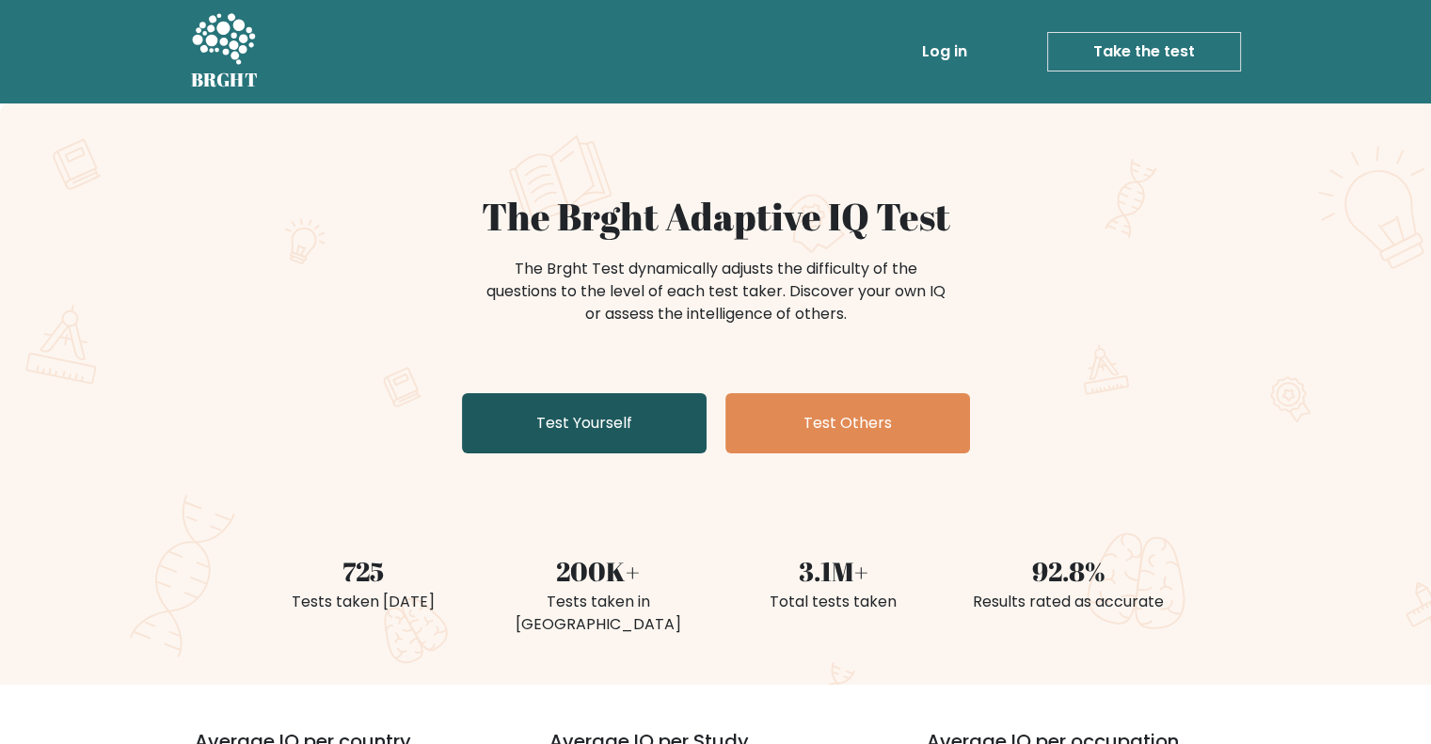
click at [665, 422] on link "Test Yourself" at bounding box center [584, 423] width 245 height 60
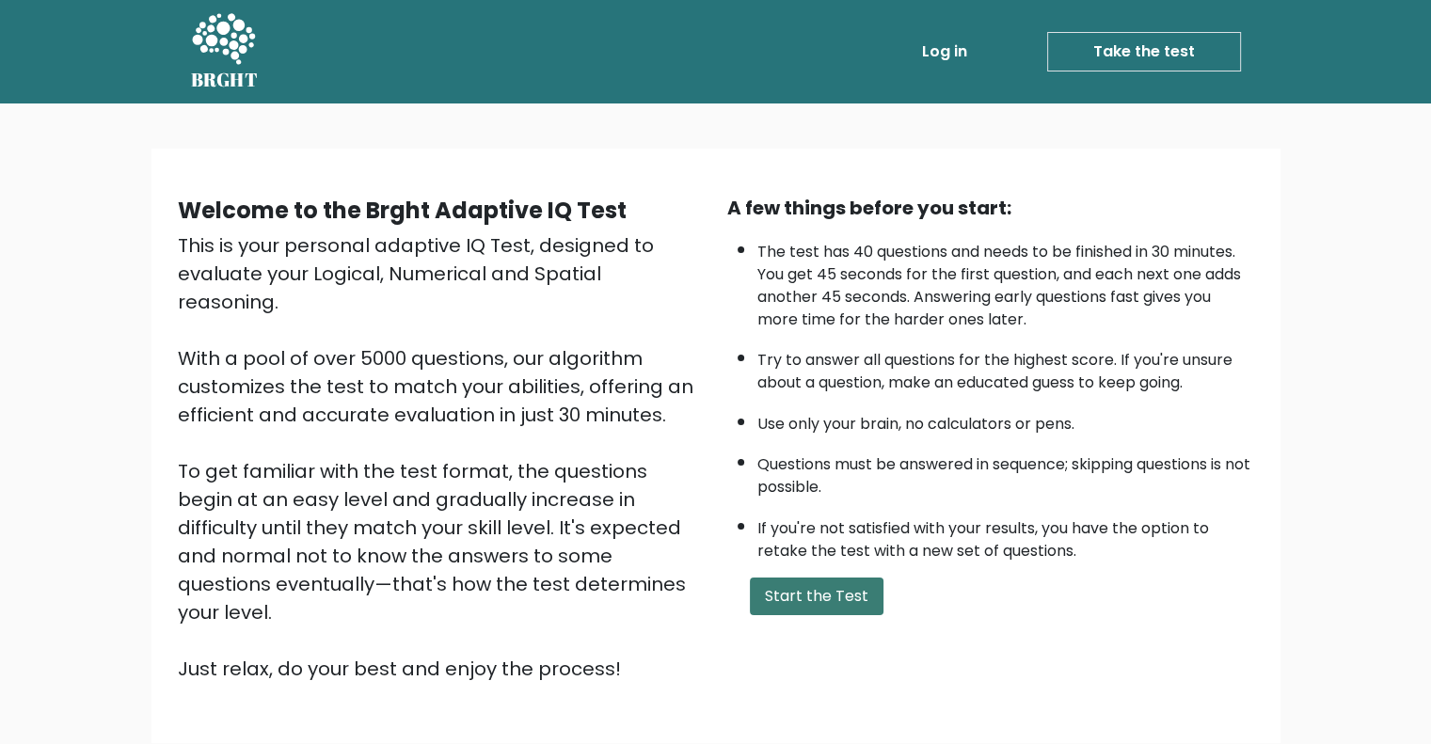
click at [788, 578] on button "Start the Test" at bounding box center [817, 597] width 134 height 38
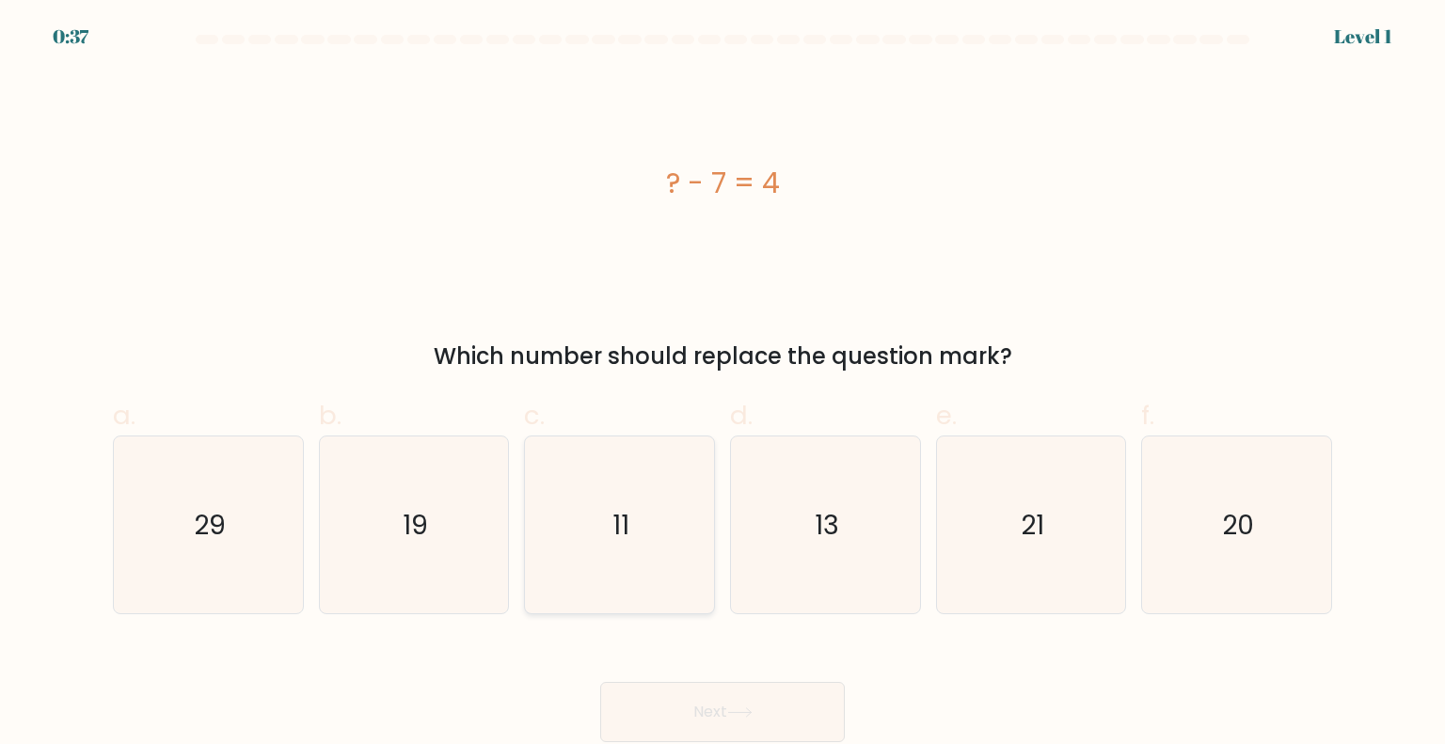
click at [664, 537] on icon "11" at bounding box center [619, 524] width 177 height 177
click at [722, 385] on input "c. 11" at bounding box center [722, 378] width 1 height 12
radio input "true"
click at [774, 720] on button "Next" at bounding box center [722, 712] width 245 height 60
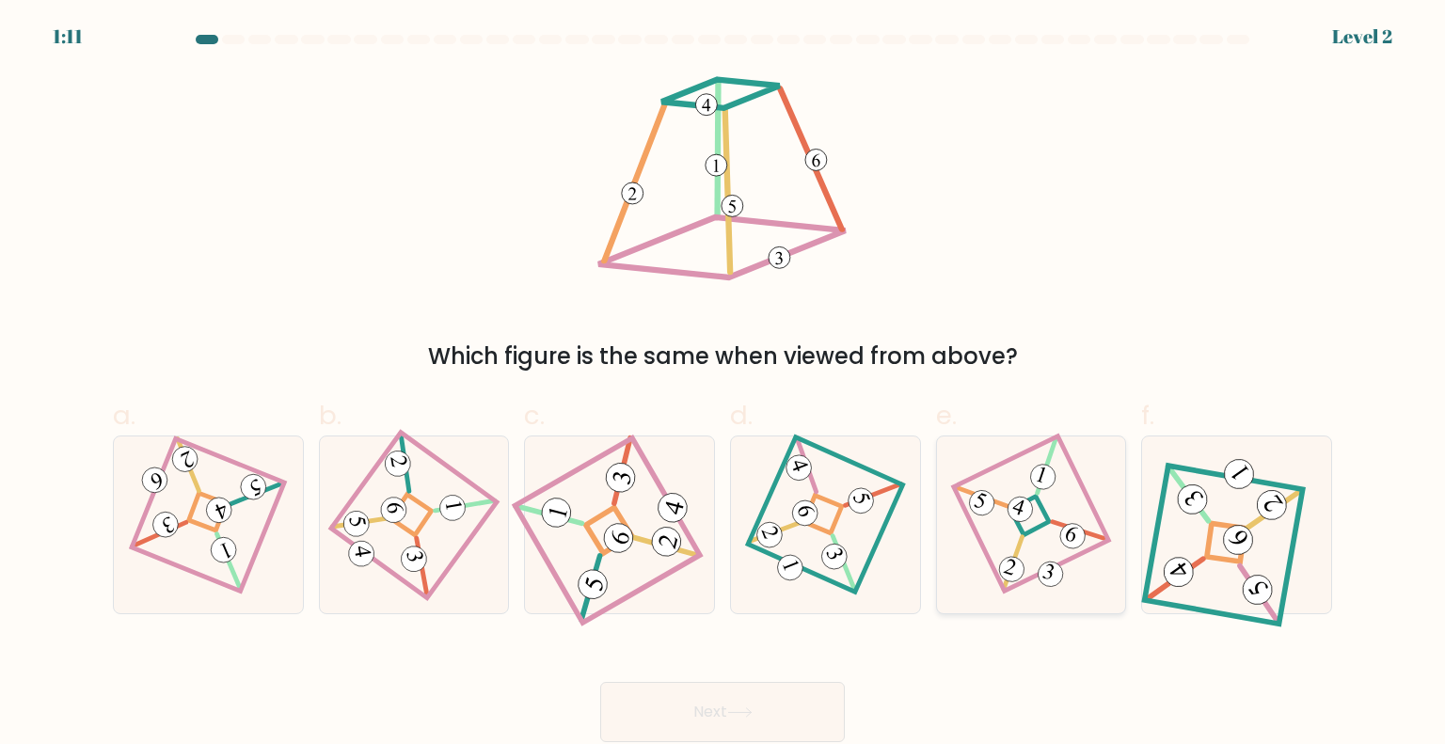
click at [1022, 518] on 857 at bounding box center [1020, 510] width 32 height 32
click at [723, 385] on input "e." at bounding box center [722, 378] width 1 height 12
radio input "true"
click at [782, 716] on button "Next" at bounding box center [722, 712] width 245 height 60
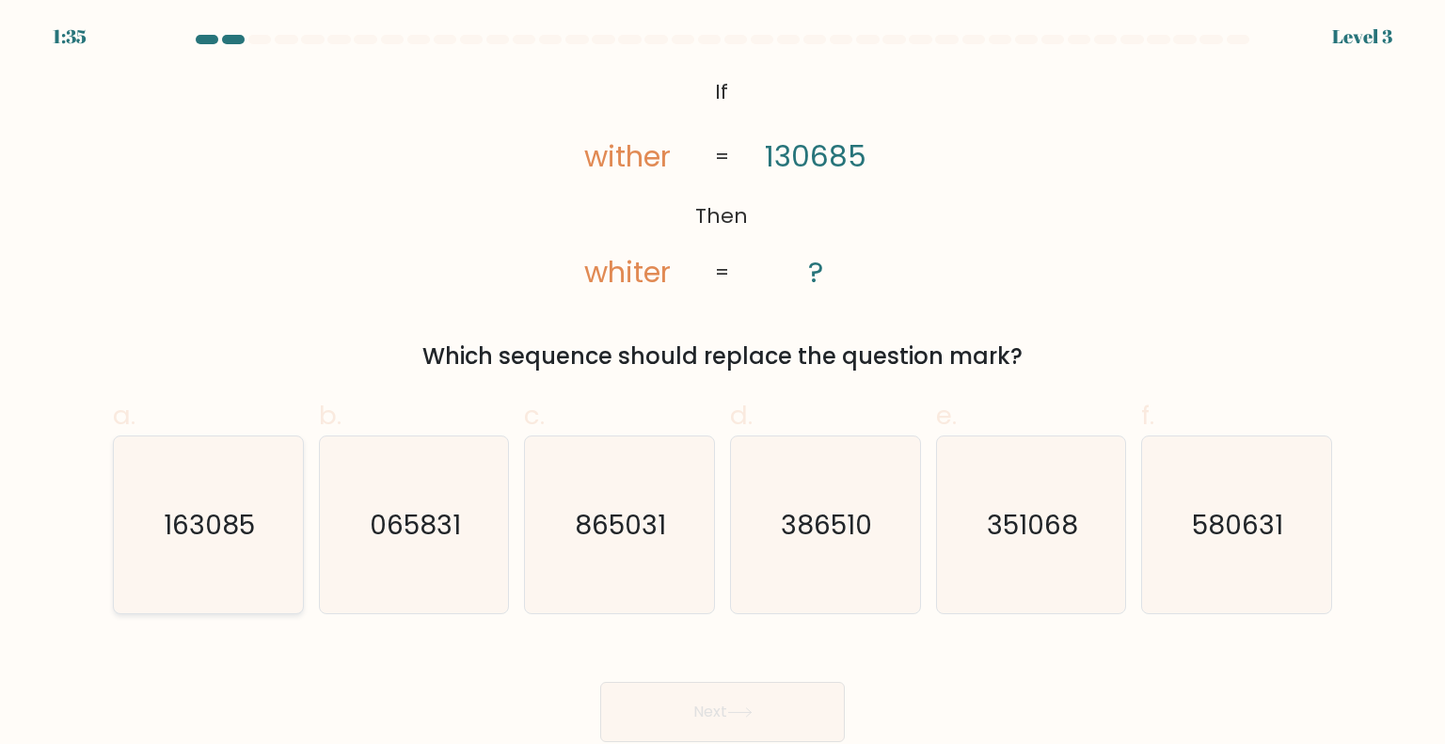
click at [228, 516] on text "163085" at bounding box center [210, 524] width 91 height 38
click at [722, 385] on input "a. 163085" at bounding box center [722, 378] width 1 height 12
radio input "true"
click at [758, 700] on button "Next" at bounding box center [722, 712] width 245 height 60
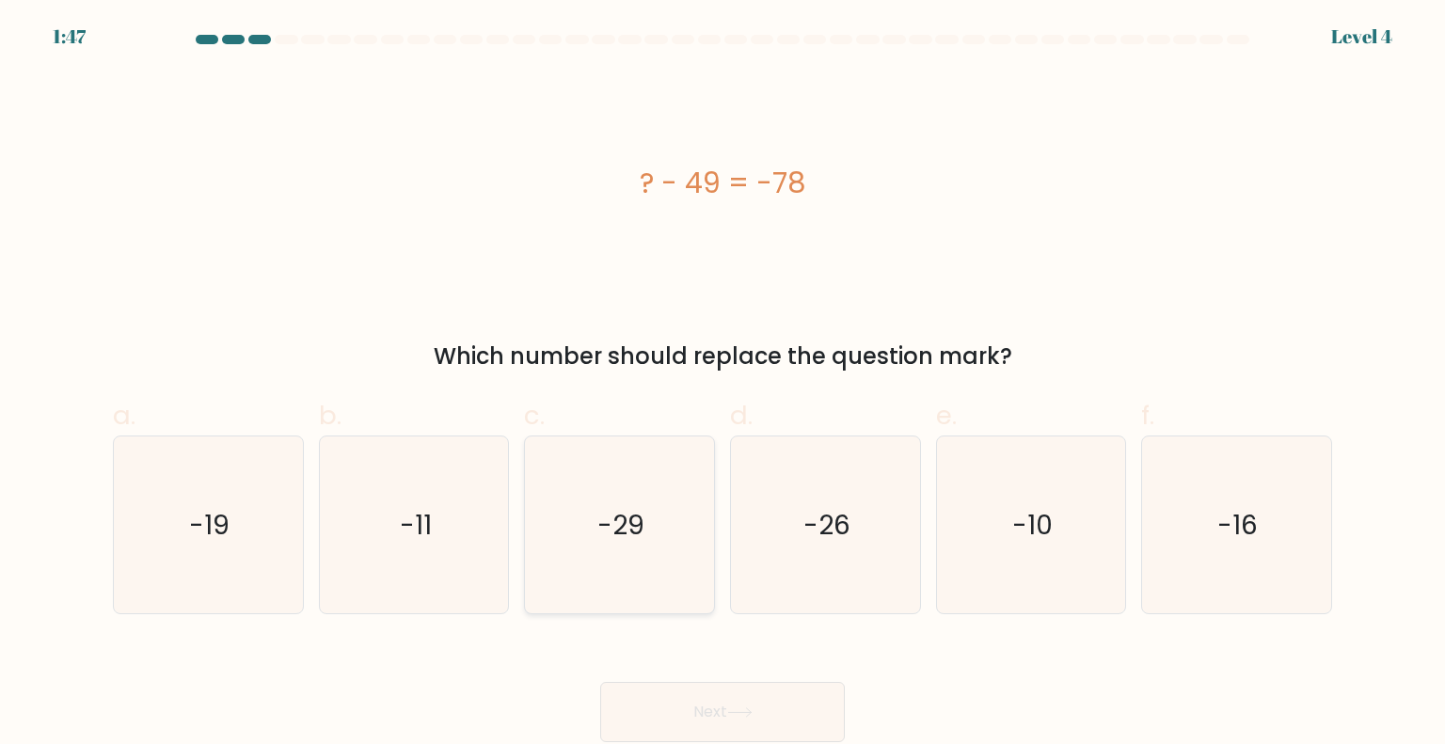
click at [620, 537] on text "-29" at bounding box center [621, 524] width 47 height 38
click at [722, 385] on input "c. -29" at bounding box center [722, 378] width 1 height 12
radio input "true"
click at [726, 721] on button "Next" at bounding box center [722, 712] width 245 height 60
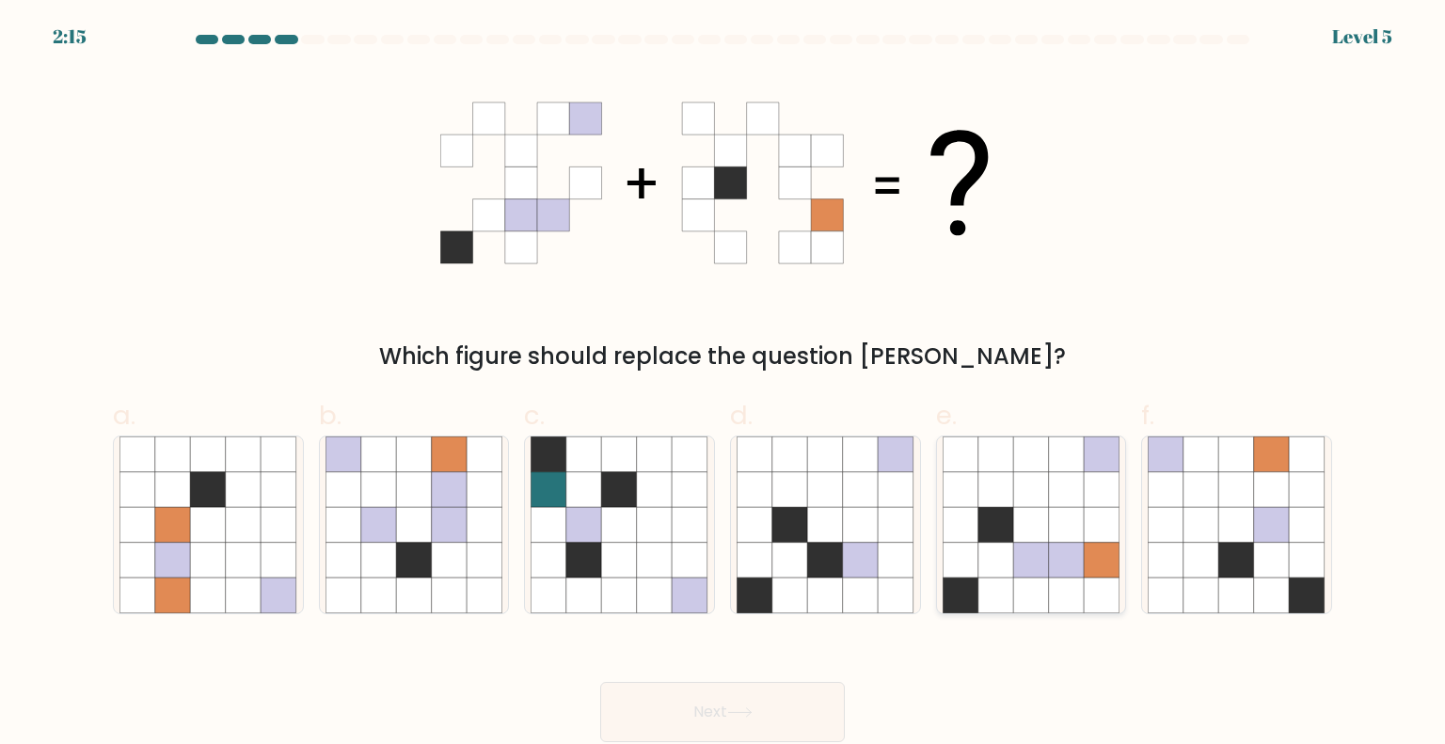
click at [1005, 512] on icon at bounding box center [996, 525] width 36 height 36
click at [723, 385] on input "e." at bounding box center [722, 378] width 1 height 12
radio input "true"
click at [746, 706] on button "Next" at bounding box center [722, 712] width 245 height 60
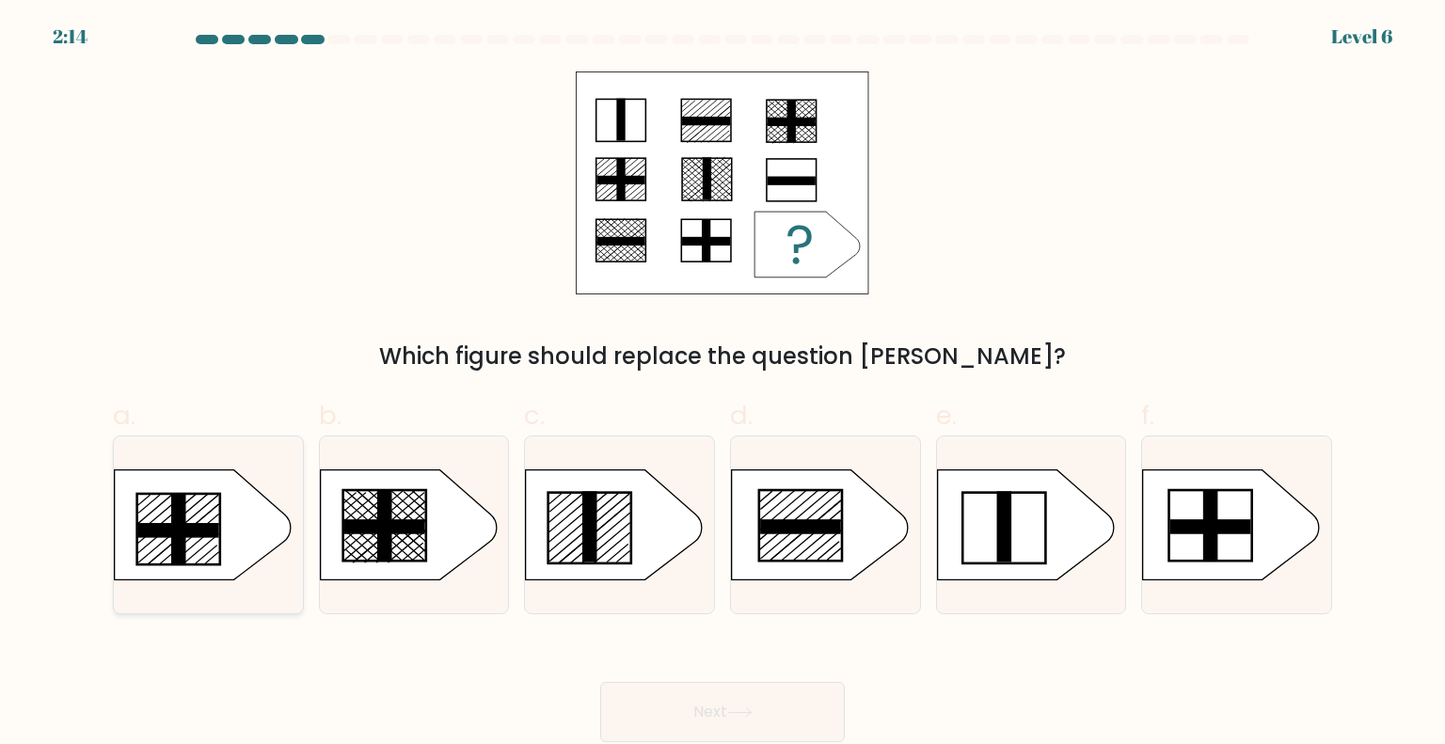
click at [183, 515] on rect at bounding box center [178, 529] width 15 height 71
click at [722, 385] on input "a." at bounding box center [722, 378] width 1 height 12
radio input "true"
click at [752, 733] on button "Next" at bounding box center [722, 712] width 245 height 60
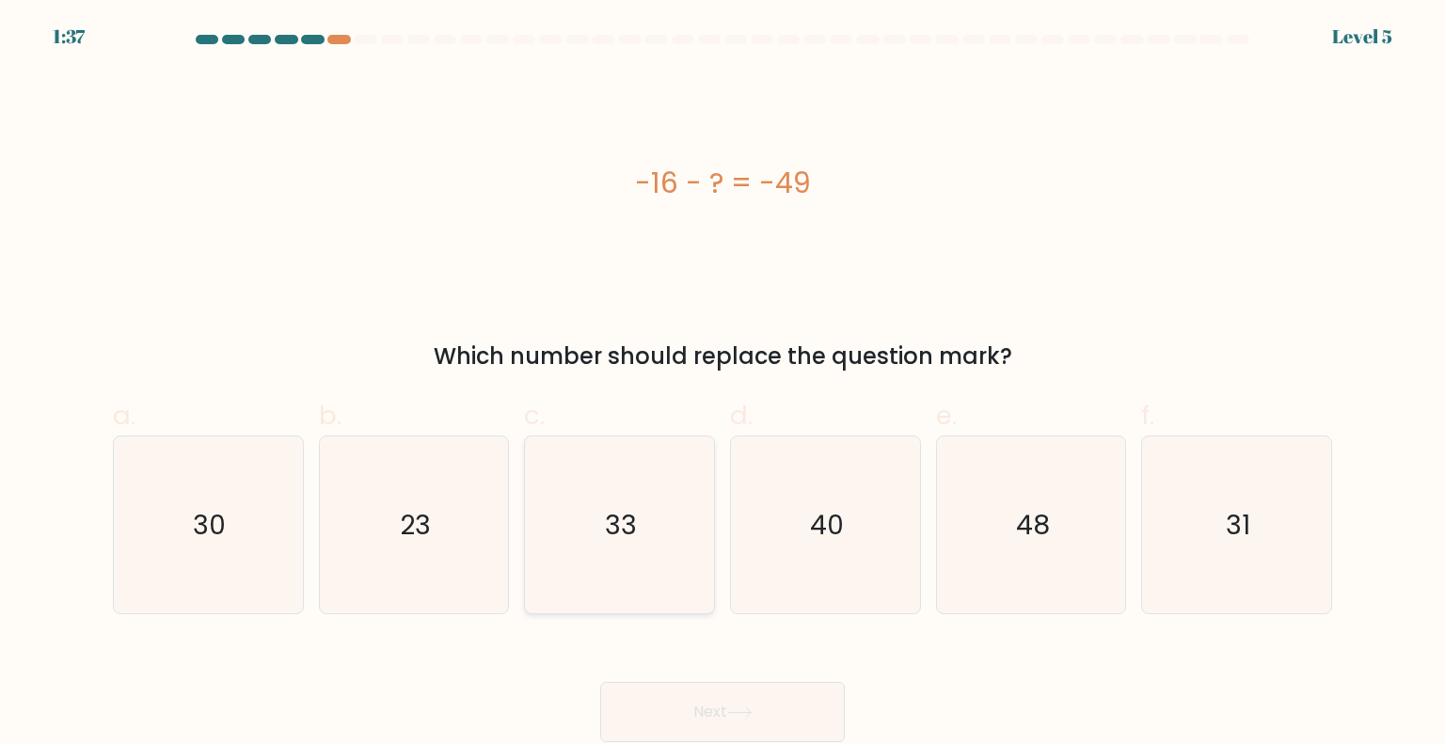
click at [640, 613] on div "33" at bounding box center [619, 525] width 191 height 179
click at [722, 385] on input "c. 33" at bounding box center [722, 378] width 1 height 12
radio input "true"
click at [739, 715] on icon at bounding box center [739, 712] width 25 height 10
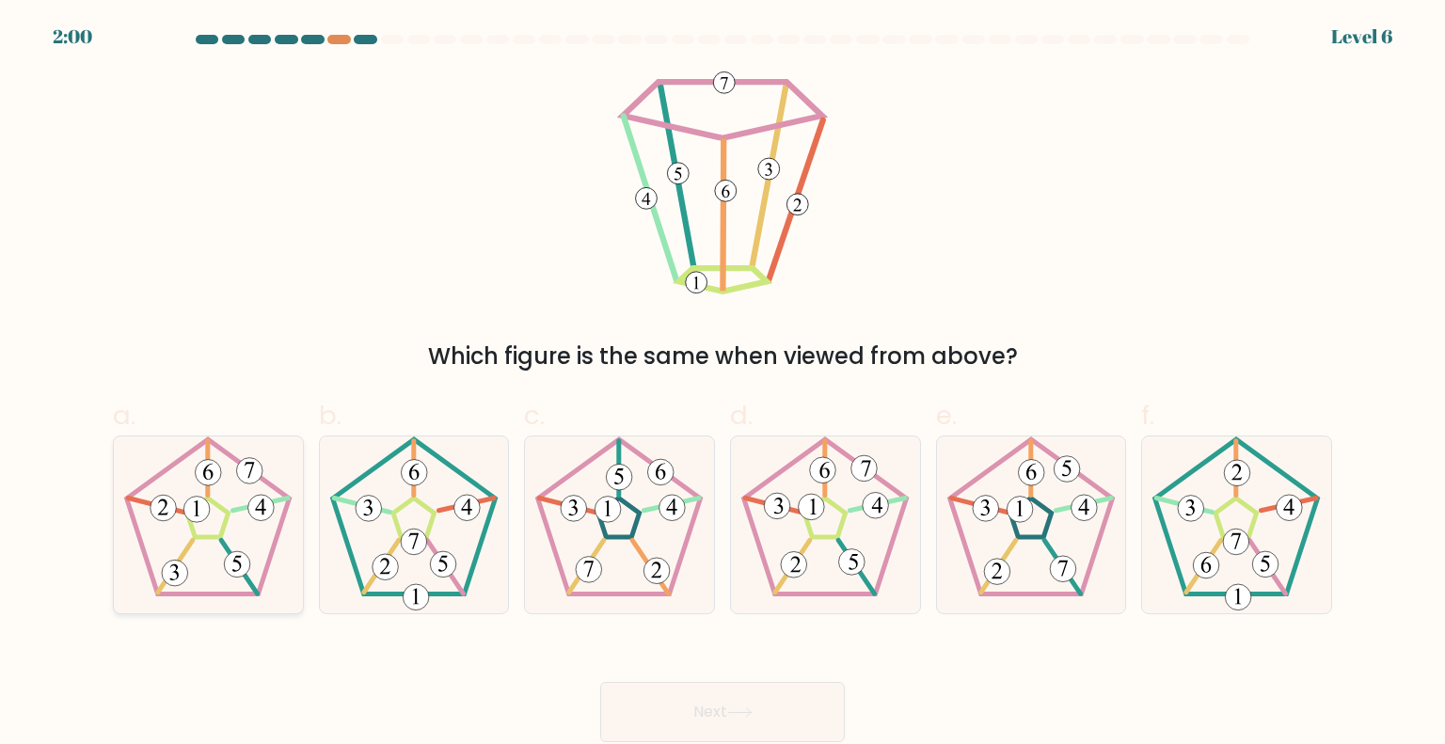
click at [249, 544] on icon at bounding box center [207, 524] width 177 height 177
click at [722, 385] on input "a." at bounding box center [722, 378] width 1 height 12
radio input "true"
click at [806, 707] on button "Next" at bounding box center [722, 712] width 245 height 60
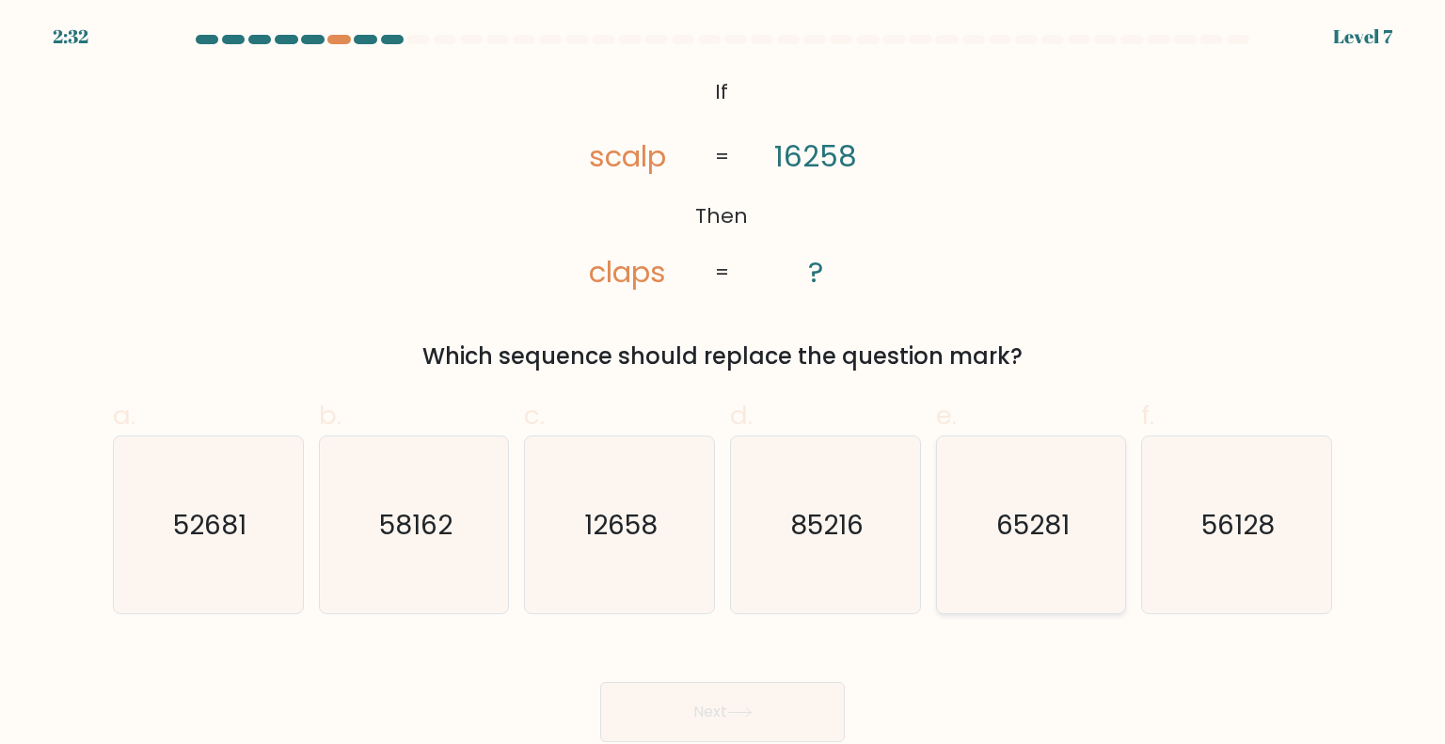
click at [997, 518] on text "65281" at bounding box center [1032, 524] width 73 height 38
click at [723, 385] on input "e. 65281" at bounding box center [722, 378] width 1 height 12
radio input "true"
click at [800, 716] on button "Next" at bounding box center [722, 712] width 245 height 60
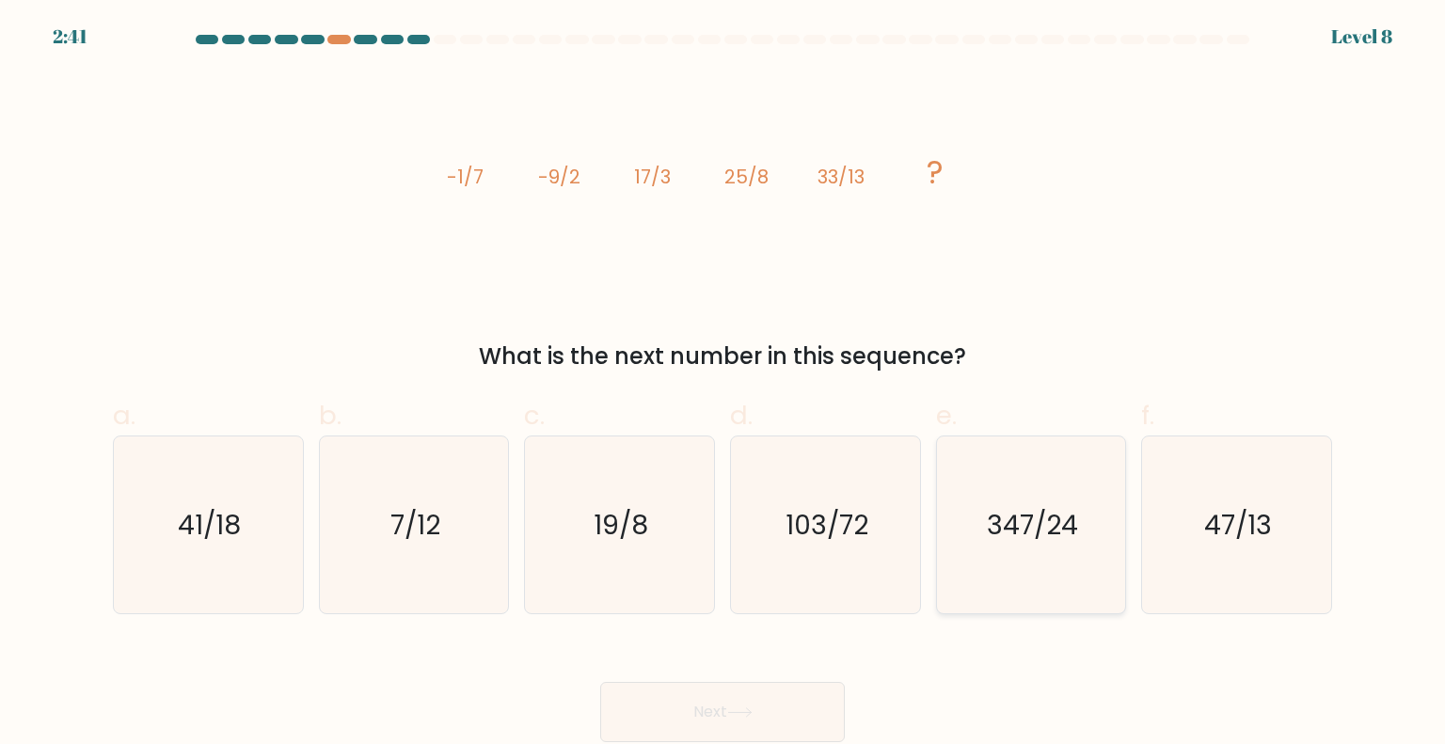
click at [1056, 525] on text "347/24" at bounding box center [1032, 524] width 91 height 38
click at [723, 385] on input "e. 347/24" at bounding box center [722, 378] width 1 height 12
radio input "true"
click at [696, 706] on button "Next" at bounding box center [722, 712] width 245 height 60
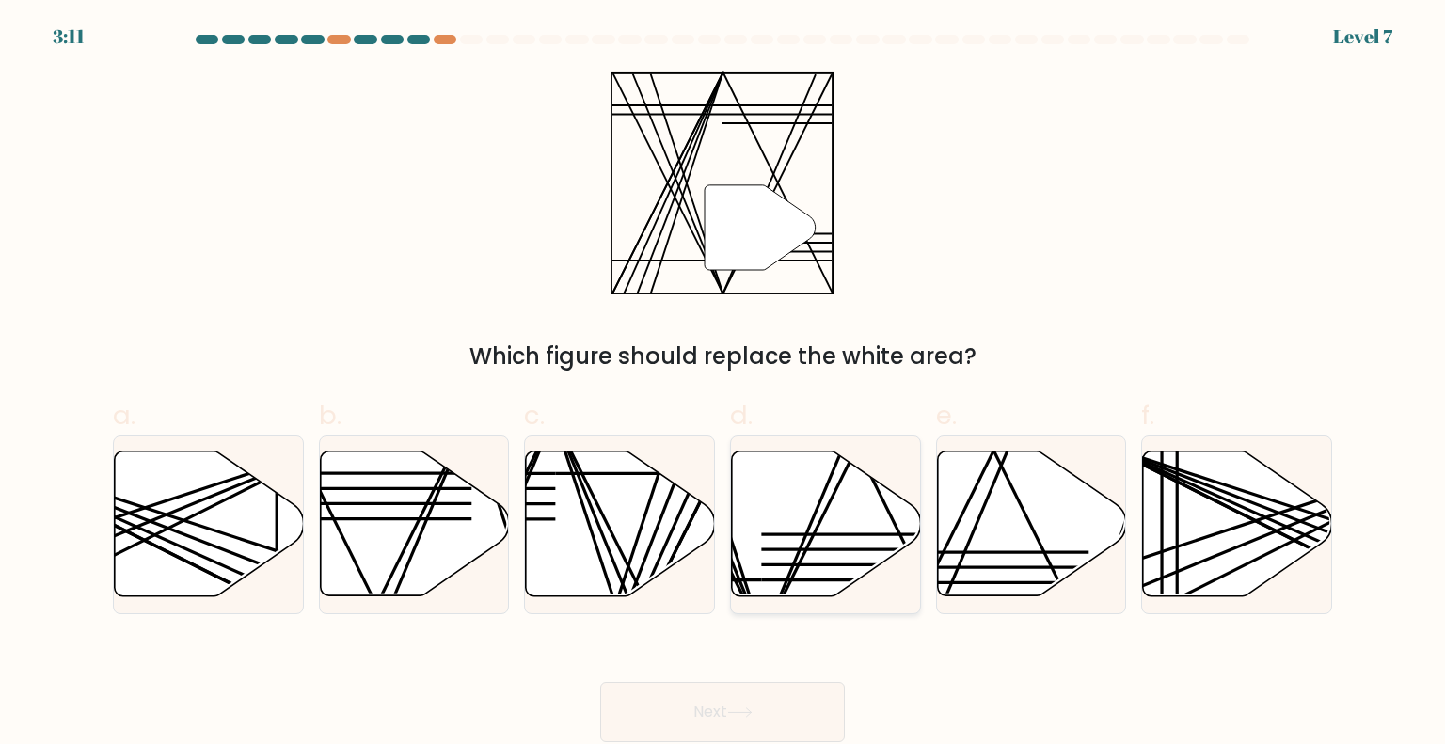
click at [814, 513] on line at bounding box center [842, 449] width 158 height 374
click at [723, 385] on input "d." at bounding box center [722, 378] width 1 height 12
radio input "true"
click at [765, 734] on button "Next" at bounding box center [722, 712] width 245 height 60
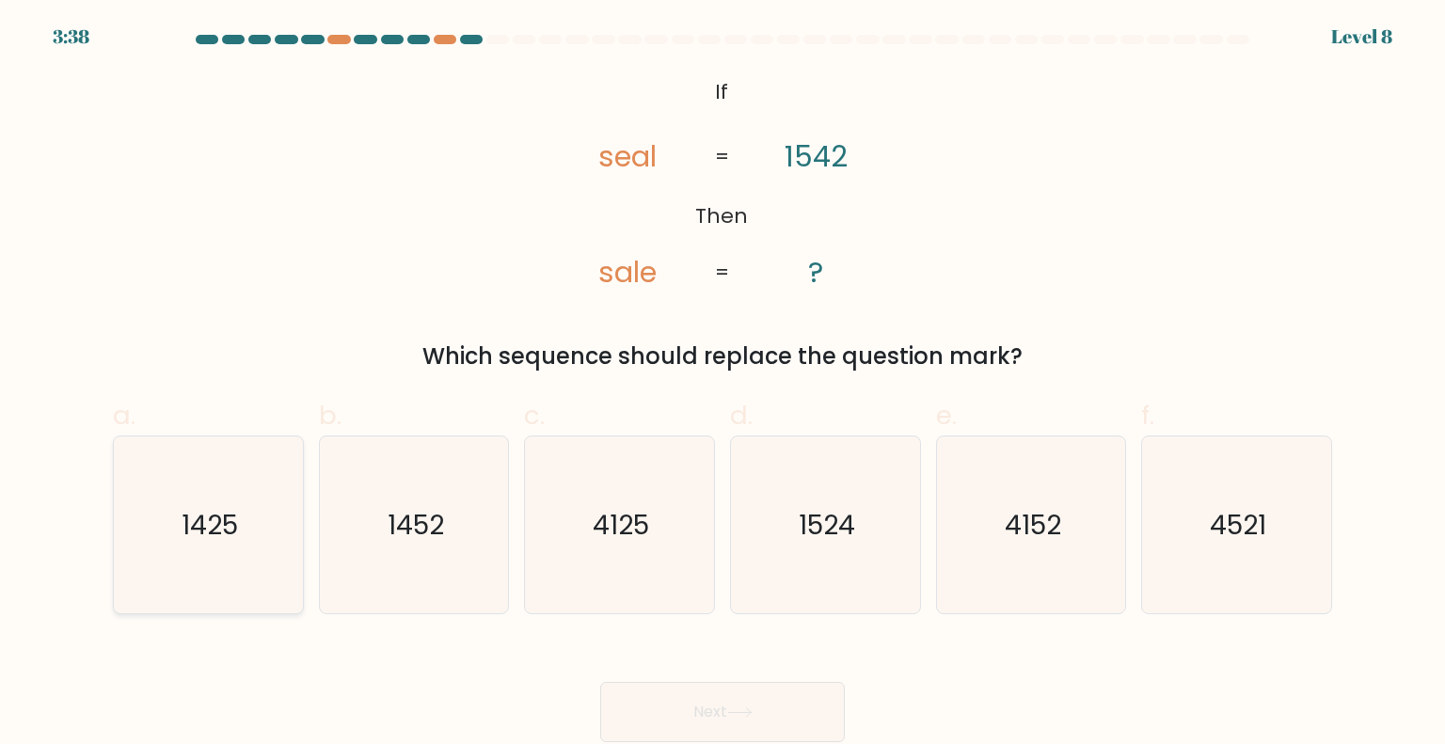
click at [203, 533] on text "1425" at bounding box center [210, 524] width 56 height 38
click at [722, 385] on input "a. 1425" at bounding box center [722, 378] width 1 height 12
radio input "true"
click at [830, 722] on button "Next" at bounding box center [722, 712] width 245 height 60
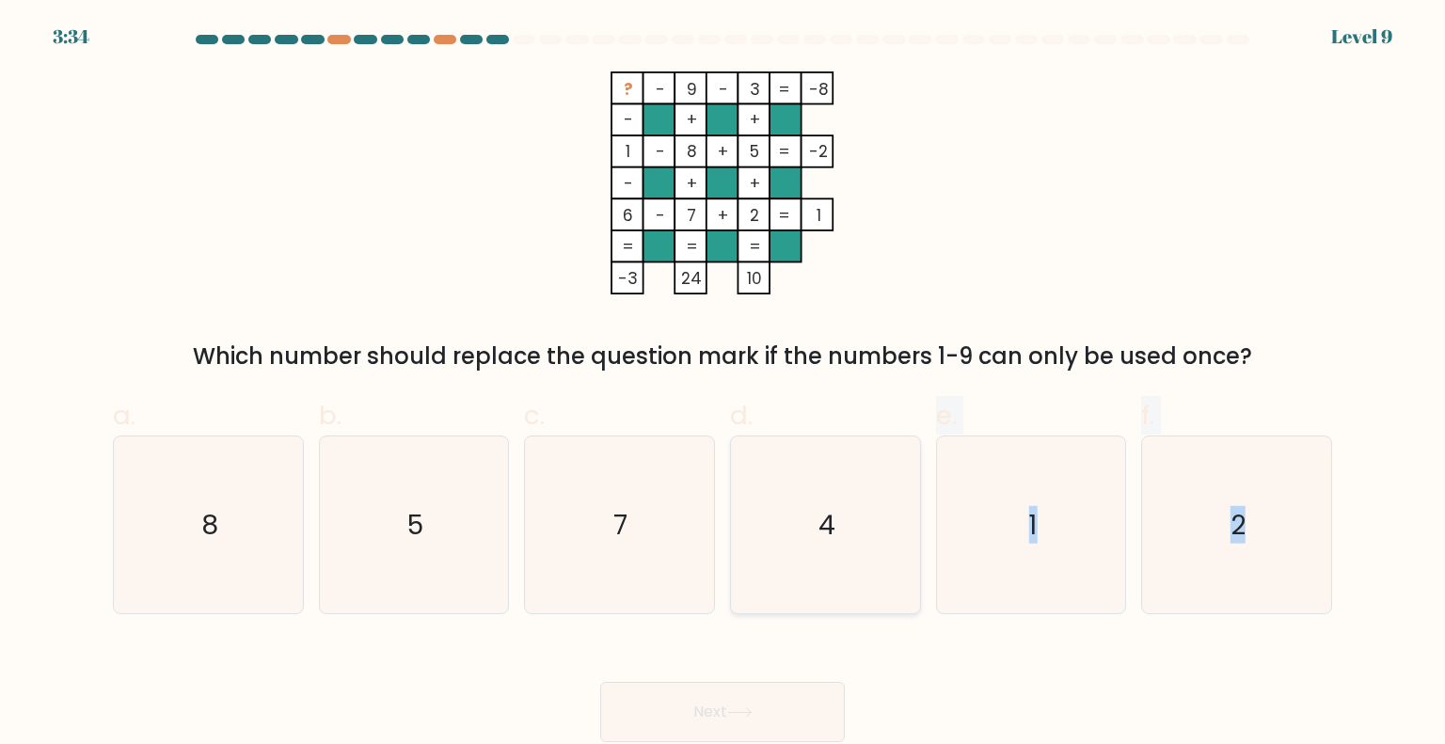
drag, startPoint x: 839, startPoint y: 631, endPoint x: 834, endPoint y: 586, distance: 45.4
click at [834, 586] on form at bounding box center [722, 388] width 1445 height 707
click at [834, 586] on icon "4" at bounding box center [825, 524] width 177 height 177
click at [723, 385] on input "d. 4" at bounding box center [722, 378] width 1 height 12
radio input "true"
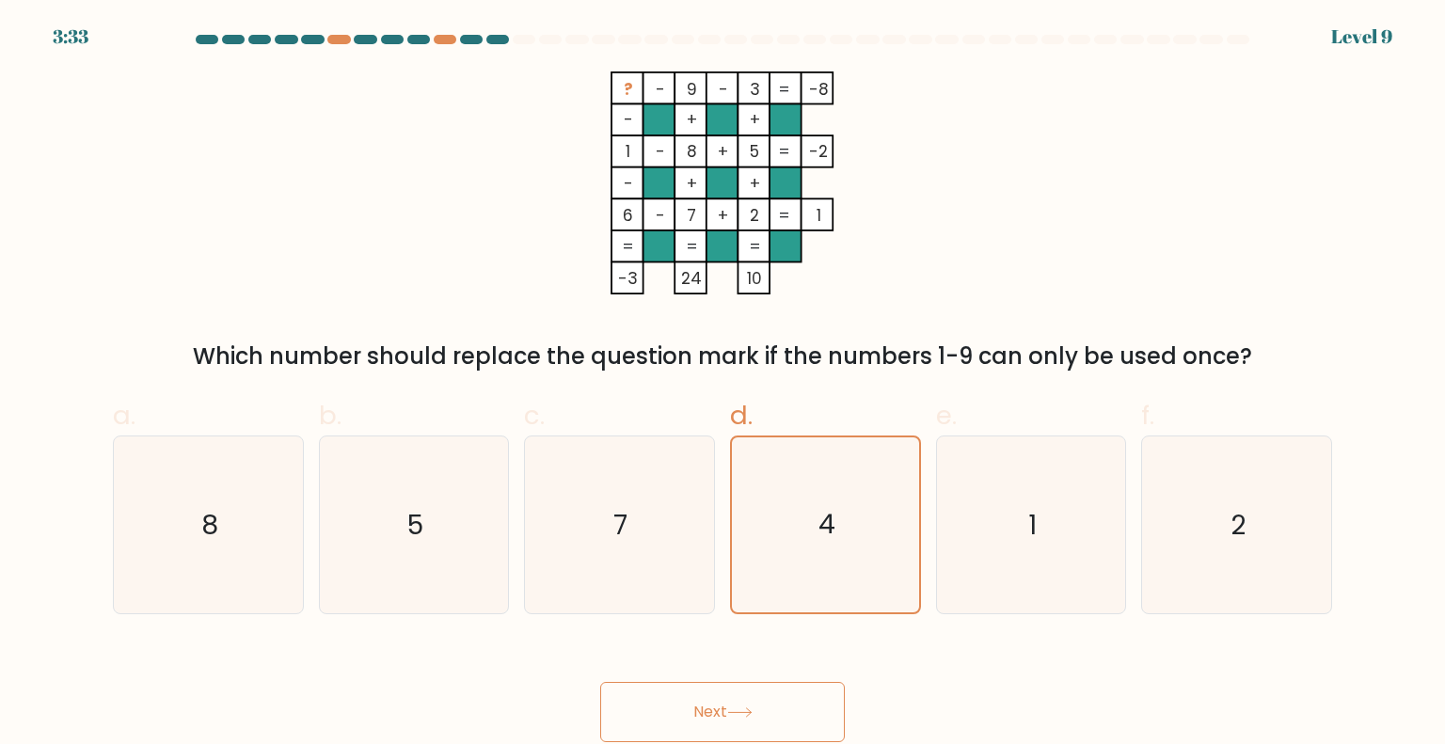
click at [731, 721] on button "Next" at bounding box center [722, 712] width 245 height 60
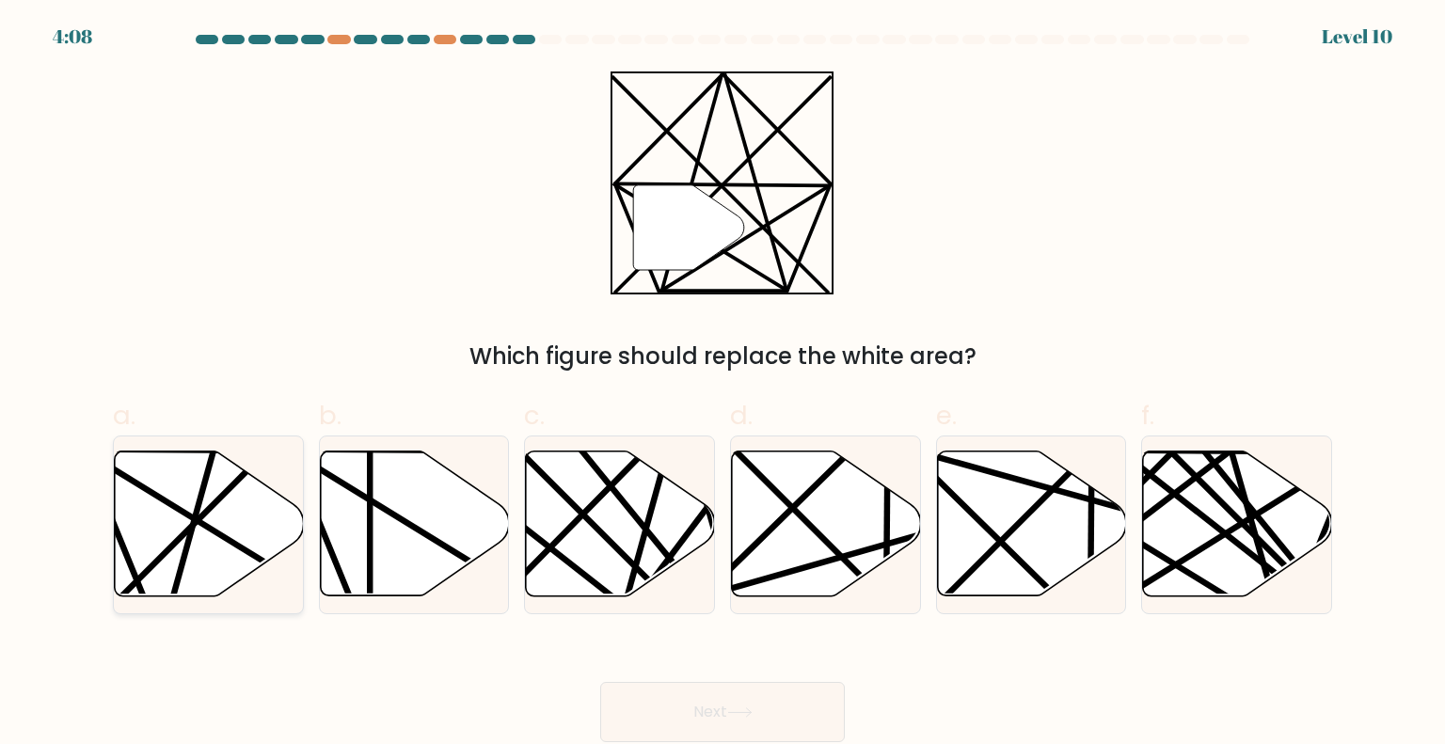
click at [193, 544] on icon at bounding box center [209, 524] width 189 height 145
click at [722, 385] on input "a." at bounding box center [722, 378] width 1 height 12
radio input "true"
click at [671, 696] on button "Next" at bounding box center [722, 712] width 245 height 60
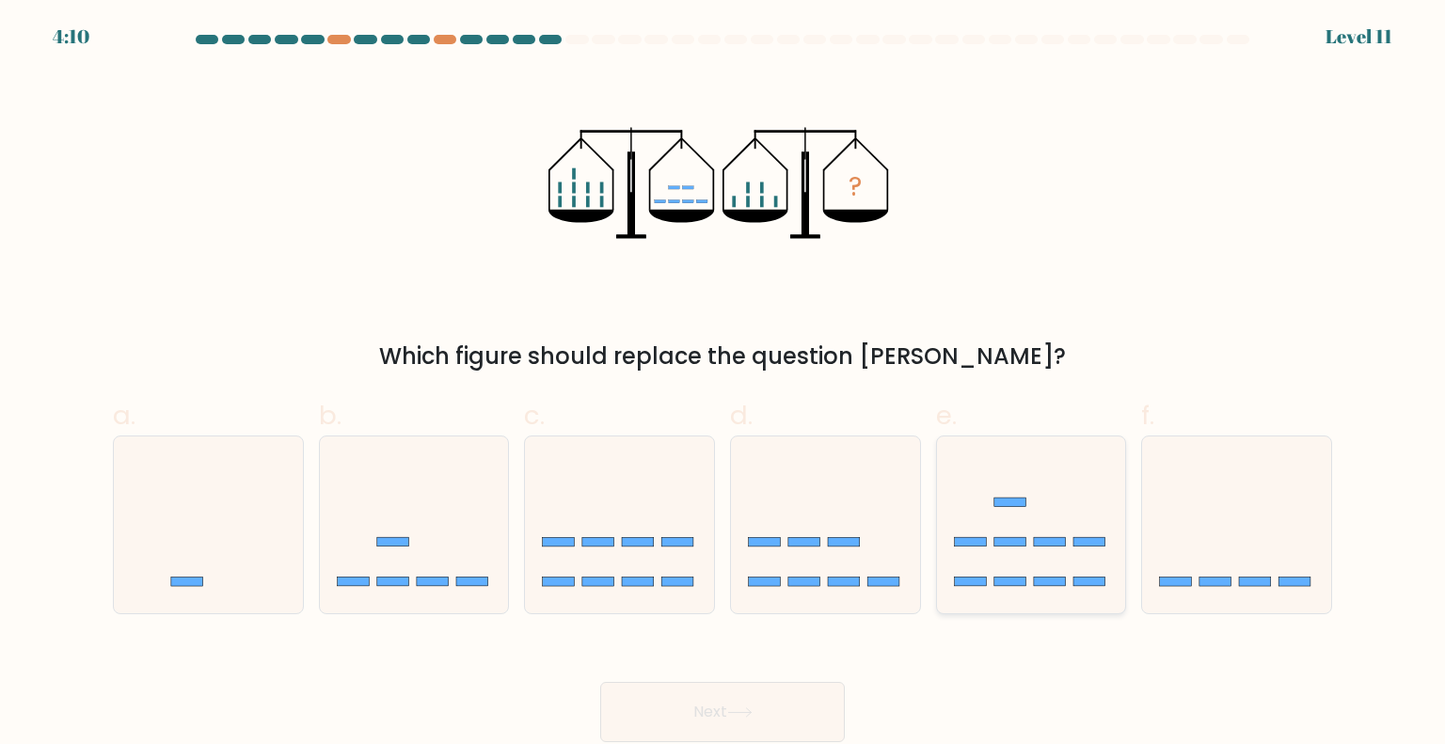
click at [1016, 543] on rect at bounding box center [1010, 541] width 32 height 9
click at [723, 385] on input "e." at bounding box center [722, 378] width 1 height 12
radio input "true"
click at [742, 713] on icon at bounding box center [739, 712] width 23 height 8
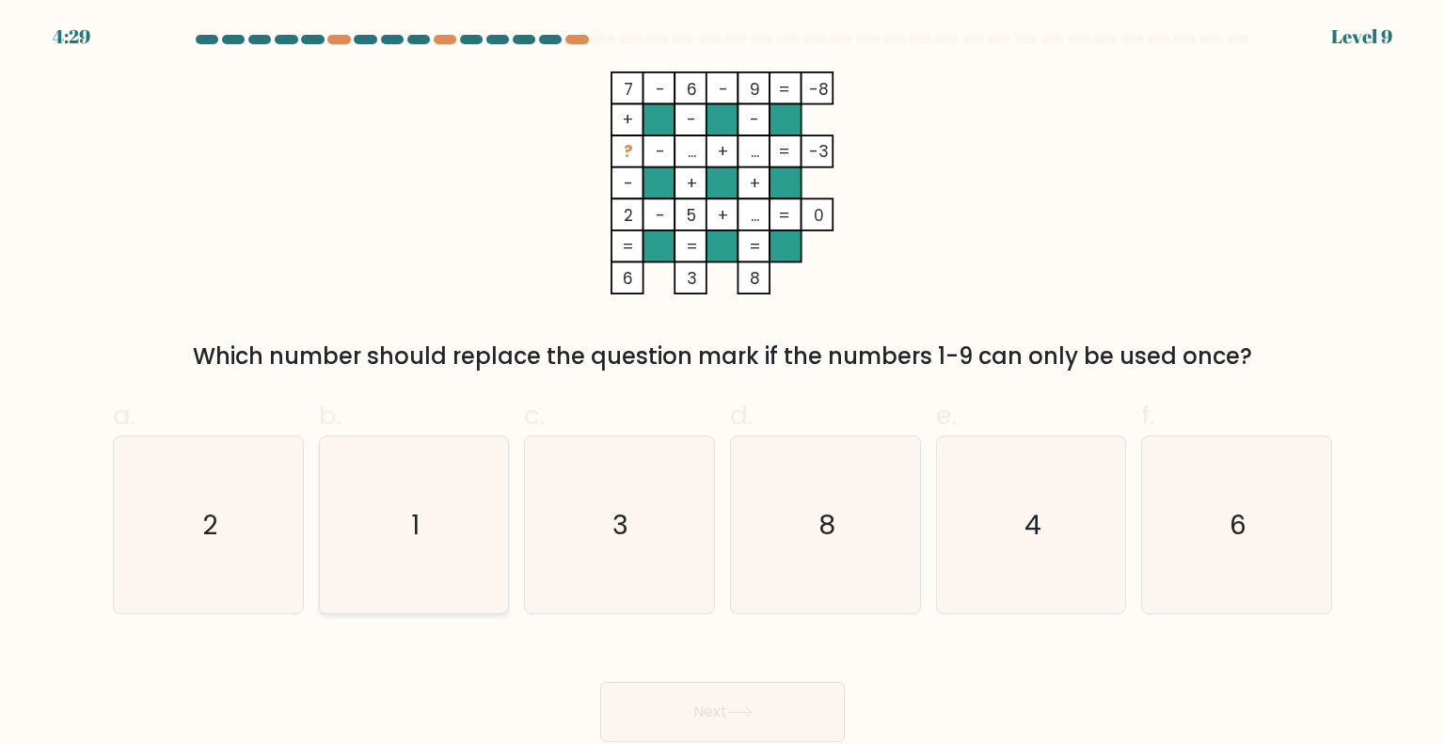
click at [401, 541] on icon "1" at bounding box center [413, 524] width 177 height 177
click at [722, 385] on input "b. 1" at bounding box center [722, 378] width 1 height 12
radio input "true"
click at [721, 715] on button "Next" at bounding box center [722, 712] width 245 height 60
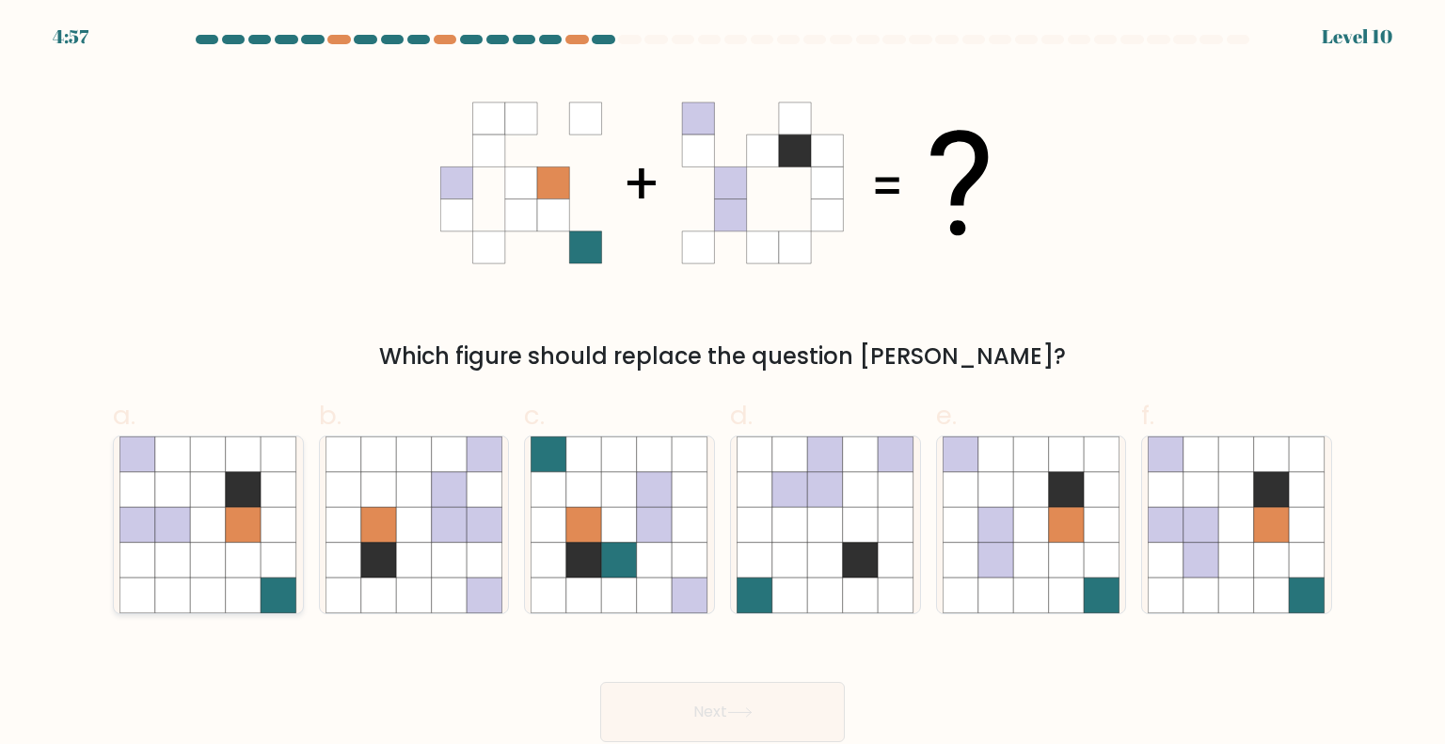
click at [264, 479] on icon at bounding box center [279, 490] width 36 height 36
click at [722, 385] on input "a." at bounding box center [722, 378] width 1 height 12
radio input "true"
click at [1281, 551] on icon at bounding box center [1272, 561] width 36 height 36
click at [723, 385] on input "f." at bounding box center [722, 378] width 1 height 12
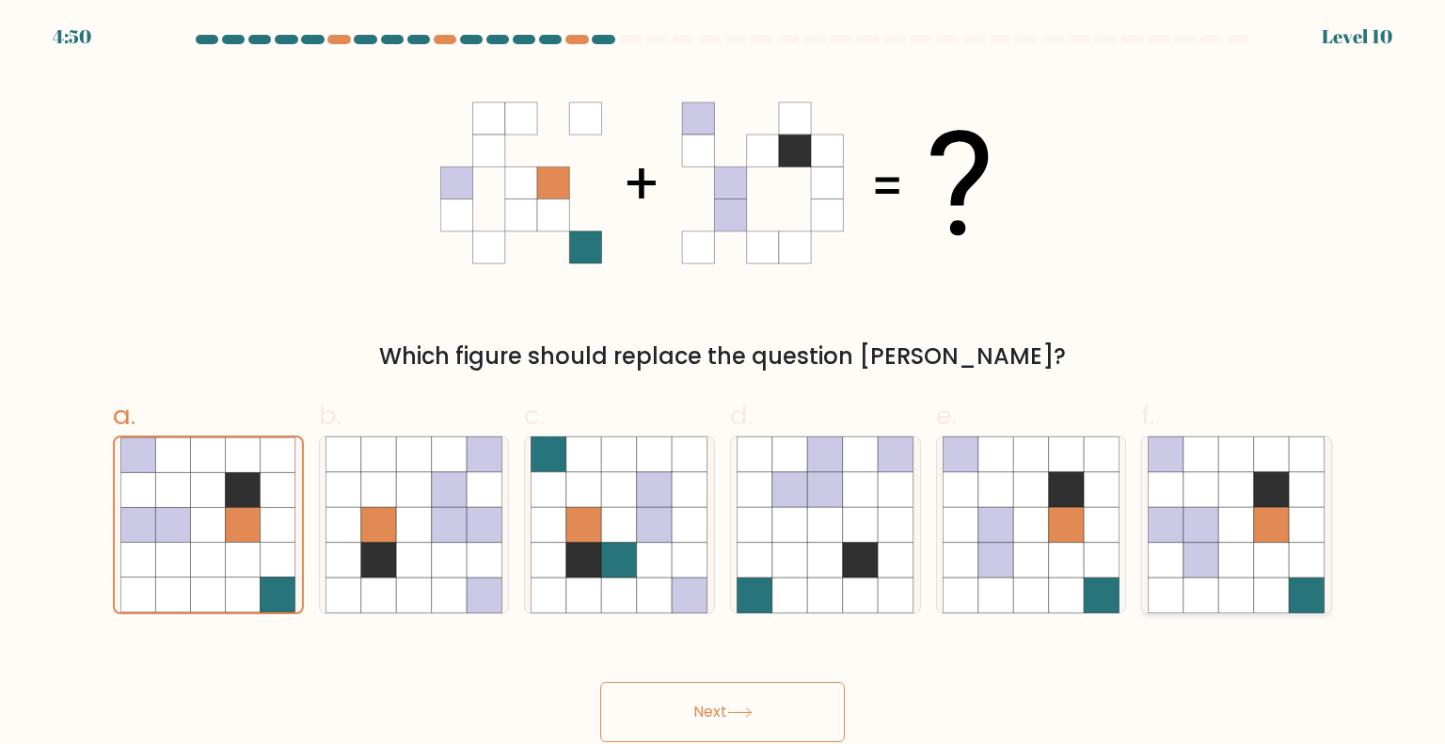
radio input "true"
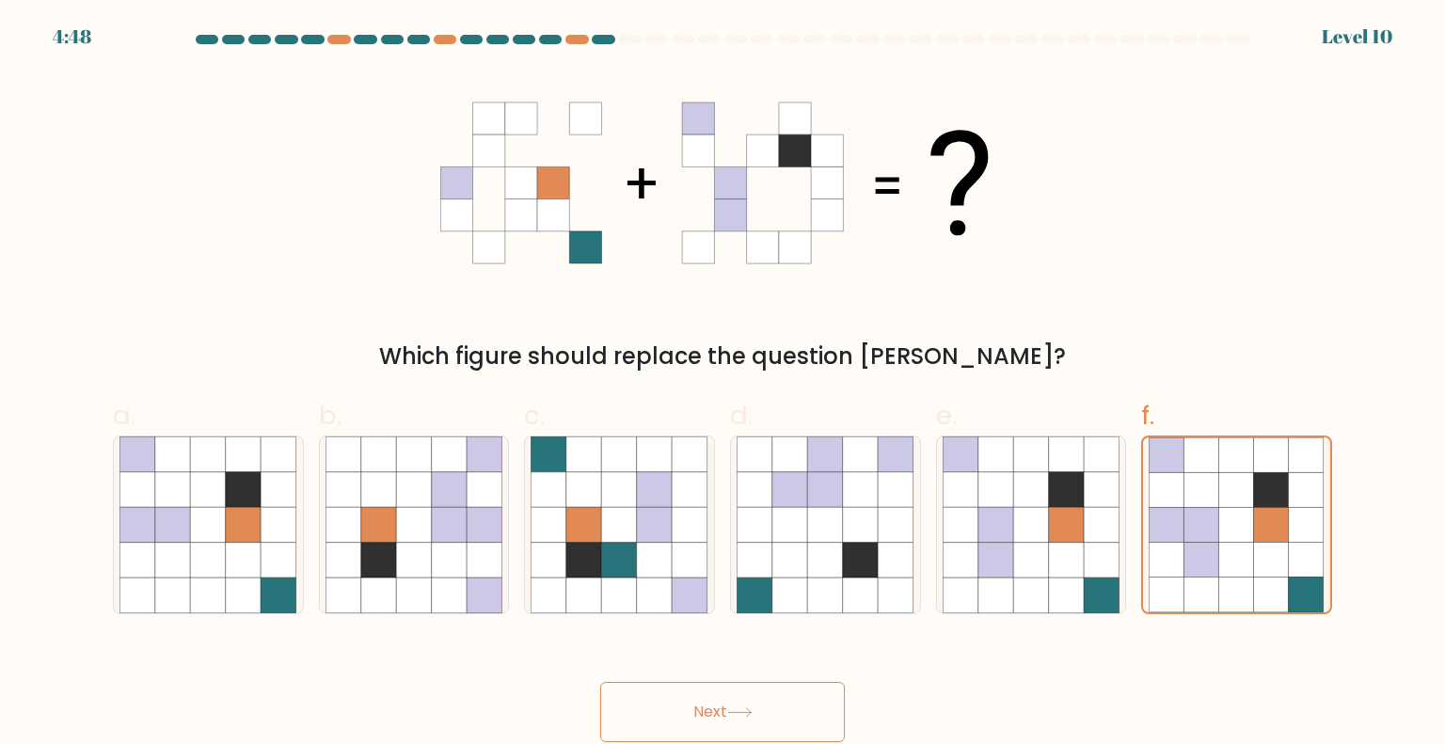
click at [757, 708] on button "Next" at bounding box center [722, 712] width 245 height 60
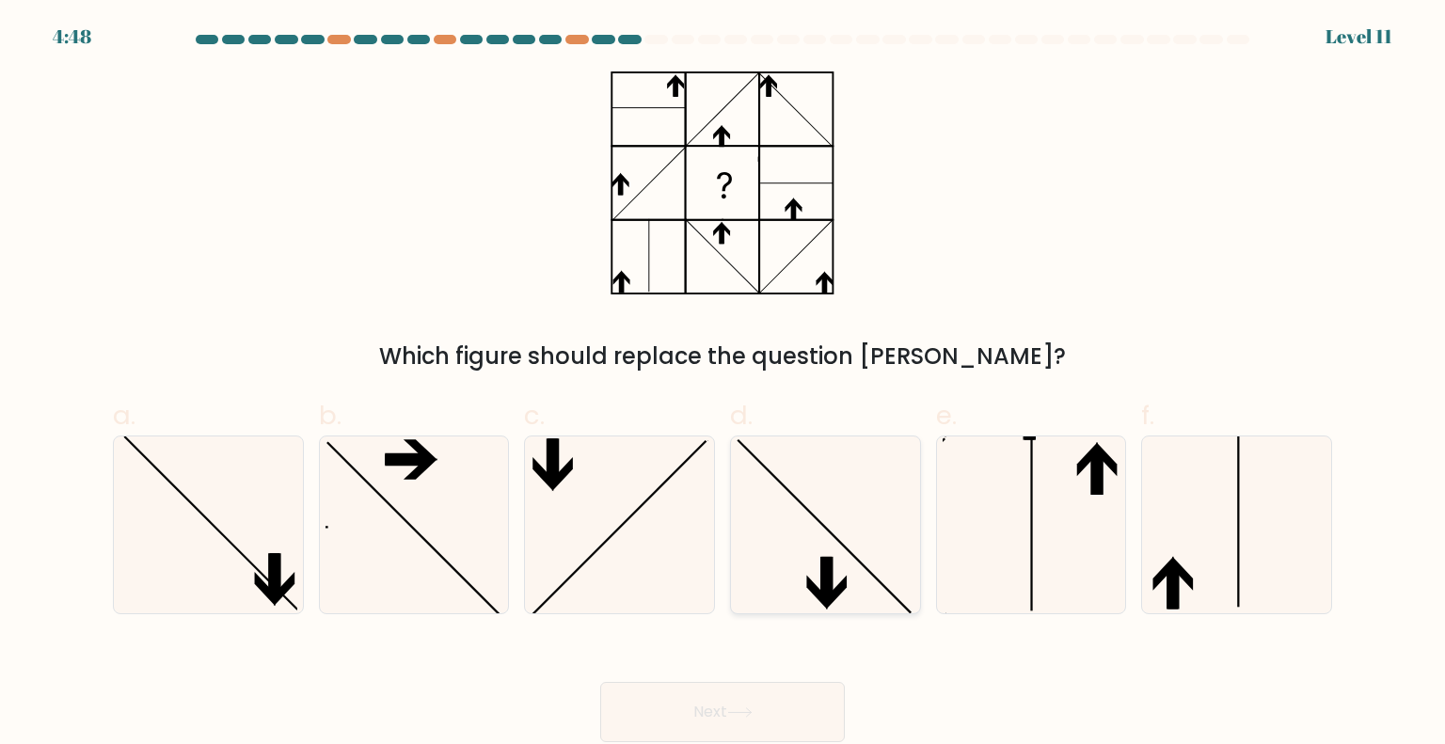
click at [815, 533] on icon at bounding box center [825, 524] width 177 height 177
click at [723, 385] on input "d." at bounding box center [722, 378] width 1 height 12
radio input "true"
click at [762, 702] on button "Next" at bounding box center [722, 712] width 245 height 60
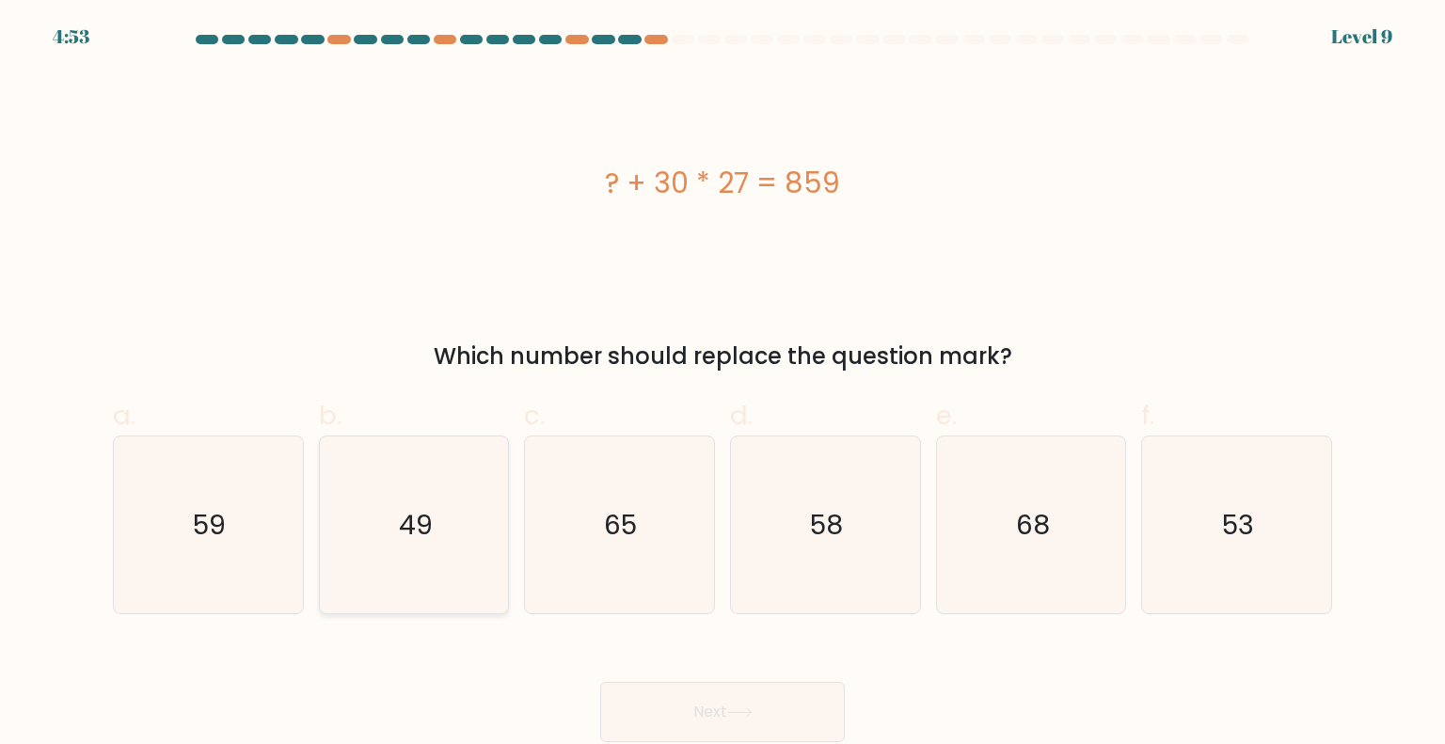
click at [437, 547] on icon "49" at bounding box center [413, 524] width 177 height 177
click at [722, 385] on input "b. 49" at bounding box center [722, 378] width 1 height 12
radio input "true"
click at [701, 699] on button "Next" at bounding box center [722, 712] width 245 height 60
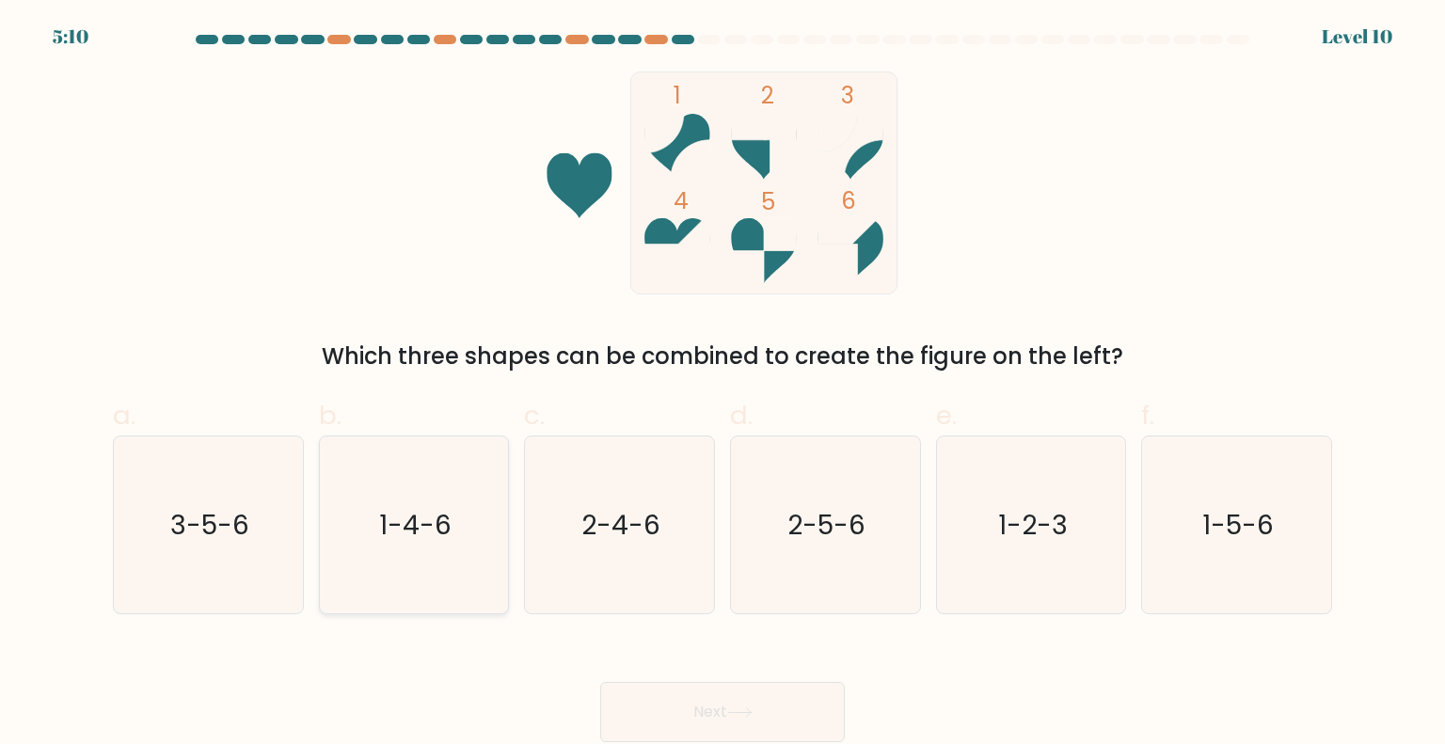
click at [401, 467] on icon "1-4-6" at bounding box center [413, 524] width 177 height 177
click at [722, 385] on input "b. 1-4-6" at bounding box center [722, 378] width 1 height 12
radio input "true"
click at [812, 718] on button "Next" at bounding box center [722, 712] width 245 height 60
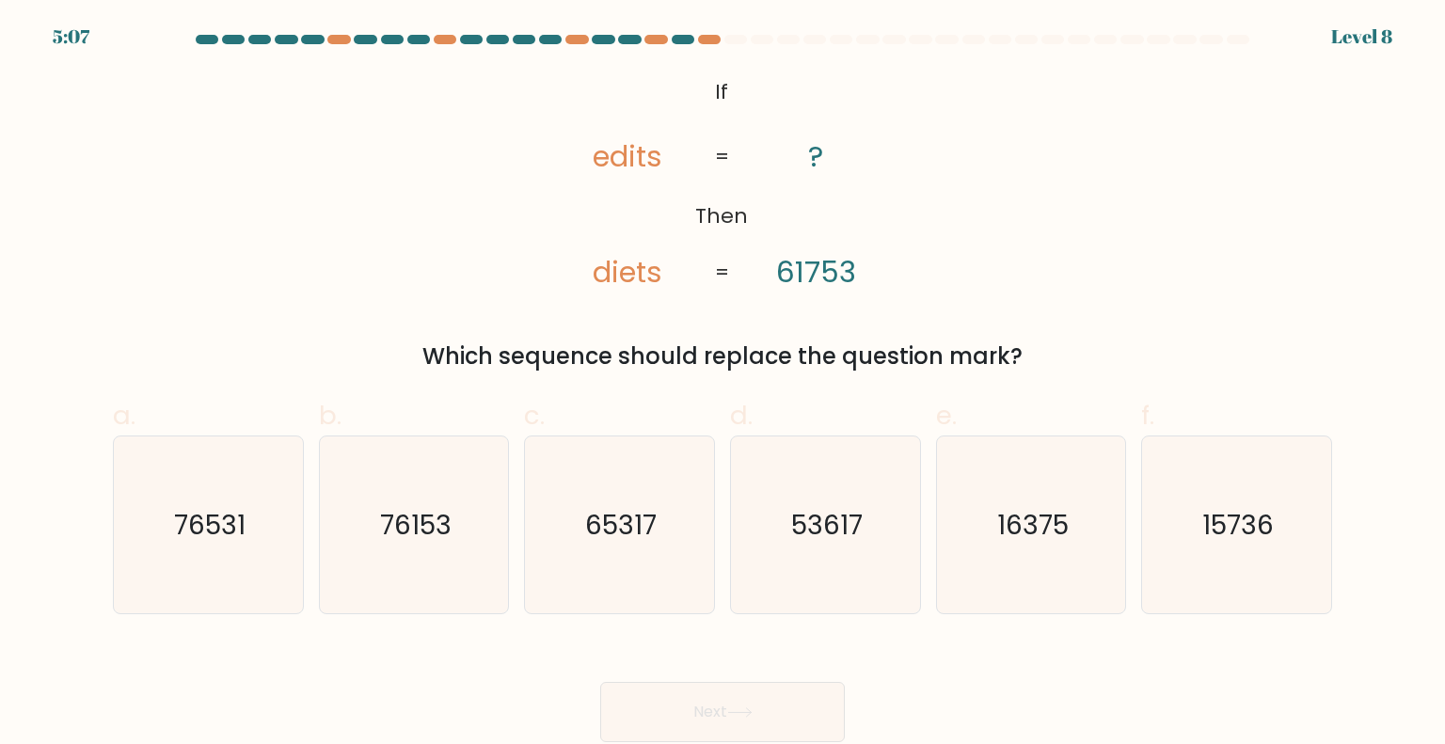
click at [511, 528] on div "b. 76153" at bounding box center [414, 505] width 206 height 218
click at [438, 531] on text "76153" at bounding box center [415, 524] width 71 height 38
click at [722, 385] on input "b. 76153" at bounding box center [722, 378] width 1 height 12
radio input "true"
click at [705, 709] on button "Next" at bounding box center [722, 712] width 245 height 60
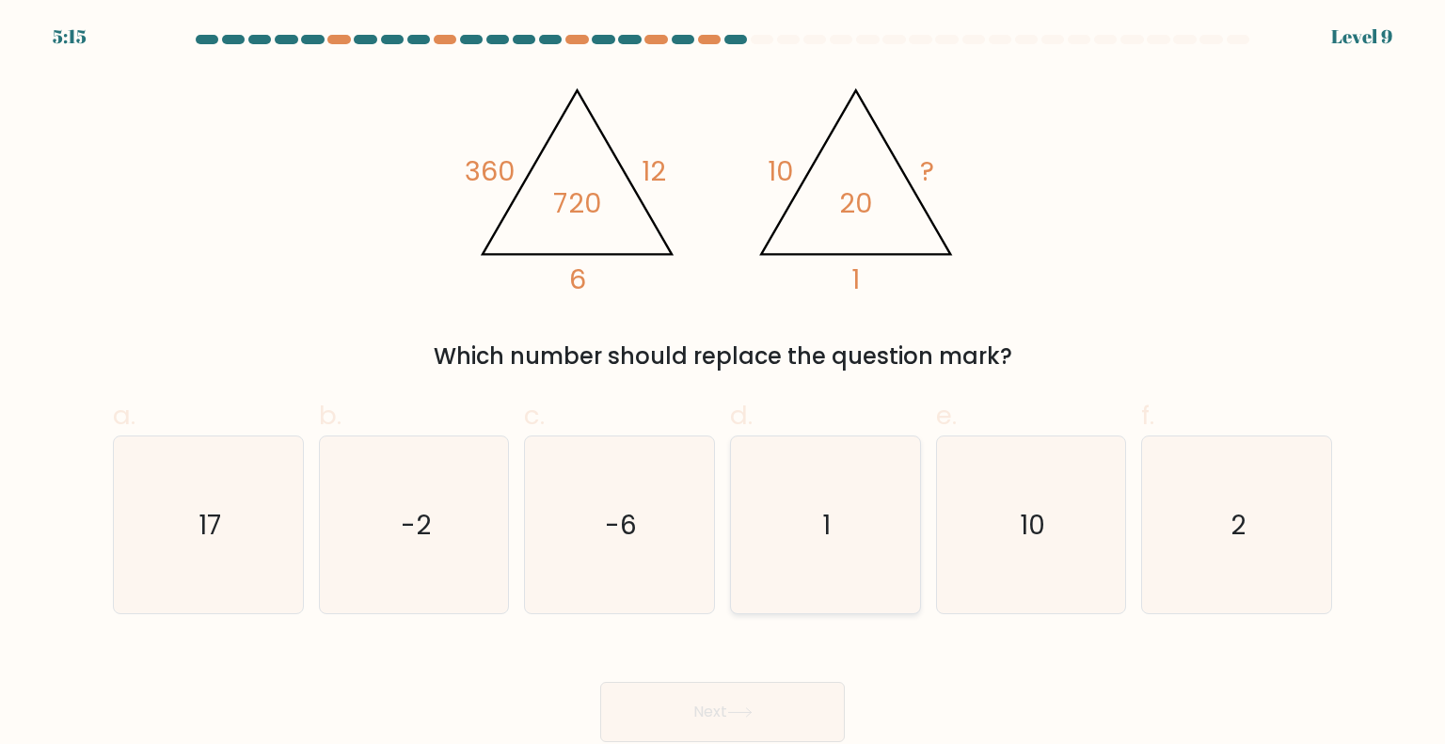
click at [824, 496] on icon "1" at bounding box center [825, 524] width 177 height 177
click at [723, 385] on input "d. 1" at bounding box center [722, 378] width 1 height 12
radio input "true"
click at [713, 733] on button "Next" at bounding box center [722, 712] width 245 height 60
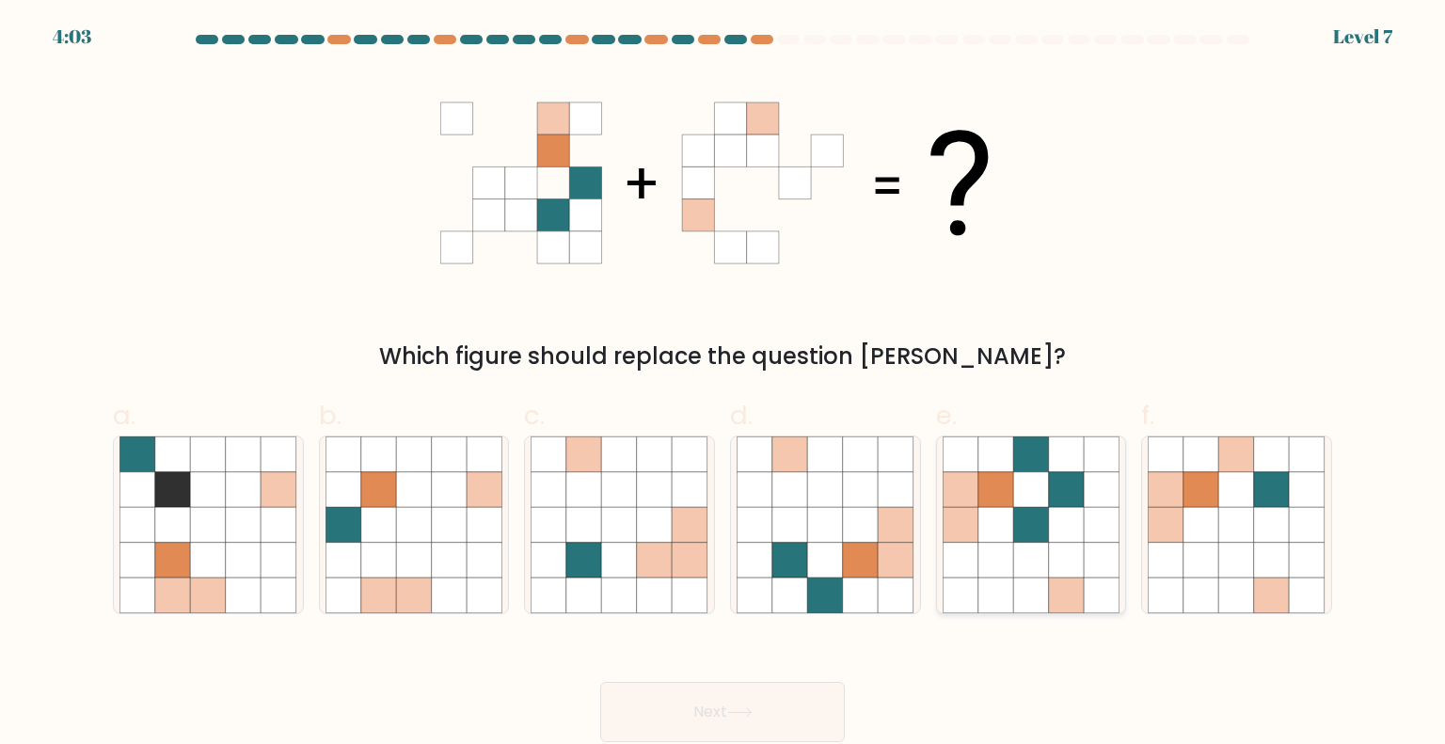
click at [1057, 524] on icon at bounding box center [1067, 525] width 36 height 36
click at [723, 385] on input "e." at bounding box center [722, 378] width 1 height 12
radio input "true"
click at [822, 556] on icon at bounding box center [826, 561] width 36 height 36
click at [723, 385] on input "d." at bounding box center [722, 378] width 1 height 12
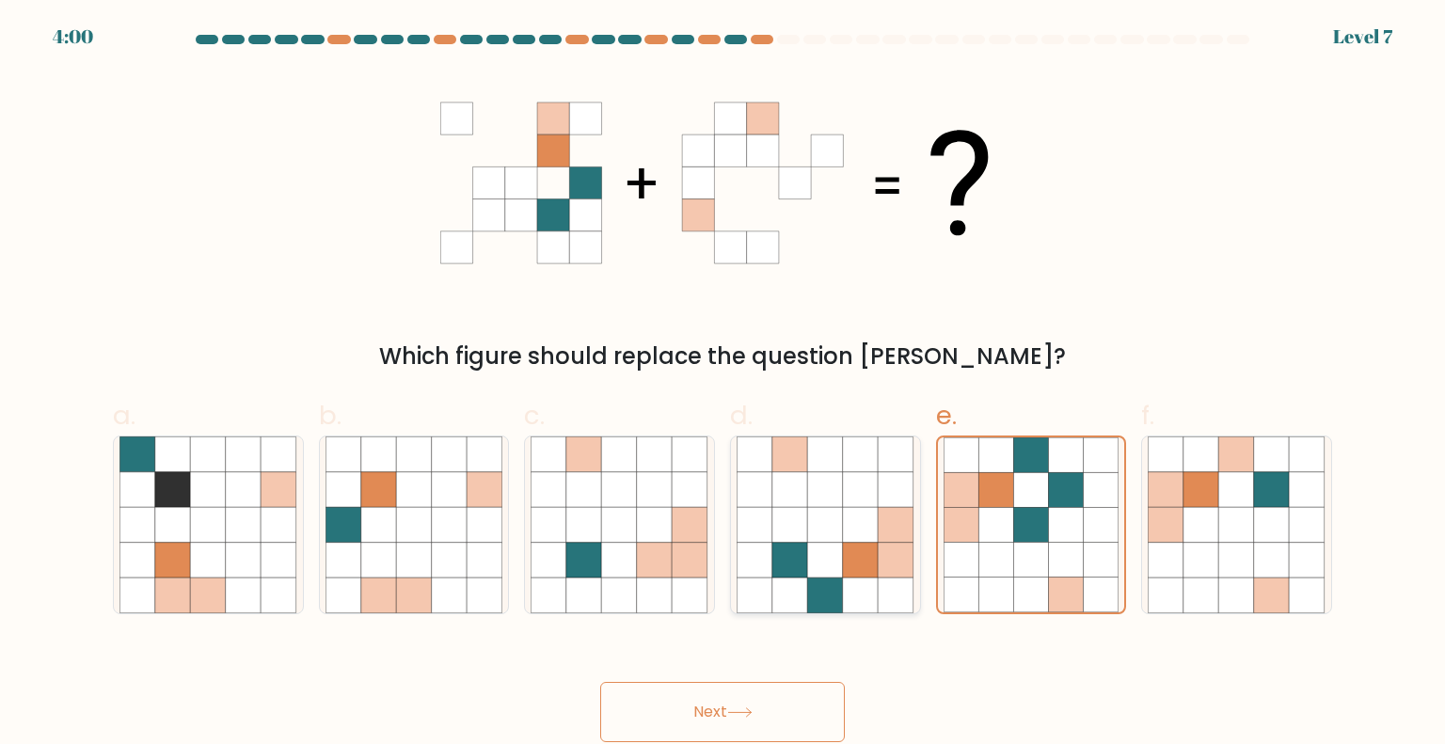
radio input "true"
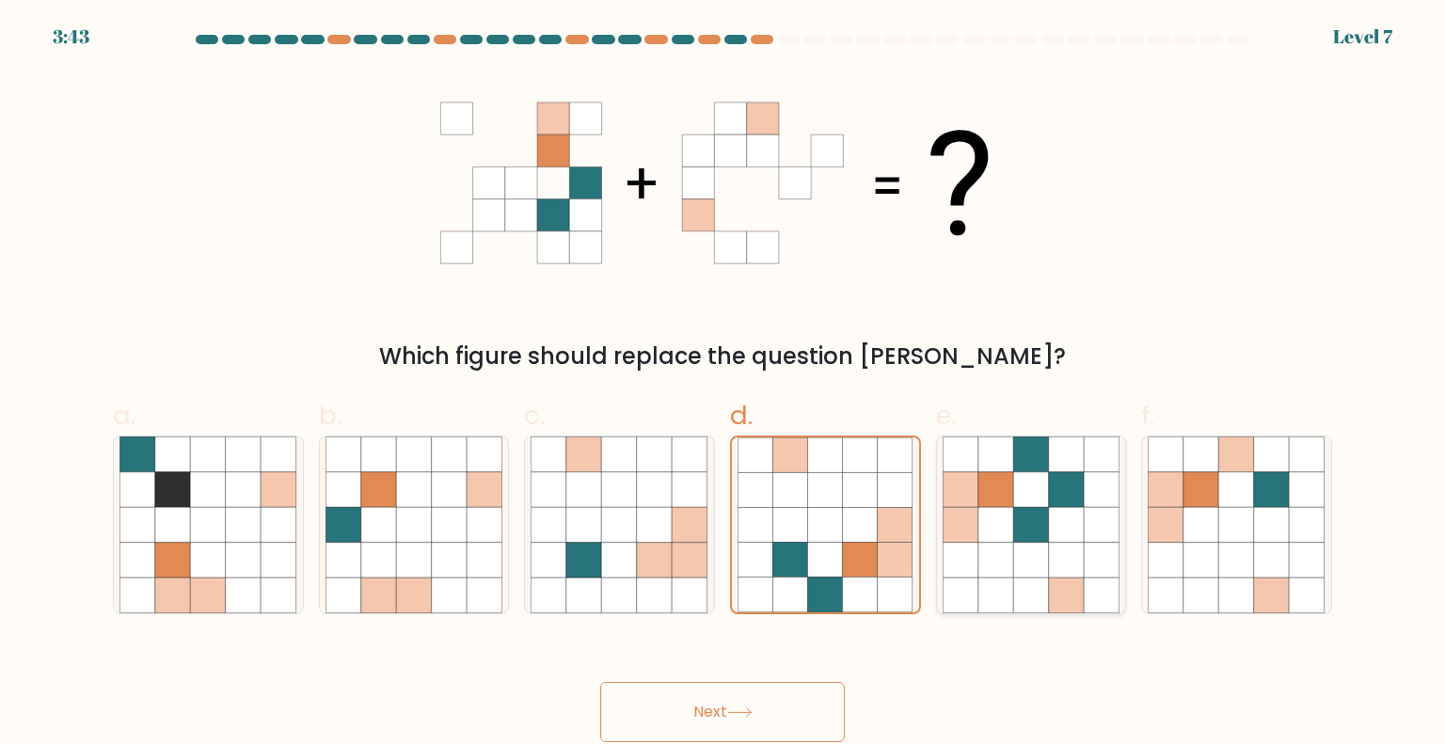
click at [943, 543] on icon at bounding box center [961, 561] width 36 height 36
click at [723, 385] on input "e." at bounding box center [722, 378] width 1 height 12
radio input "true"
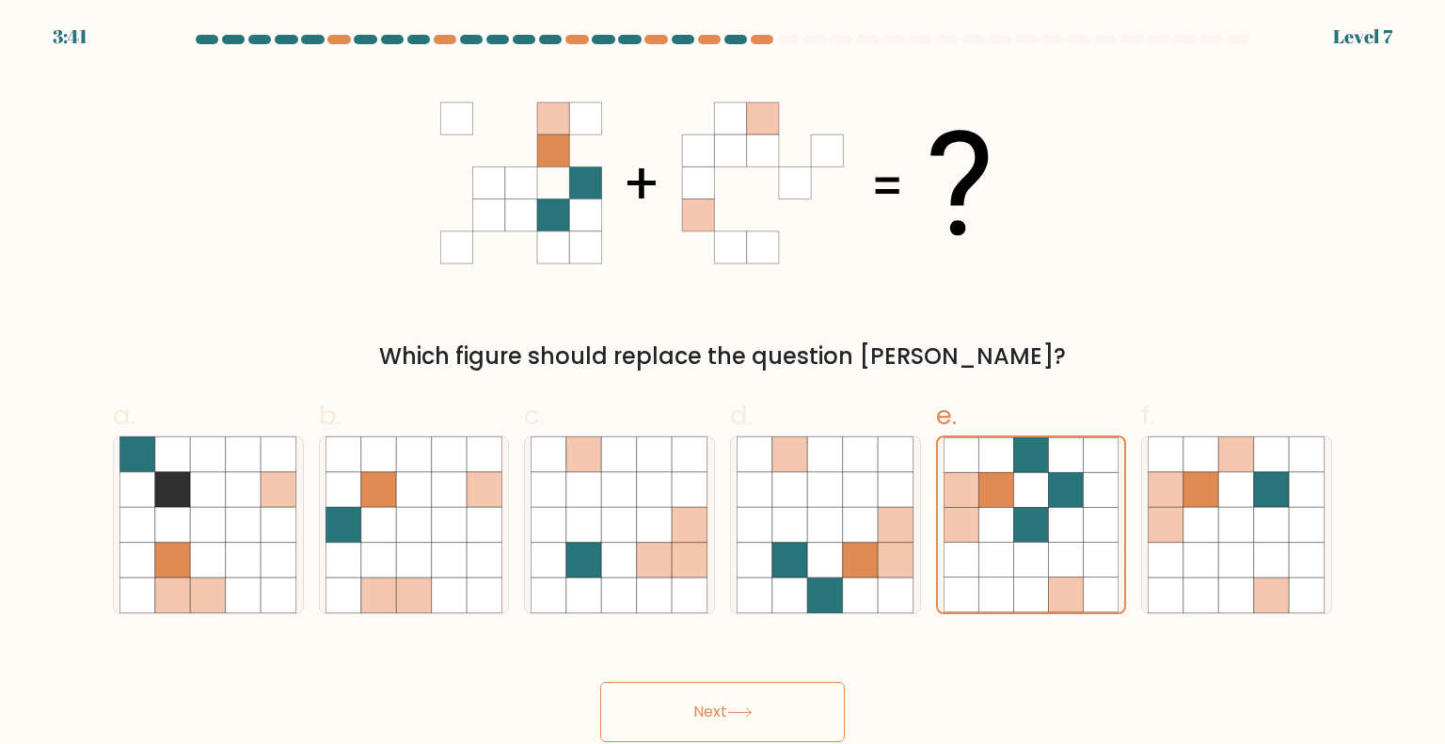
click at [793, 721] on button "Next" at bounding box center [722, 712] width 245 height 60
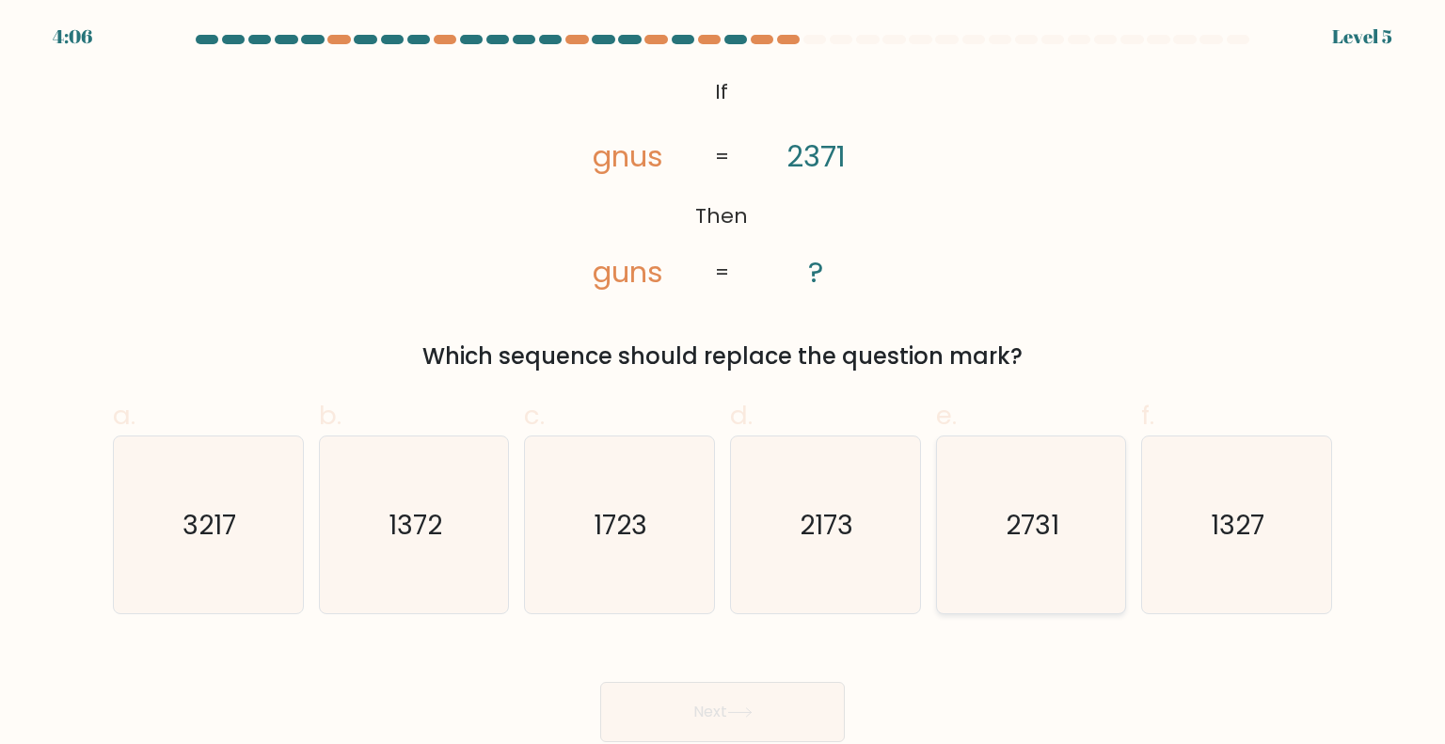
click at [989, 530] on icon "2731" at bounding box center [1031, 524] width 177 height 177
click at [723, 385] on input "e. 2731" at bounding box center [722, 378] width 1 height 12
radio input "true"
click at [748, 685] on button "Next" at bounding box center [722, 712] width 245 height 60
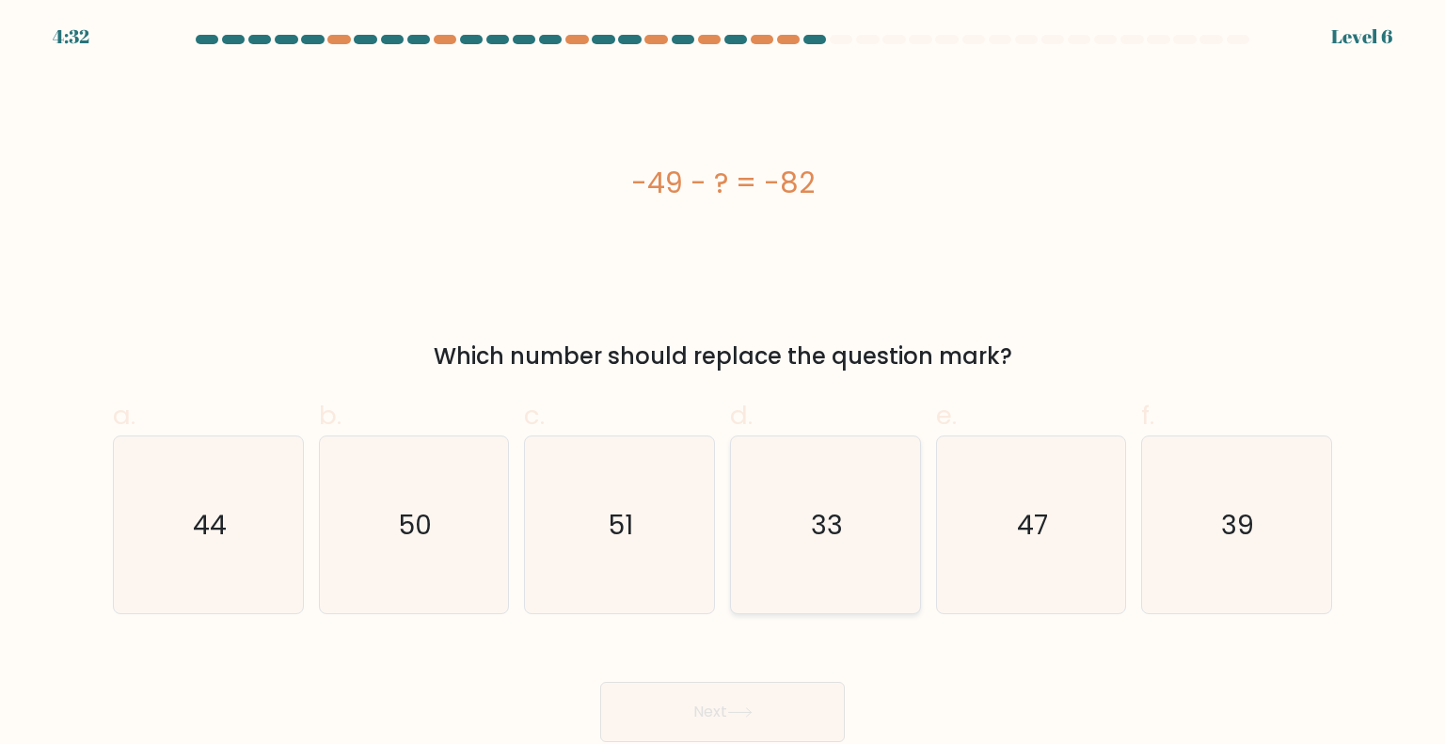
click at [861, 508] on icon "33" at bounding box center [825, 524] width 177 height 177
click at [723, 385] on input "d. 33" at bounding box center [722, 378] width 1 height 12
radio input "true"
click at [756, 718] on button "Next" at bounding box center [722, 712] width 245 height 60
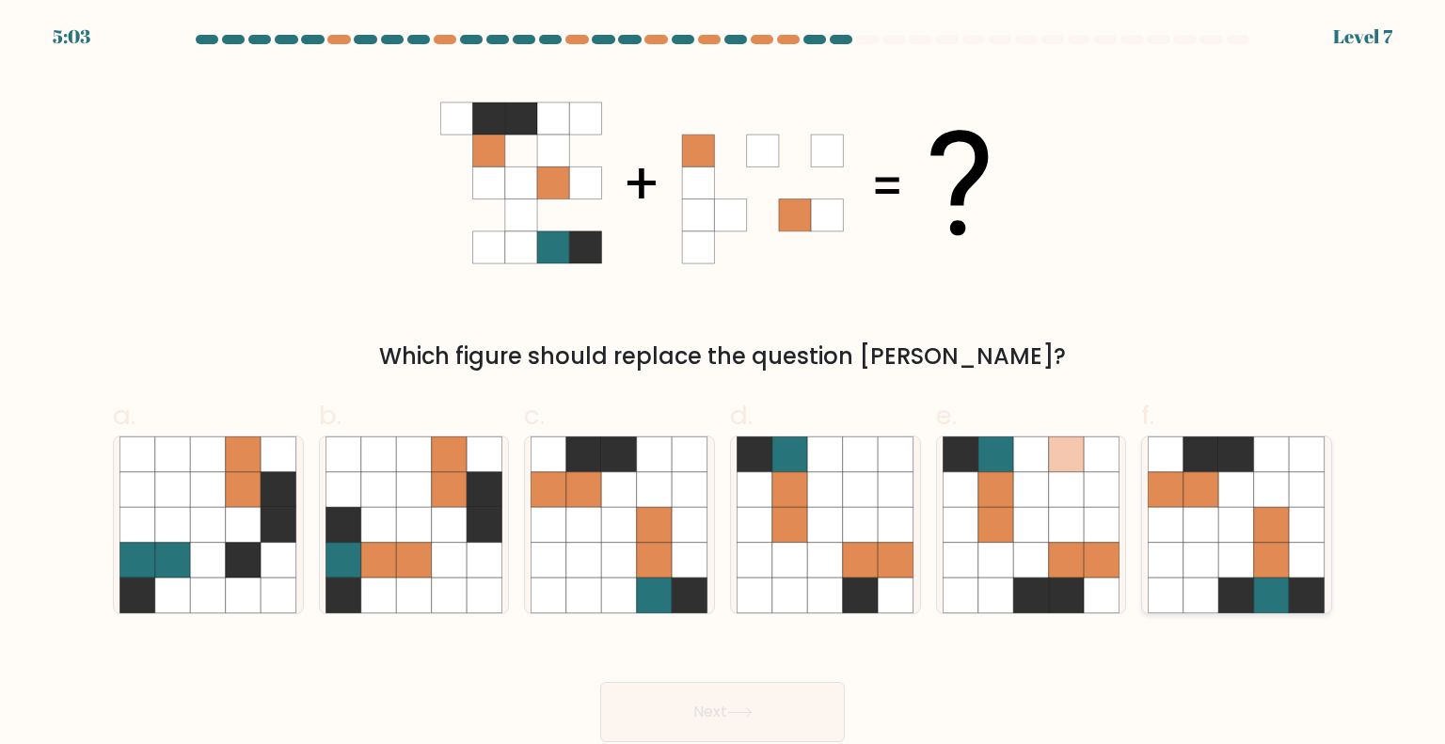
click at [1274, 539] on icon at bounding box center [1272, 525] width 36 height 36
click at [723, 385] on input "f." at bounding box center [722, 378] width 1 height 12
radio input "true"
click at [616, 525] on icon at bounding box center [620, 525] width 36 height 36
click at [722, 385] on input "c." at bounding box center [722, 378] width 1 height 12
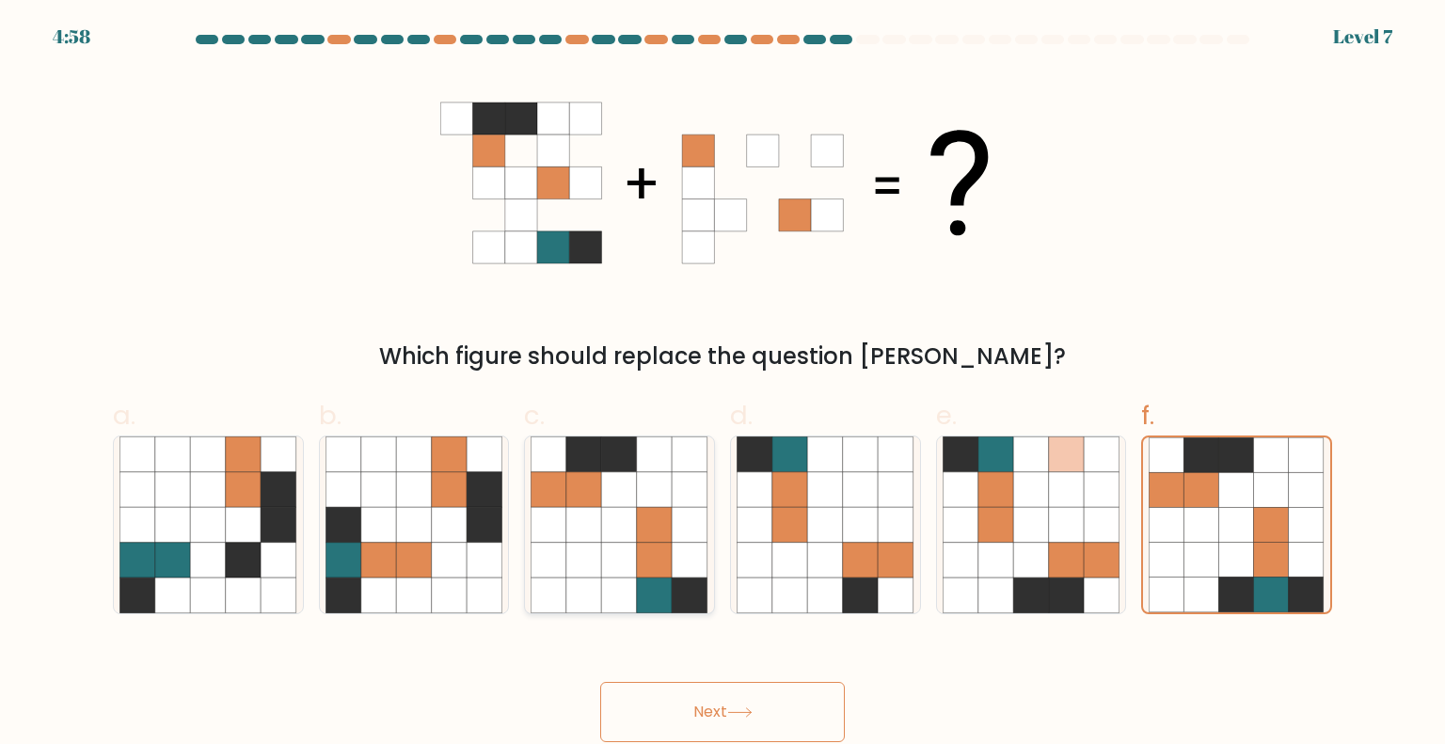
radio input "true"
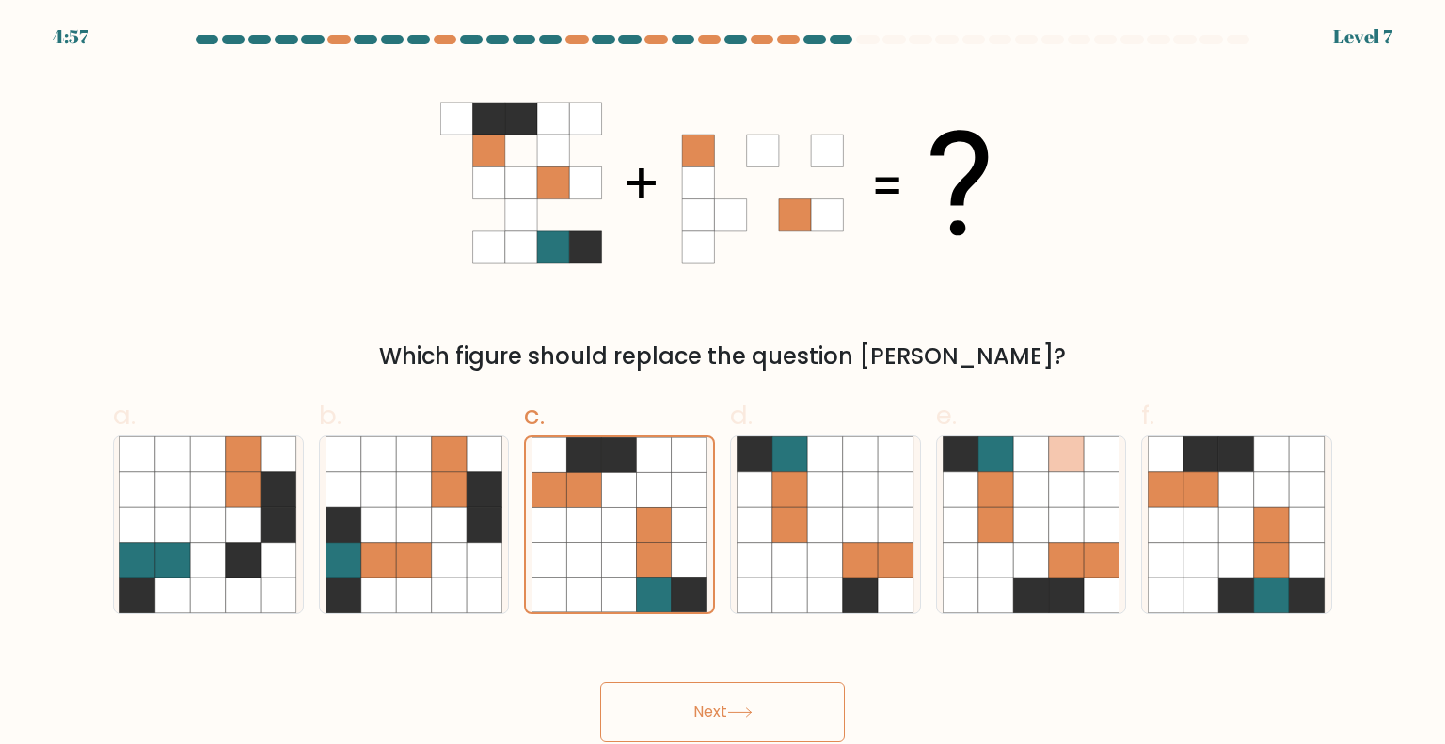
click at [714, 716] on button "Next" at bounding box center [722, 712] width 245 height 60
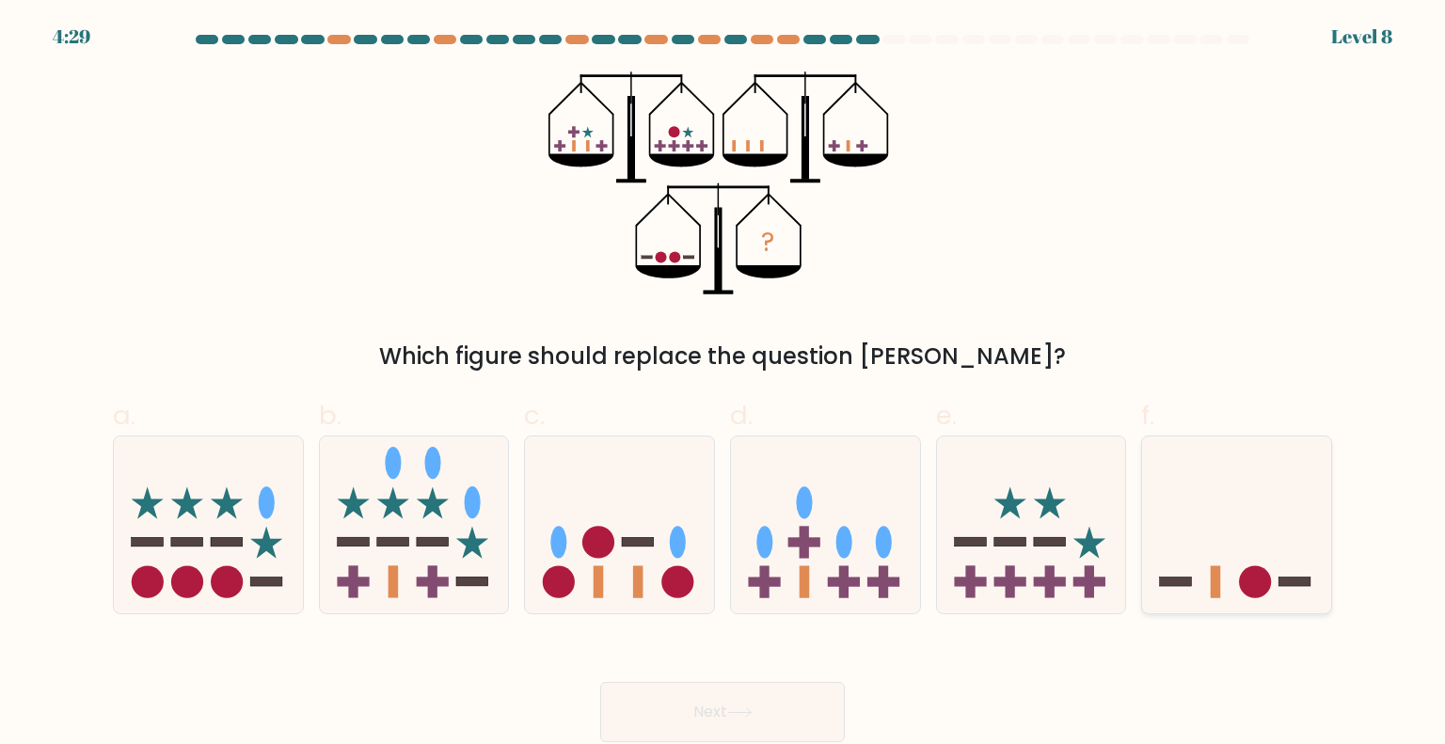
click at [1212, 537] on icon at bounding box center [1236, 525] width 189 height 156
click at [723, 385] on input "f." at bounding box center [722, 378] width 1 height 12
radio input "true"
click at [794, 712] on button "Next" at bounding box center [722, 712] width 245 height 60
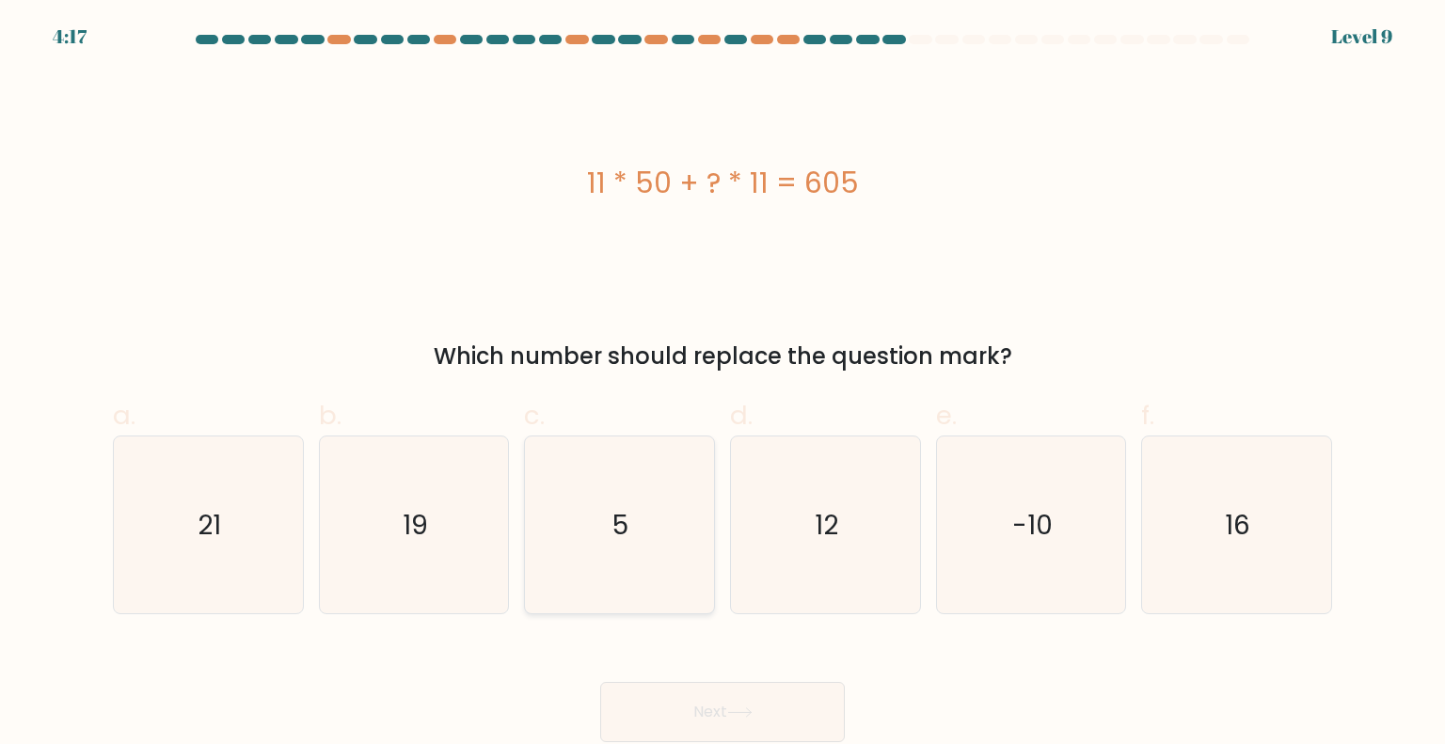
click at [539, 566] on icon "5" at bounding box center [619, 524] width 177 height 177
click at [722, 385] on input "c. 5" at bounding box center [722, 378] width 1 height 12
radio input "true"
click at [828, 714] on button "Next" at bounding box center [722, 712] width 245 height 60
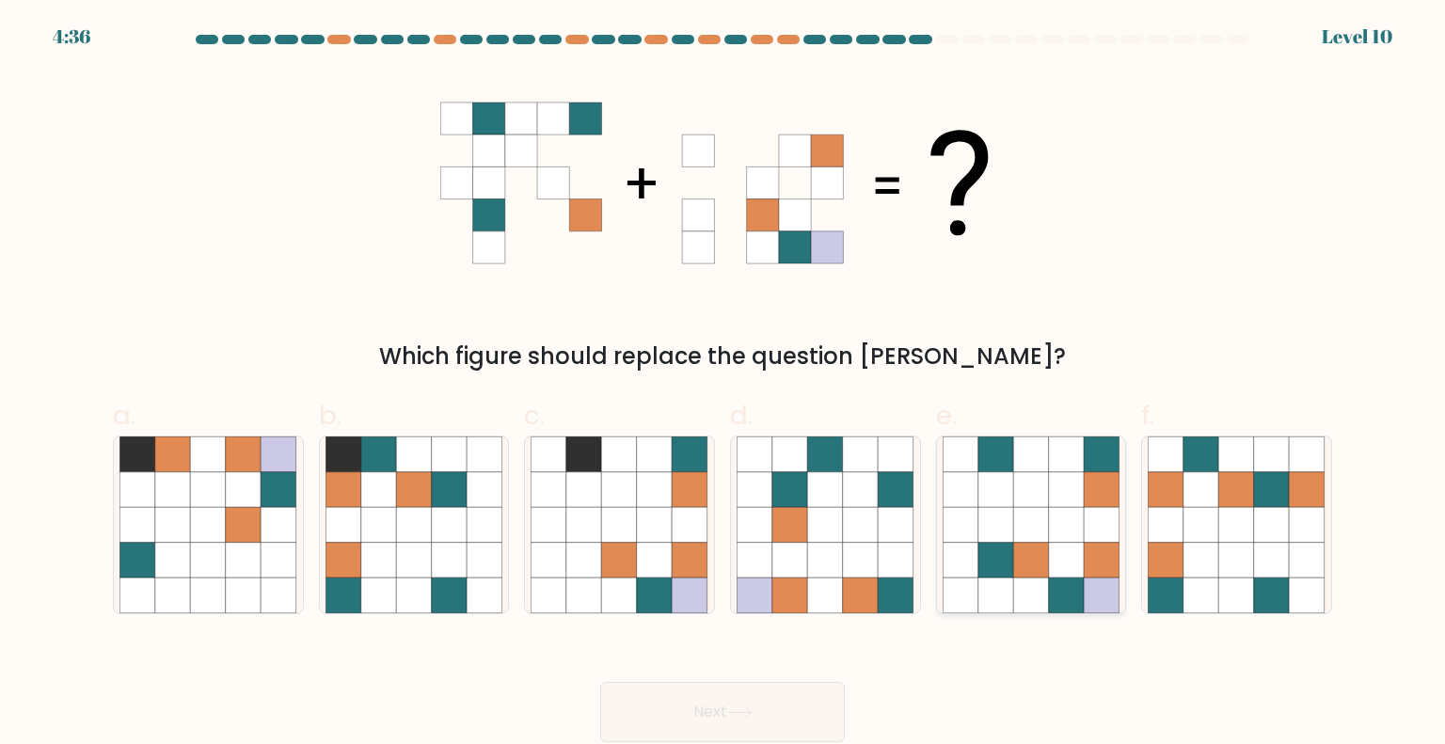
click at [1039, 473] on icon at bounding box center [1031, 490] width 36 height 36
click at [723, 385] on input "e." at bounding box center [722, 378] width 1 height 12
radio input "true"
click at [755, 705] on button "Next" at bounding box center [722, 712] width 245 height 60
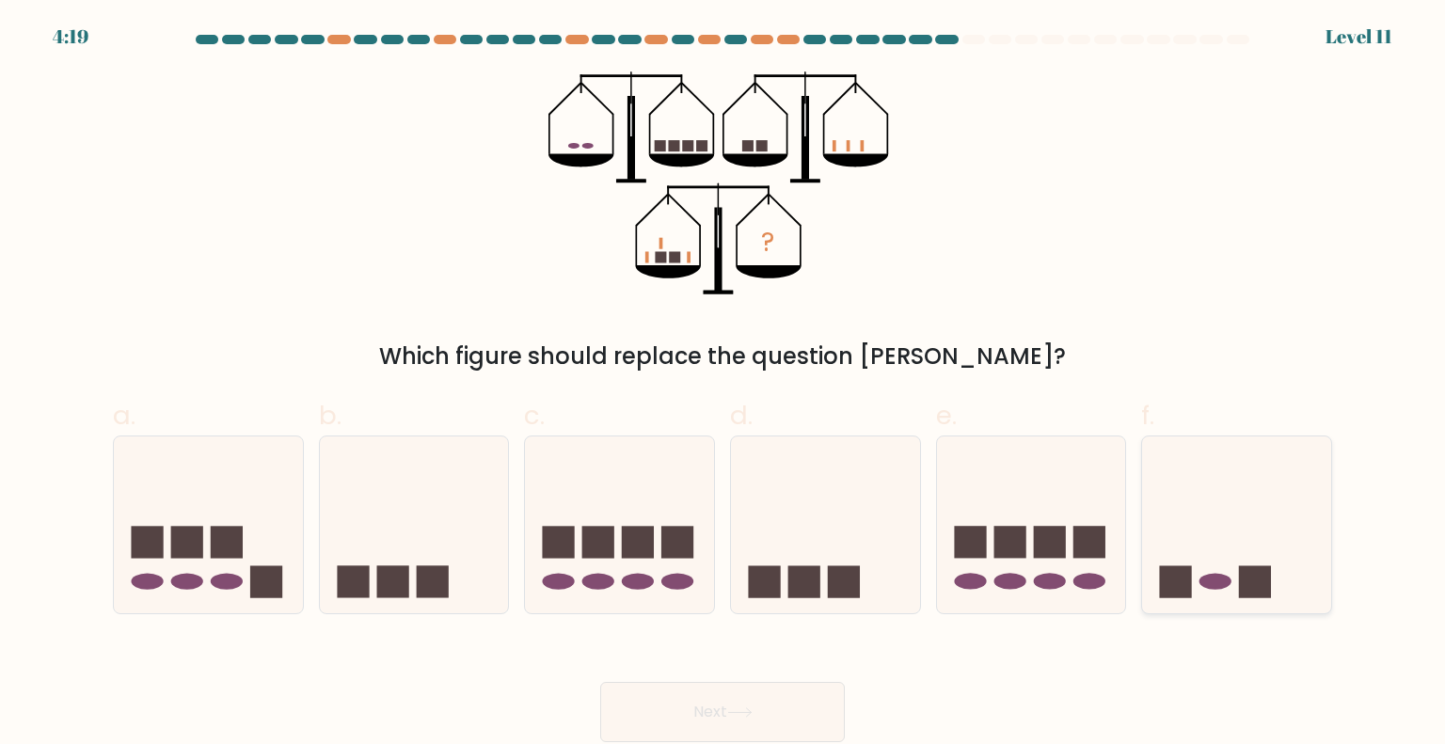
click at [1259, 525] on icon at bounding box center [1236, 525] width 189 height 156
click at [723, 385] on input "f." at bounding box center [722, 378] width 1 height 12
radio input "true"
click at [738, 719] on button "Next" at bounding box center [722, 712] width 245 height 60
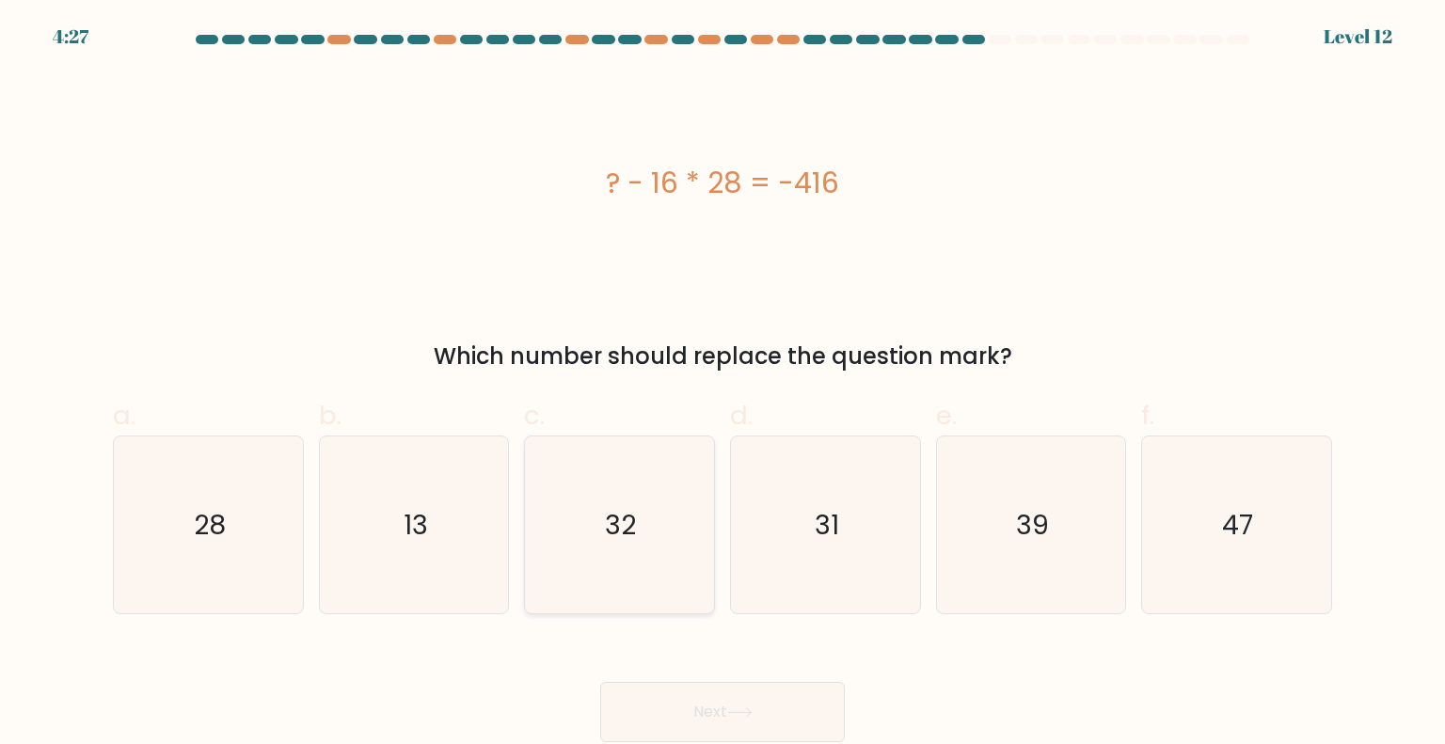
click at [629, 492] on icon "32" at bounding box center [619, 524] width 177 height 177
click at [722, 385] on input "c. 32" at bounding box center [722, 378] width 1 height 12
radio input "true"
click at [691, 718] on button "Next" at bounding box center [722, 712] width 245 height 60
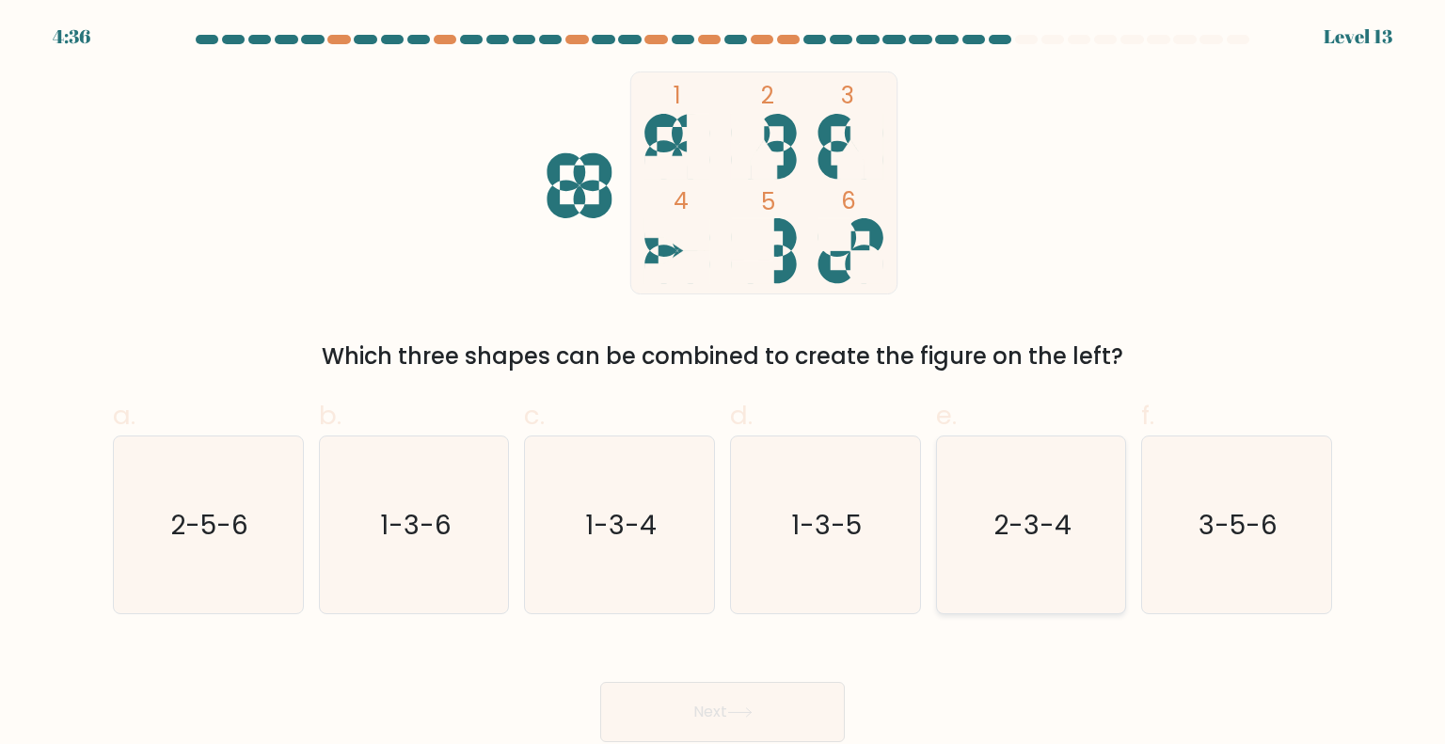
click at [997, 523] on text "2-3-4" at bounding box center [1032, 524] width 78 height 38
click at [723, 385] on input "e. 2-3-4" at bounding box center [722, 378] width 1 height 12
radio input "true"
click at [773, 692] on button "Next" at bounding box center [722, 712] width 245 height 60
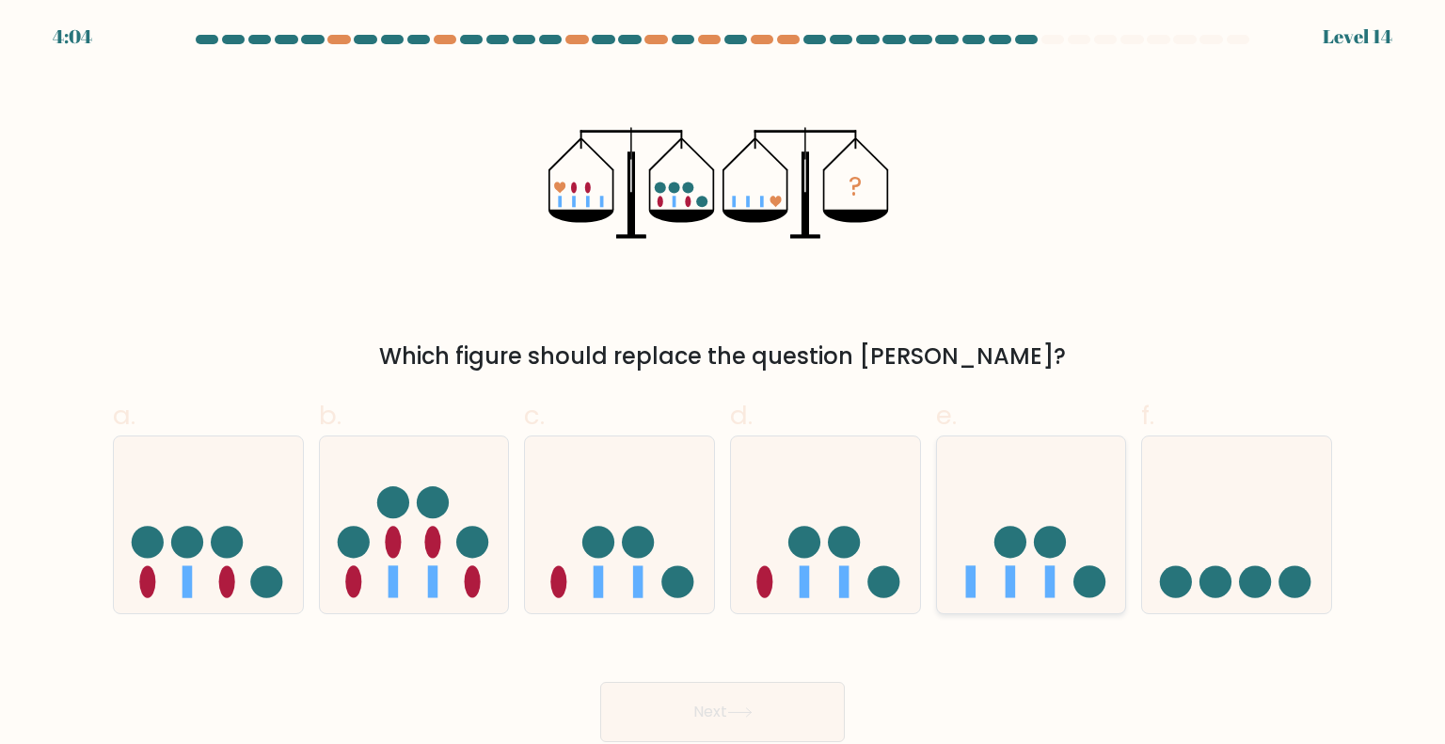
click at [1054, 515] on icon at bounding box center [1031, 525] width 189 height 156
click at [723, 385] on input "e." at bounding box center [722, 378] width 1 height 12
radio input "true"
click at [693, 522] on icon at bounding box center [619, 525] width 189 height 156
click at [722, 385] on input "c." at bounding box center [722, 378] width 1 height 12
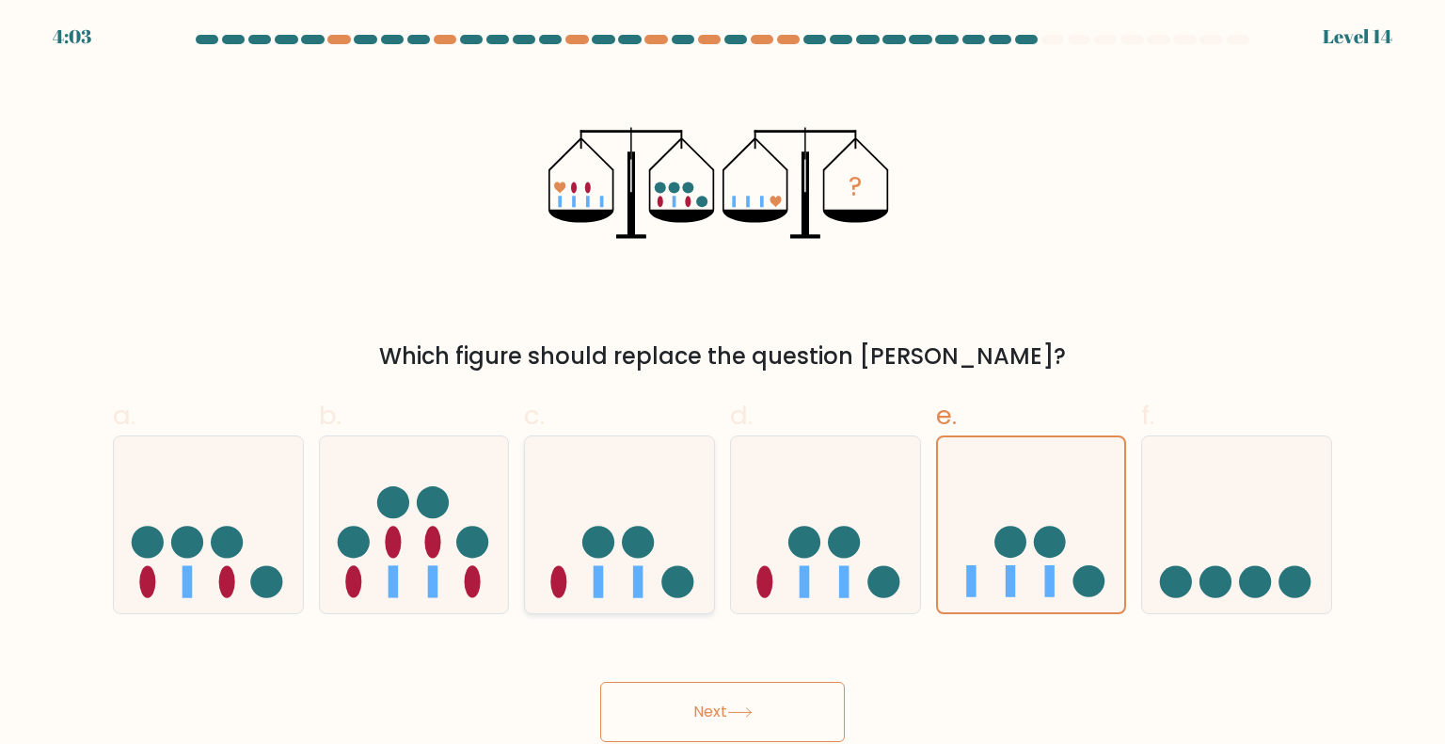
radio input "true"
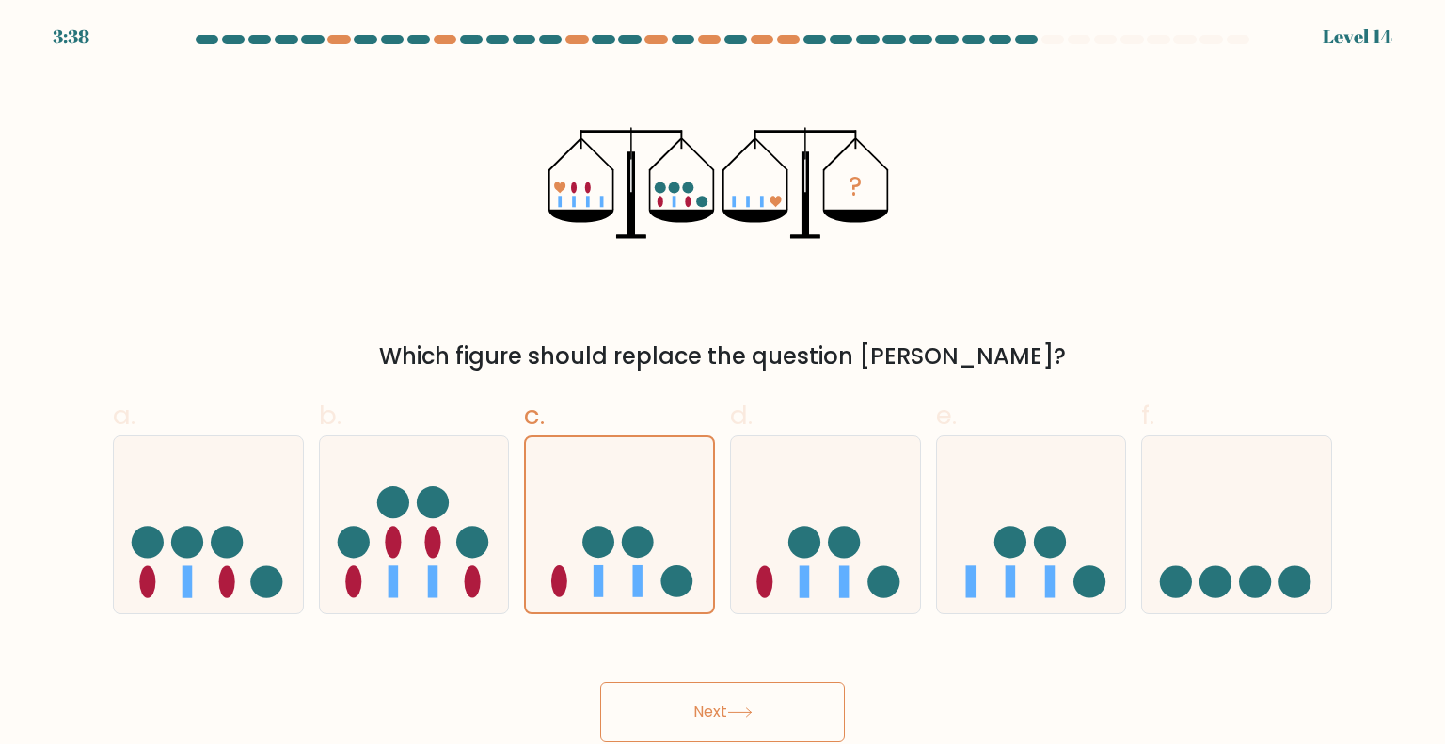
click at [737, 699] on button "Next" at bounding box center [722, 712] width 245 height 60
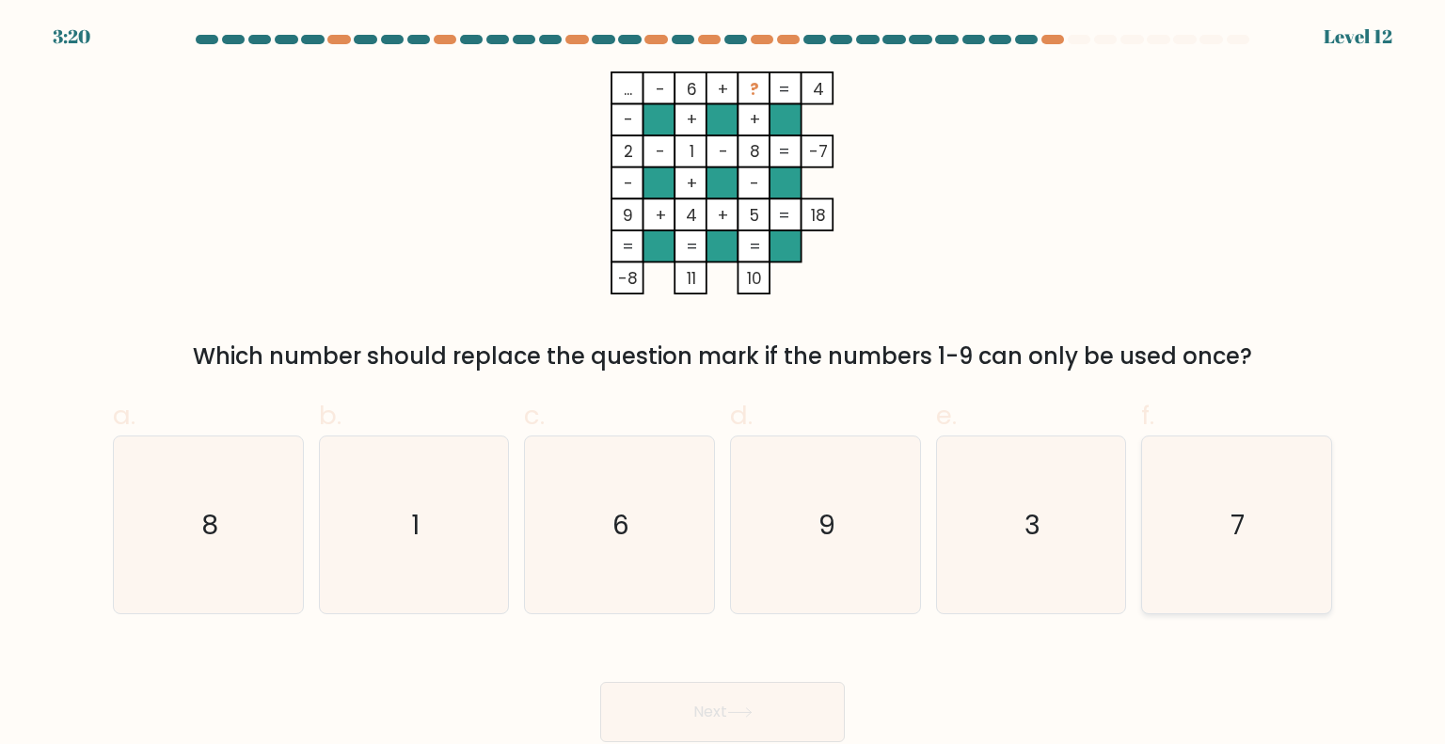
click at [1215, 514] on icon "7" at bounding box center [1236, 524] width 177 height 177
click at [723, 385] on input "f. 7" at bounding box center [722, 378] width 1 height 12
radio input "true"
click at [796, 738] on button "Next" at bounding box center [722, 712] width 245 height 60
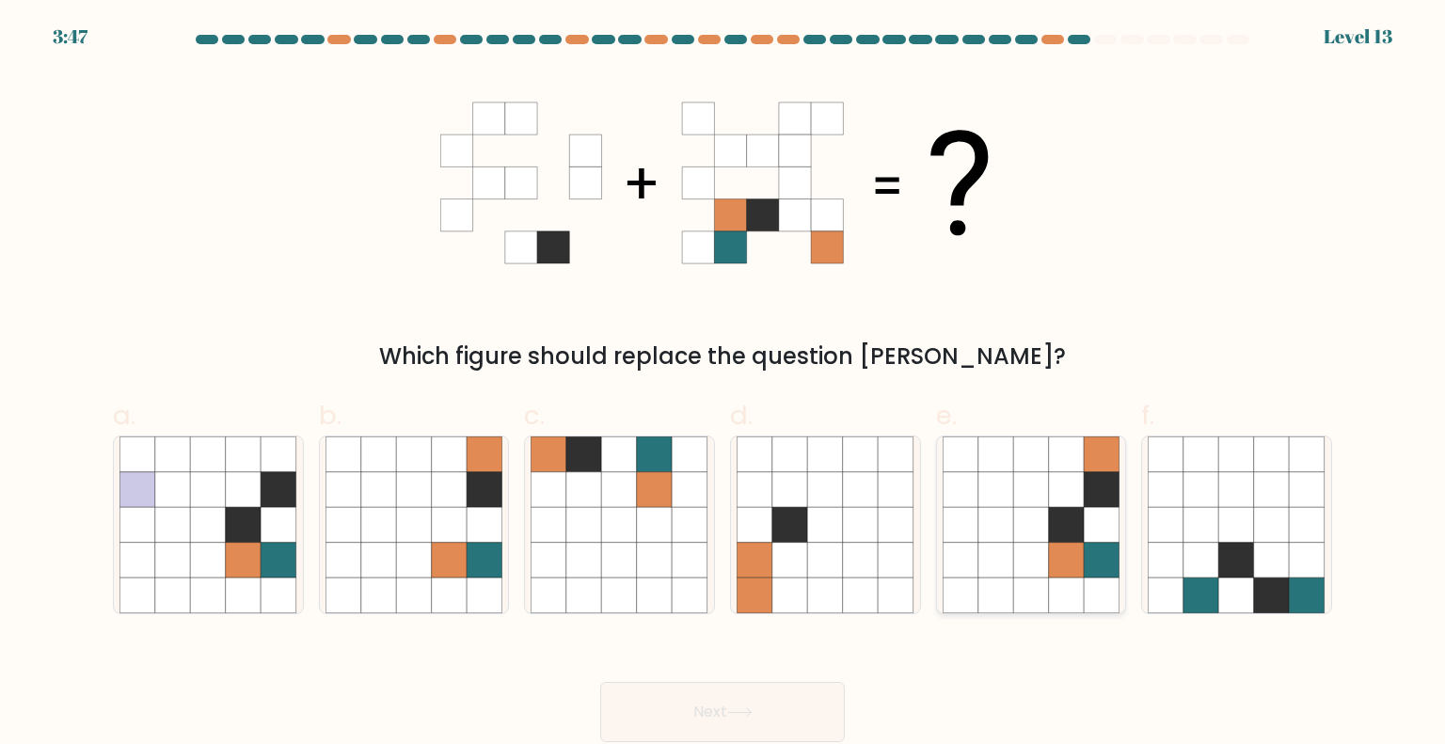
click at [1052, 467] on icon at bounding box center [1067, 454] width 36 height 36
click at [723, 385] on input "e." at bounding box center [722, 378] width 1 height 12
radio input "true"
click at [777, 707] on button "Next" at bounding box center [722, 712] width 245 height 60
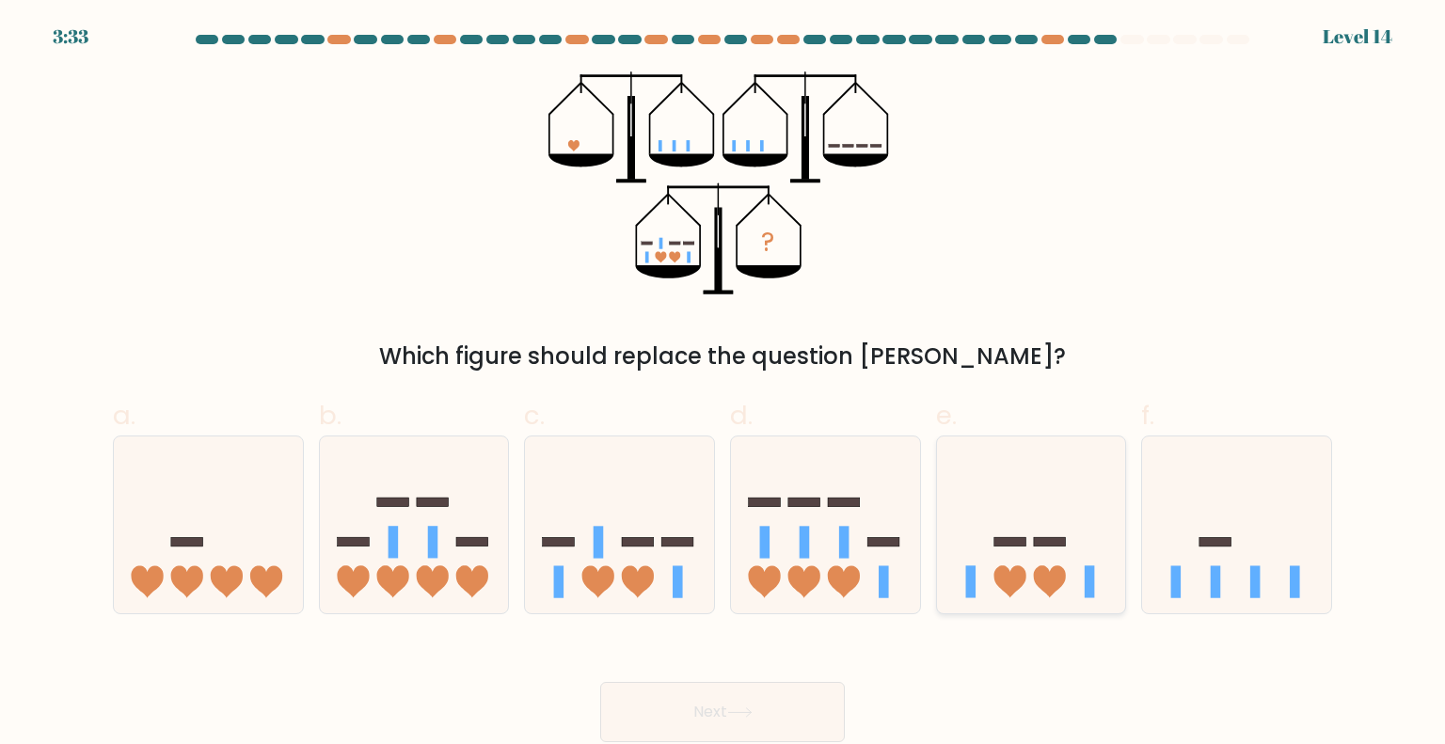
click at [1065, 492] on icon at bounding box center [1031, 525] width 189 height 156
click at [723, 385] on input "e." at bounding box center [722, 378] width 1 height 12
radio input "true"
click at [812, 694] on button "Next" at bounding box center [722, 712] width 245 height 60
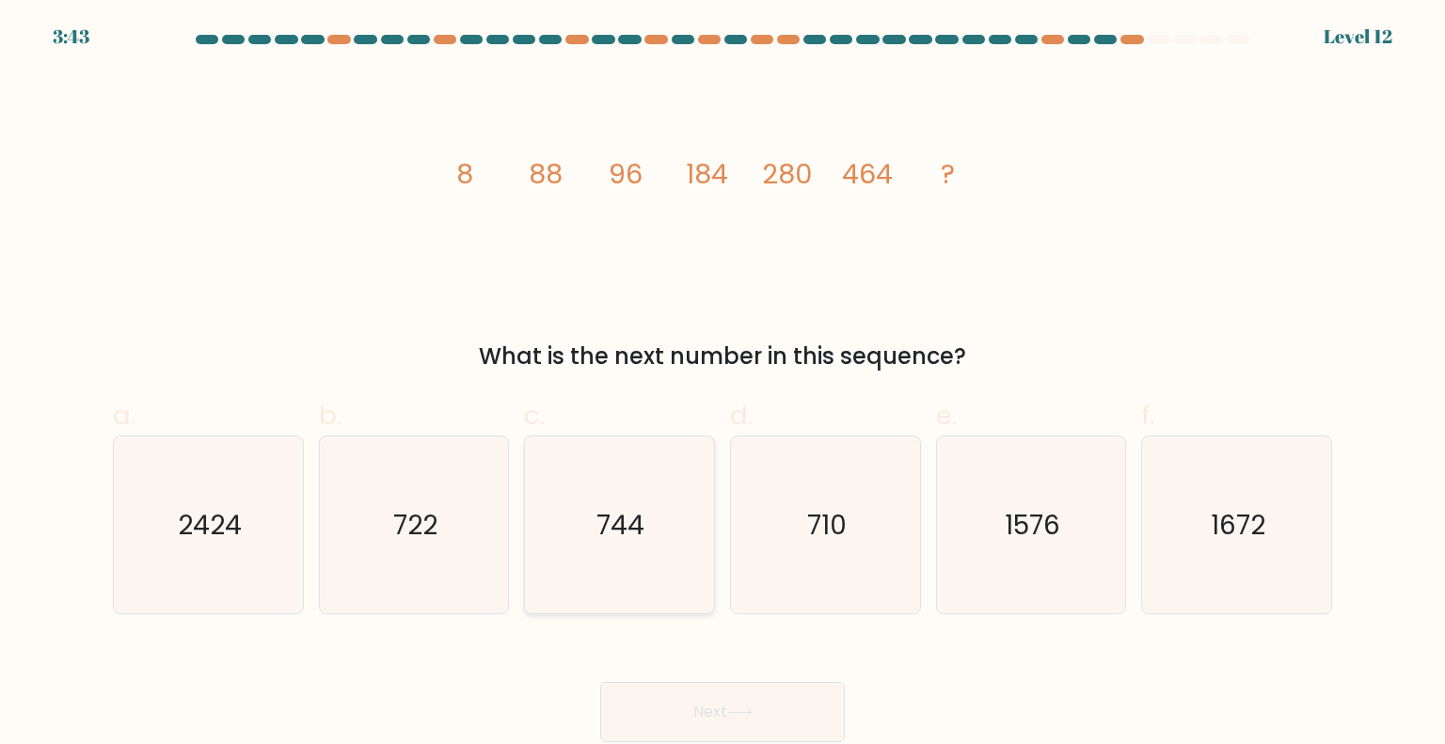
click at [604, 500] on icon "744" at bounding box center [619, 524] width 177 height 177
click at [722, 385] on input "c. 744" at bounding box center [722, 378] width 1 height 12
radio input "true"
click at [630, 702] on button "Next" at bounding box center [722, 712] width 245 height 60
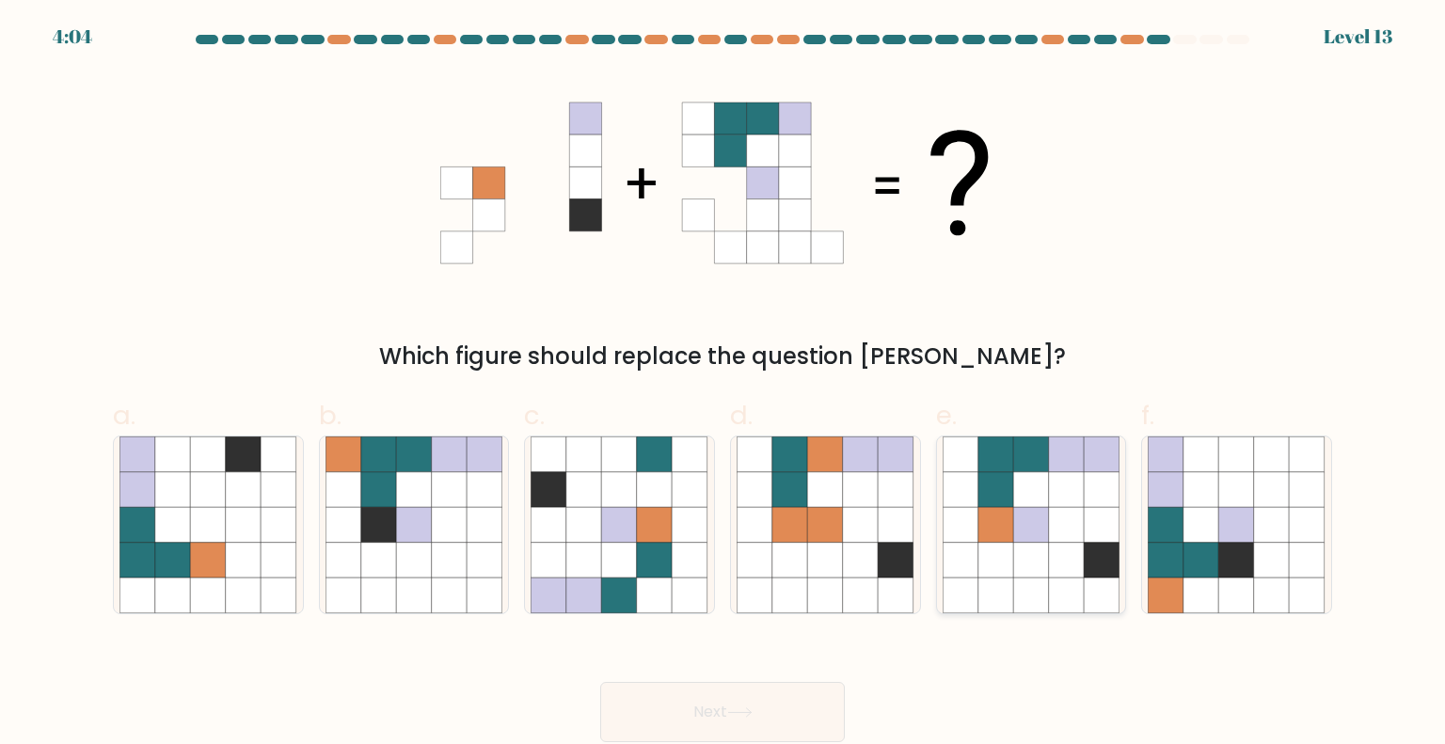
click at [1095, 581] on icon at bounding box center [1102, 596] width 36 height 36
click at [723, 385] on input "e." at bounding box center [722, 378] width 1 height 12
radio input "true"
click at [734, 721] on button "Next" at bounding box center [722, 712] width 245 height 60
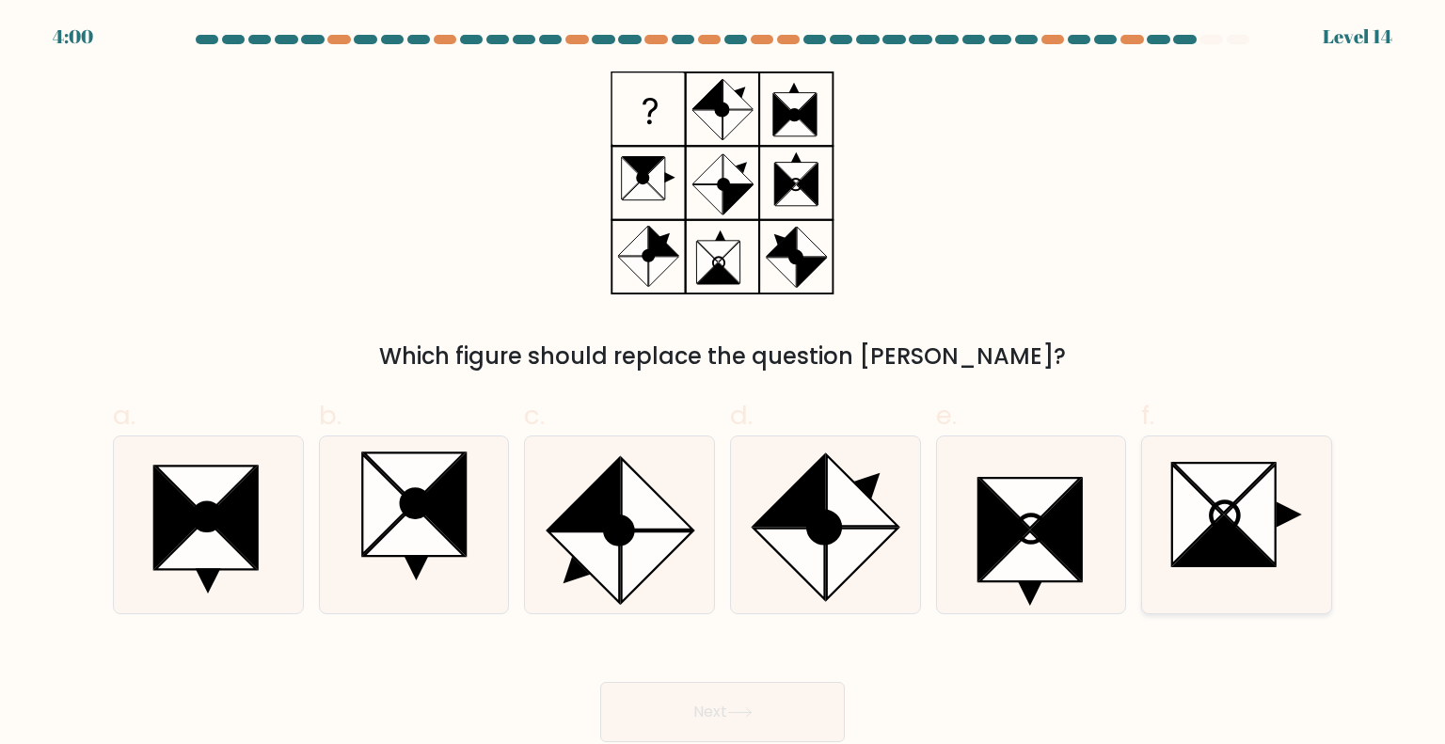
click at [1206, 511] on icon at bounding box center [1197, 514] width 50 height 101
click at [723, 385] on input "f." at bounding box center [722, 378] width 1 height 12
radio input "true"
click at [737, 706] on button "Next" at bounding box center [722, 712] width 245 height 60
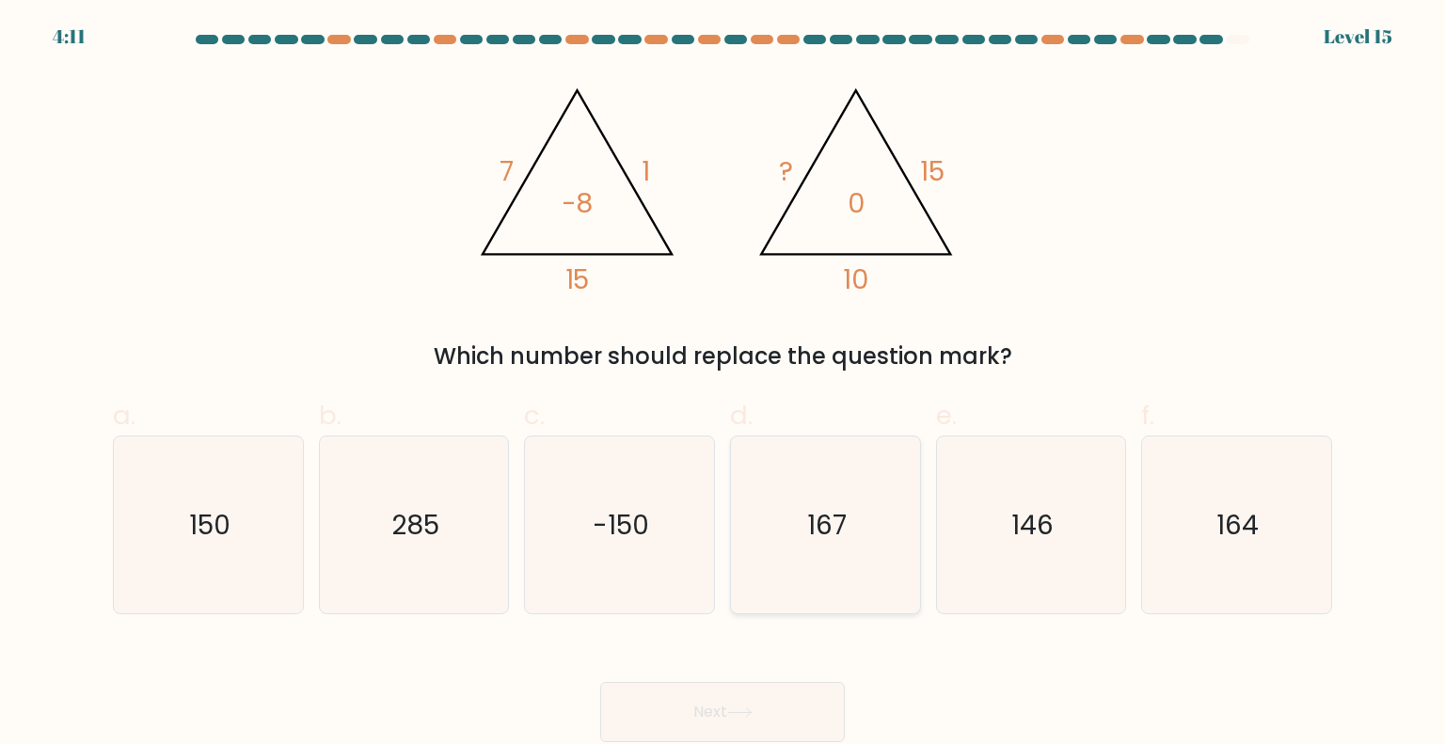
click at [789, 462] on icon "167" at bounding box center [825, 524] width 177 height 177
click at [723, 385] on input "d. 167" at bounding box center [722, 378] width 1 height 12
radio input "true"
click at [734, 719] on button "Next" at bounding box center [722, 712] width 245 height 60
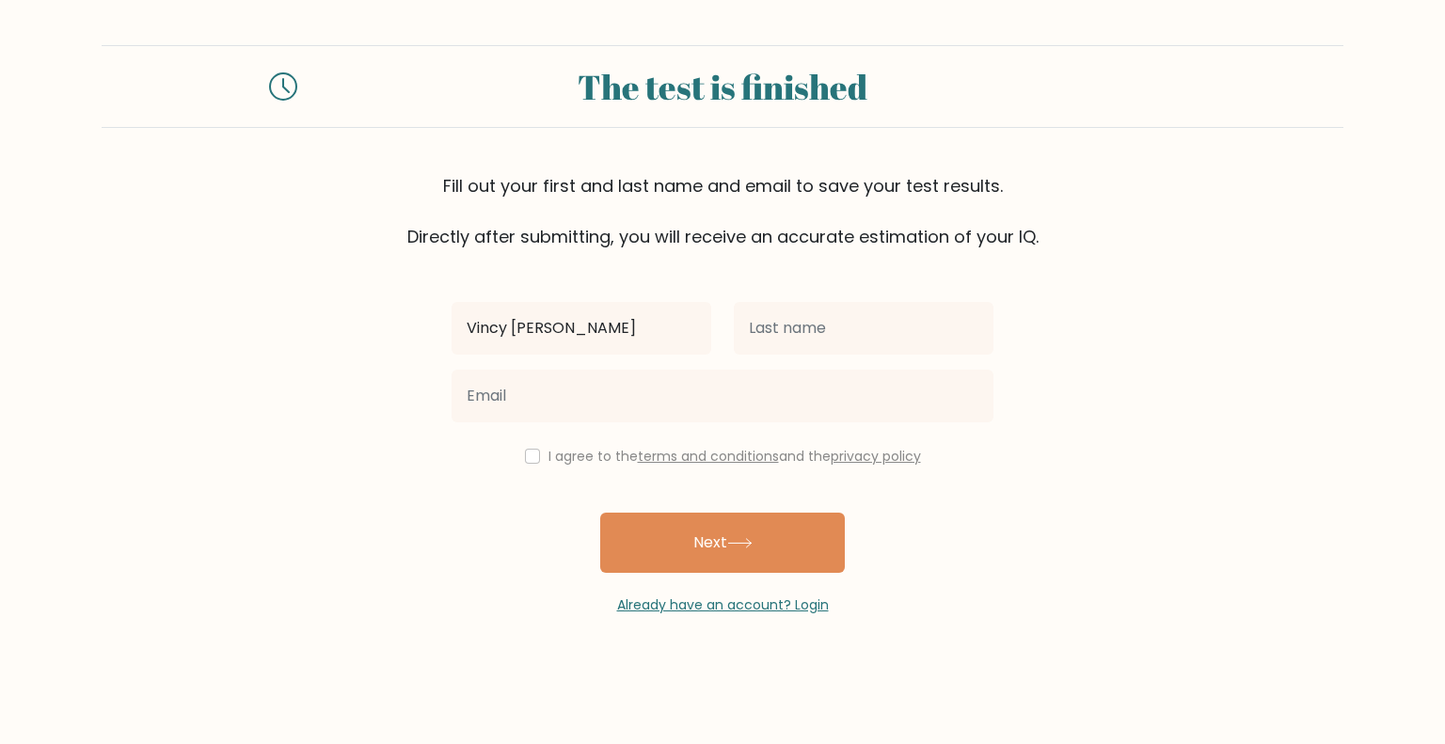
type input "Vincy Darl"
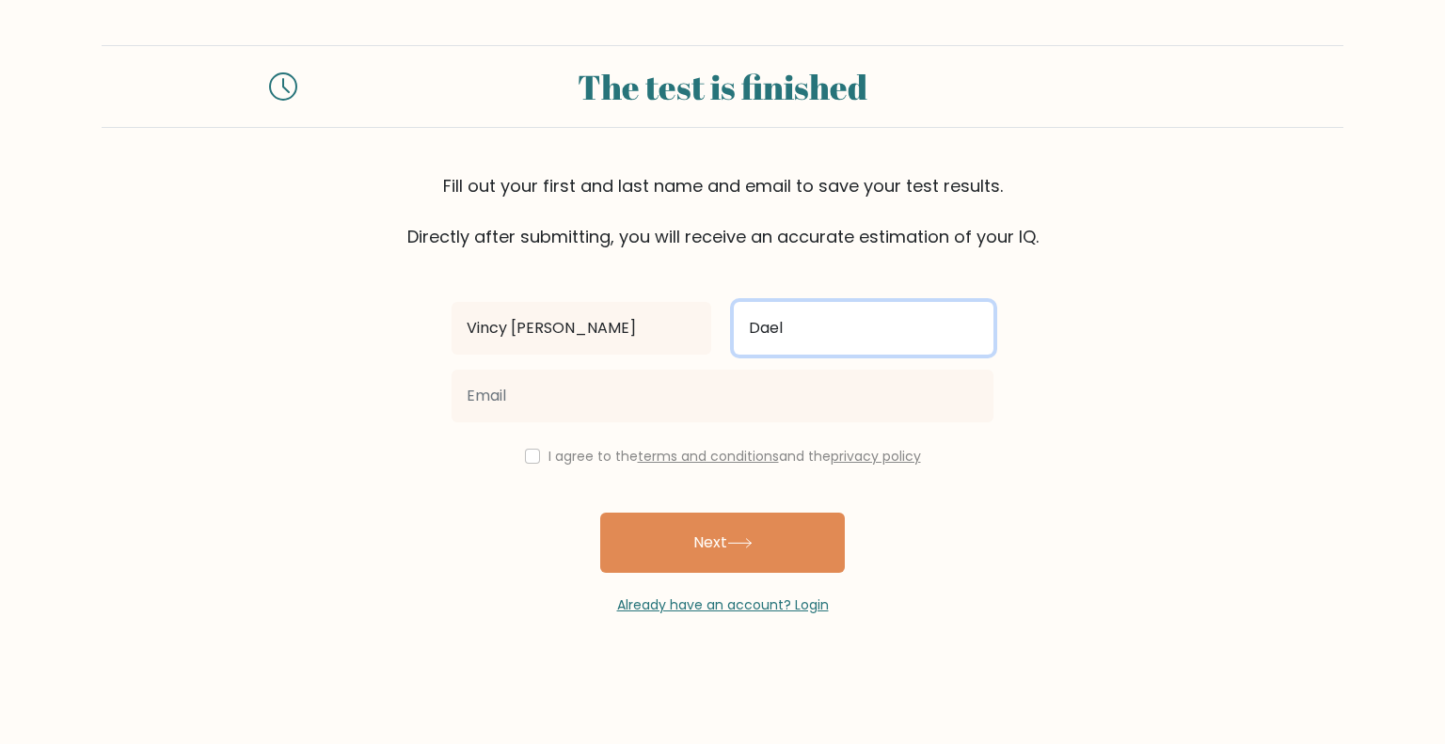
type input "Dael"
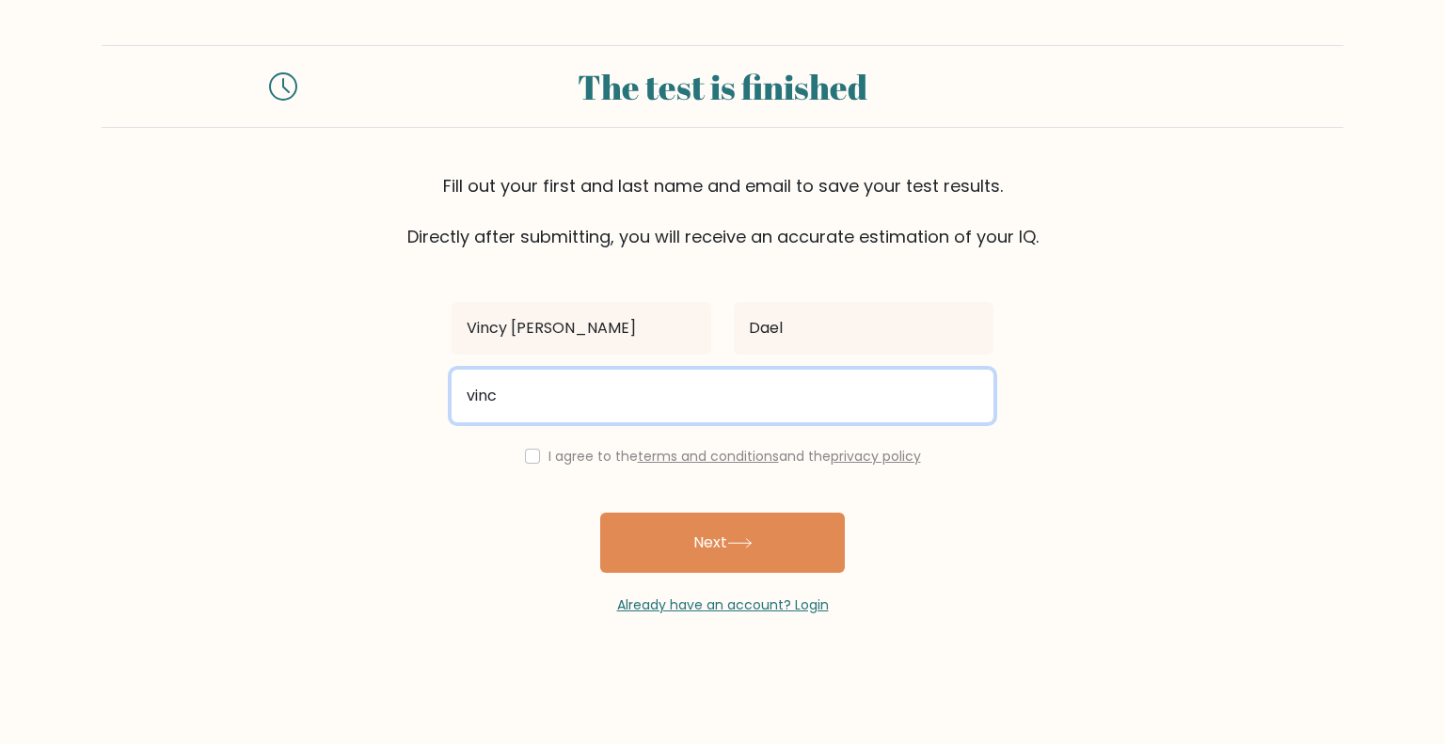
type input "vincydarldael@gmail.com"
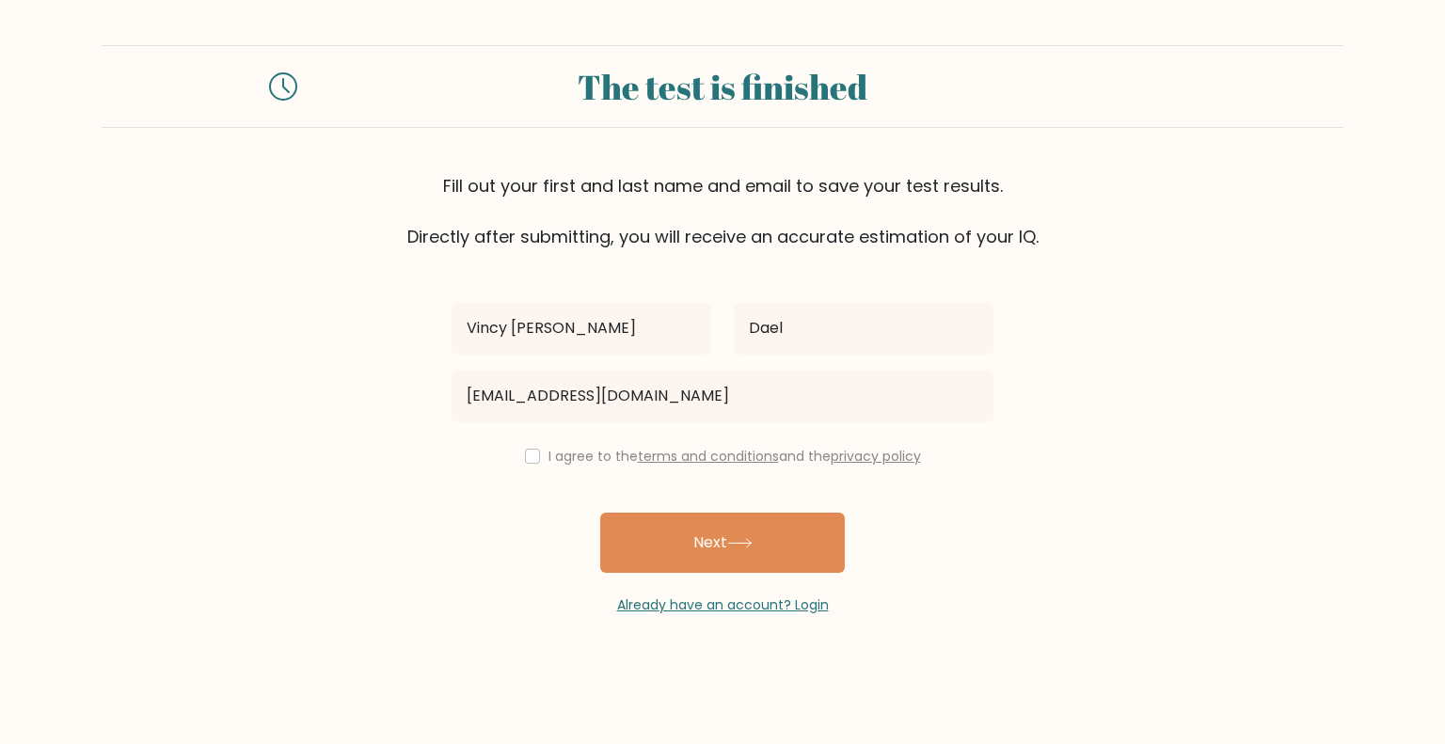
drag, startPoint x: 519, startPoint y: 452, endPoint x: 528, endPoint y: 458, distance: 10.7
click at [528, 458] on div "I agree to the terms and conditions and the privacy policy" at bounding box center [722, 456] width 564 height 23
click at [528, 458] on input "checkbox" at bounding box center [532, 456] width 15 height 15
checkbox input "true"
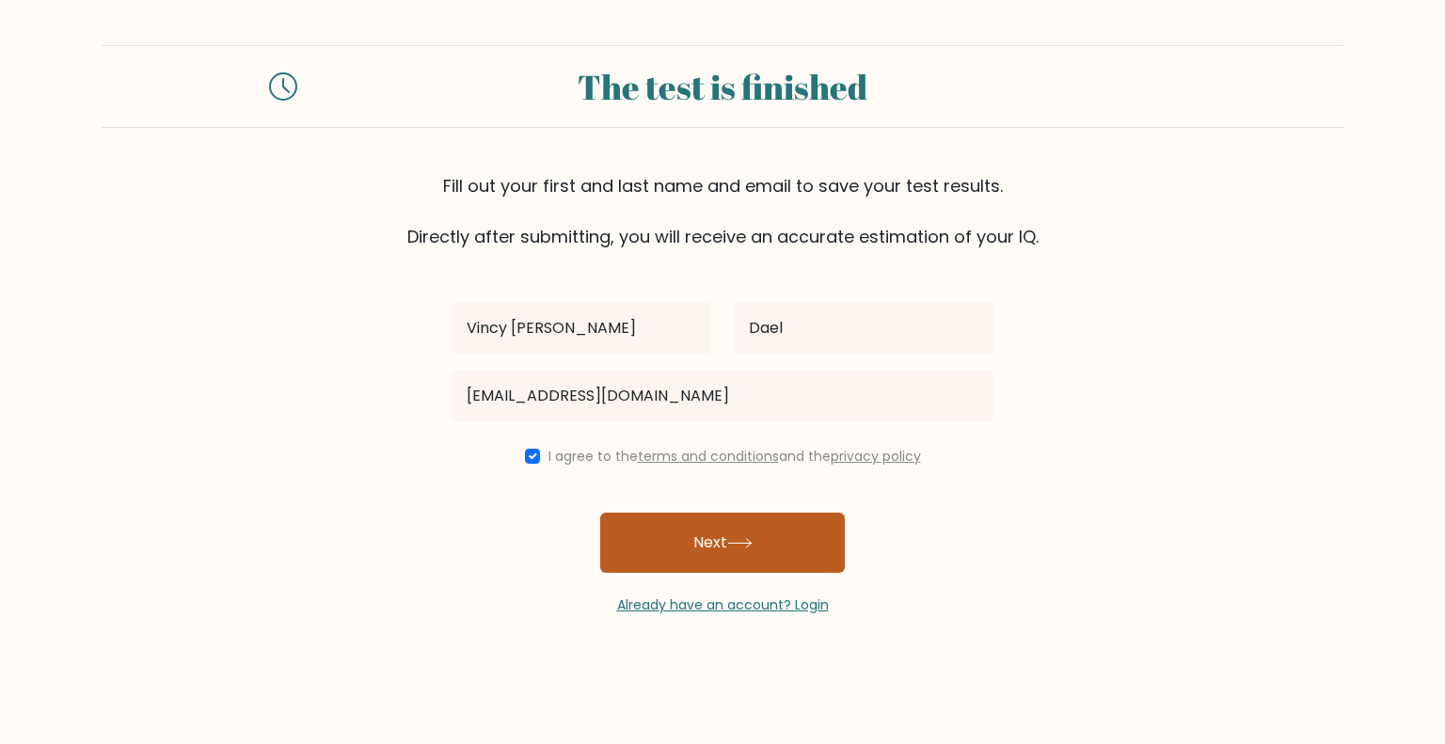
click at [715, 568] on button "Next" at bounding box center [722, 543] width 245 height 60
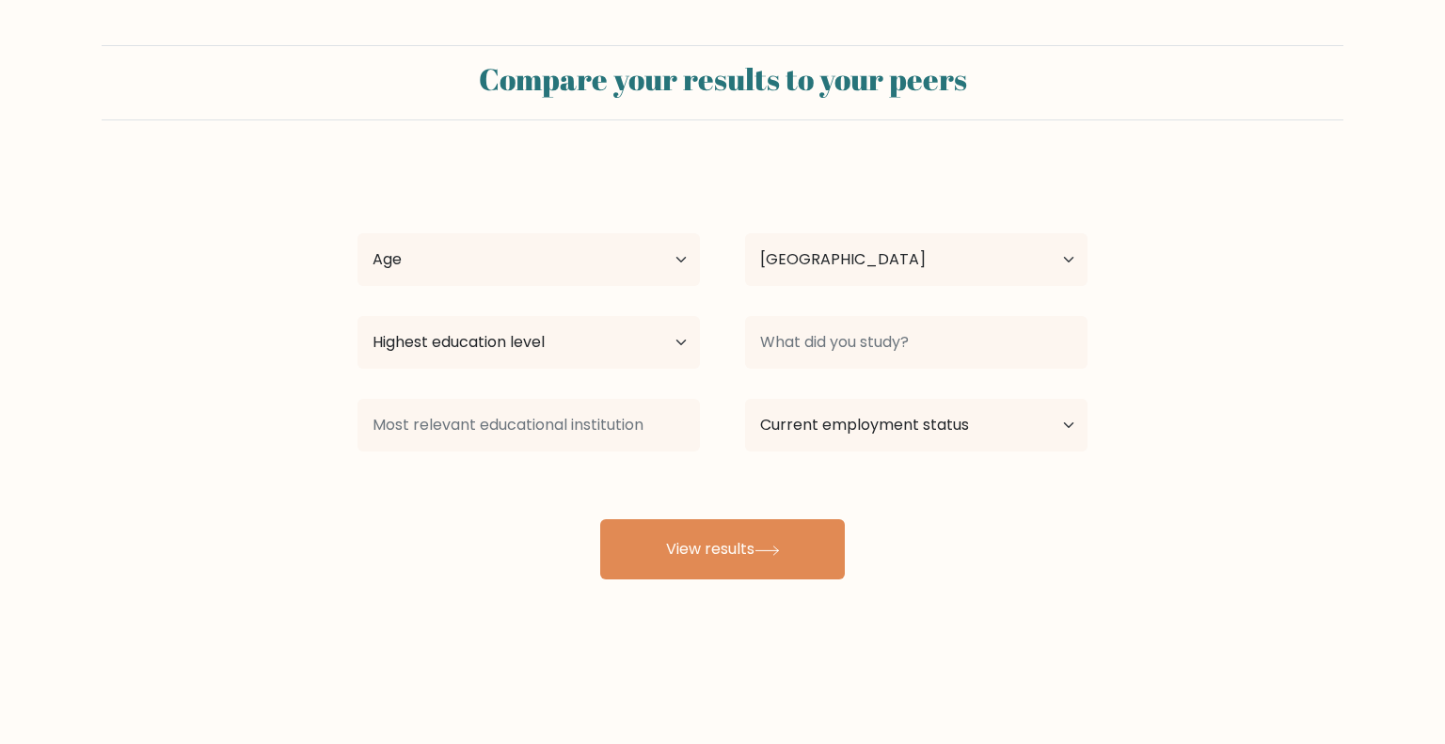
select select "PH"
click at [617, 262] on select "Age Under [DEMOGRAPHIC_DATA] [DEMOGRAPHIC_DATA] [DEMOGRAPHIC_DATA] [DEMOGRAPHIC…" at bounding box center [528, 259] width 342 height 53
select select "25_34"
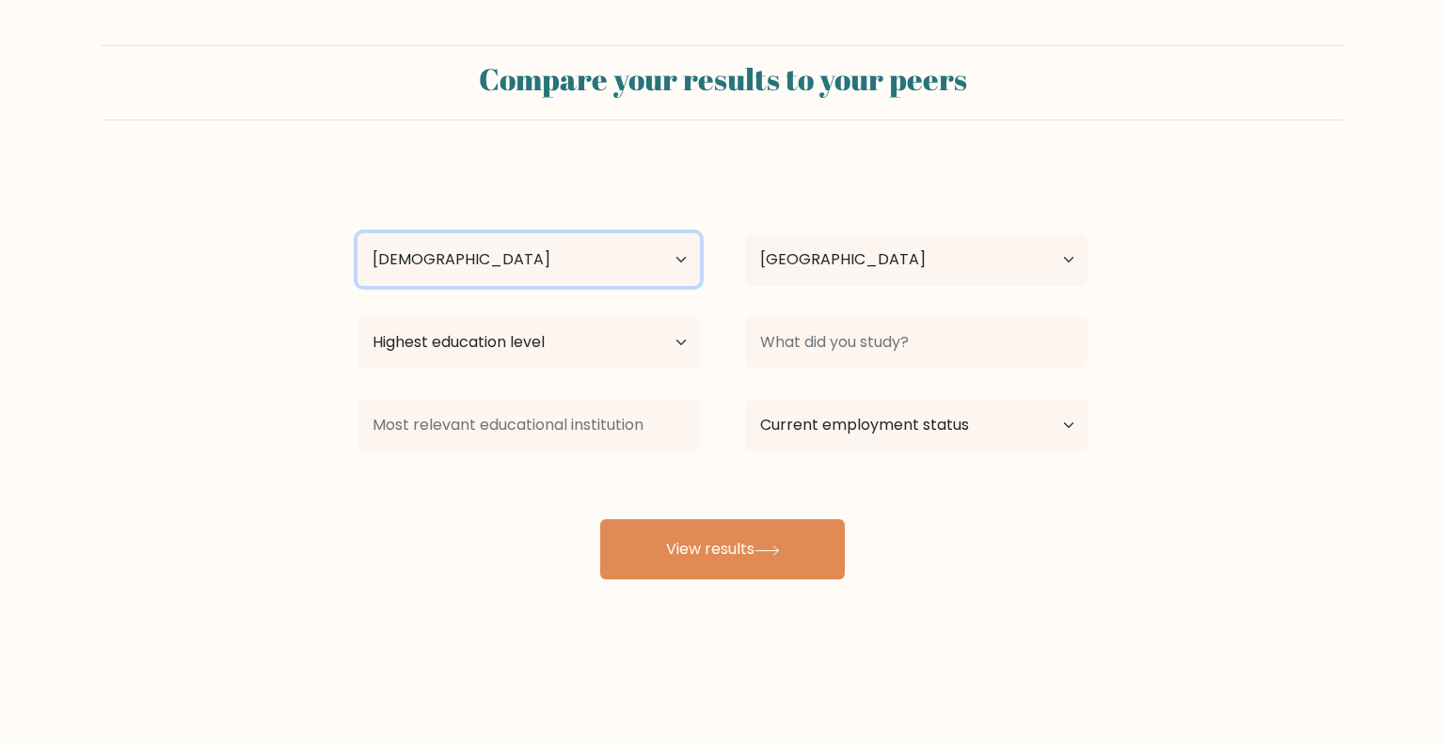
click at [357, 233] on select "Age Under [DEMOGRAPHIC_DATA] [DEMOGRAPHIC_DATA] [DEMOGRAPHIC_DATA] [DEMOGRAPHIC…" at bounding box center [528, 259] width 342 height 53
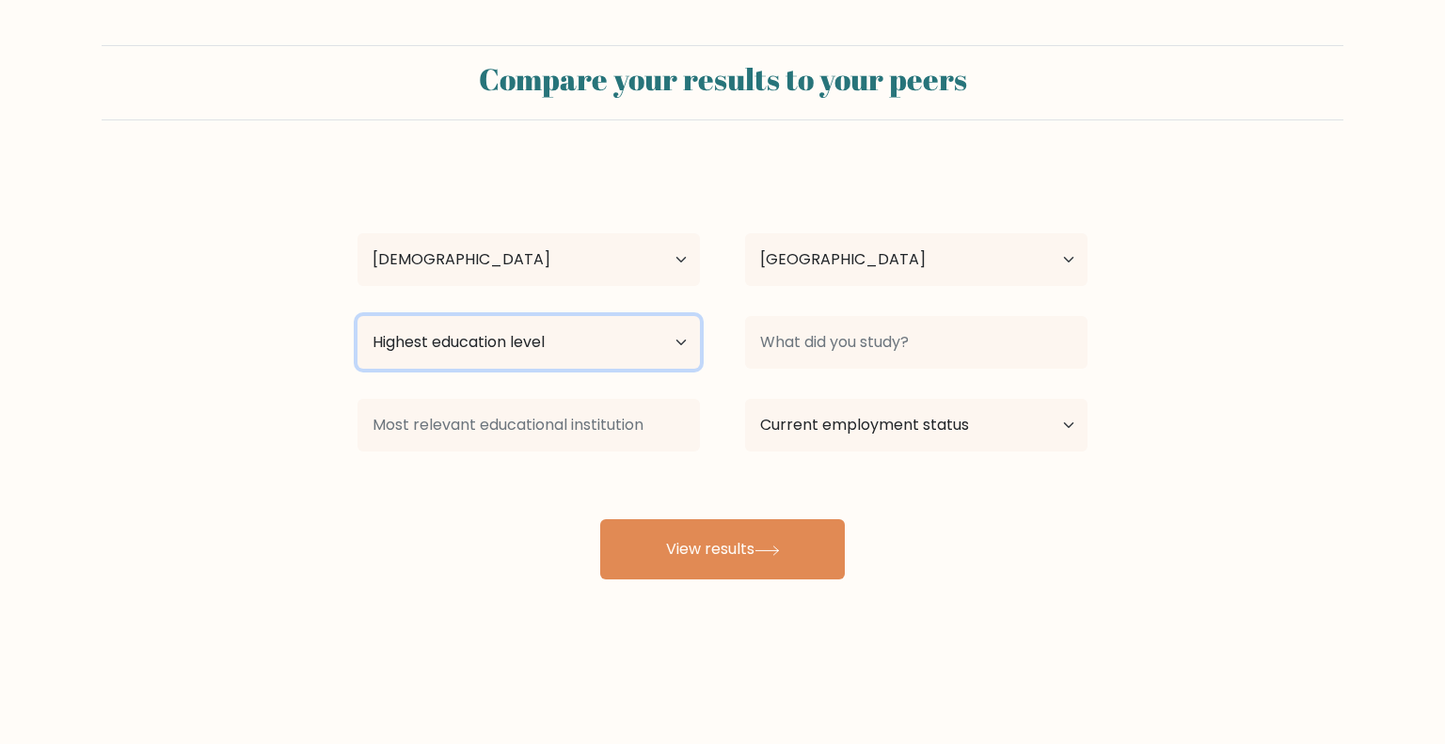
click at [591, 341] on select "Highest education level No schooling Primary Lower Secondary Upper Secondary Oc…" at bounding box center [528, 342] width 342 height 53
select select "bachelors_degree"
click at [357, 316] on select "Highest education level No schooling Primary Lower Secondary Upper Secondary Oc…" at bounding box center [528, 342] width 342 height 53
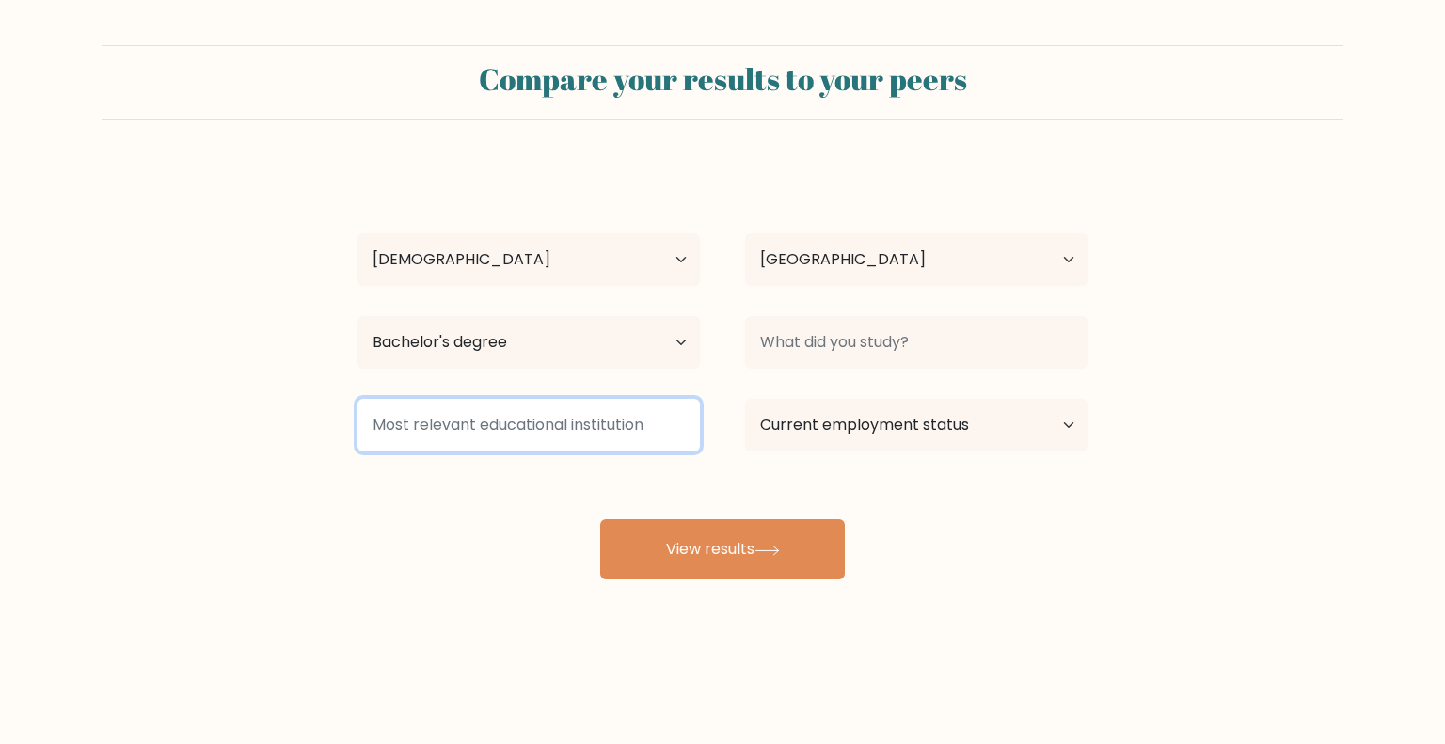
click at [621, 424] on input at bounding box center [528, 425] width 342 height 53
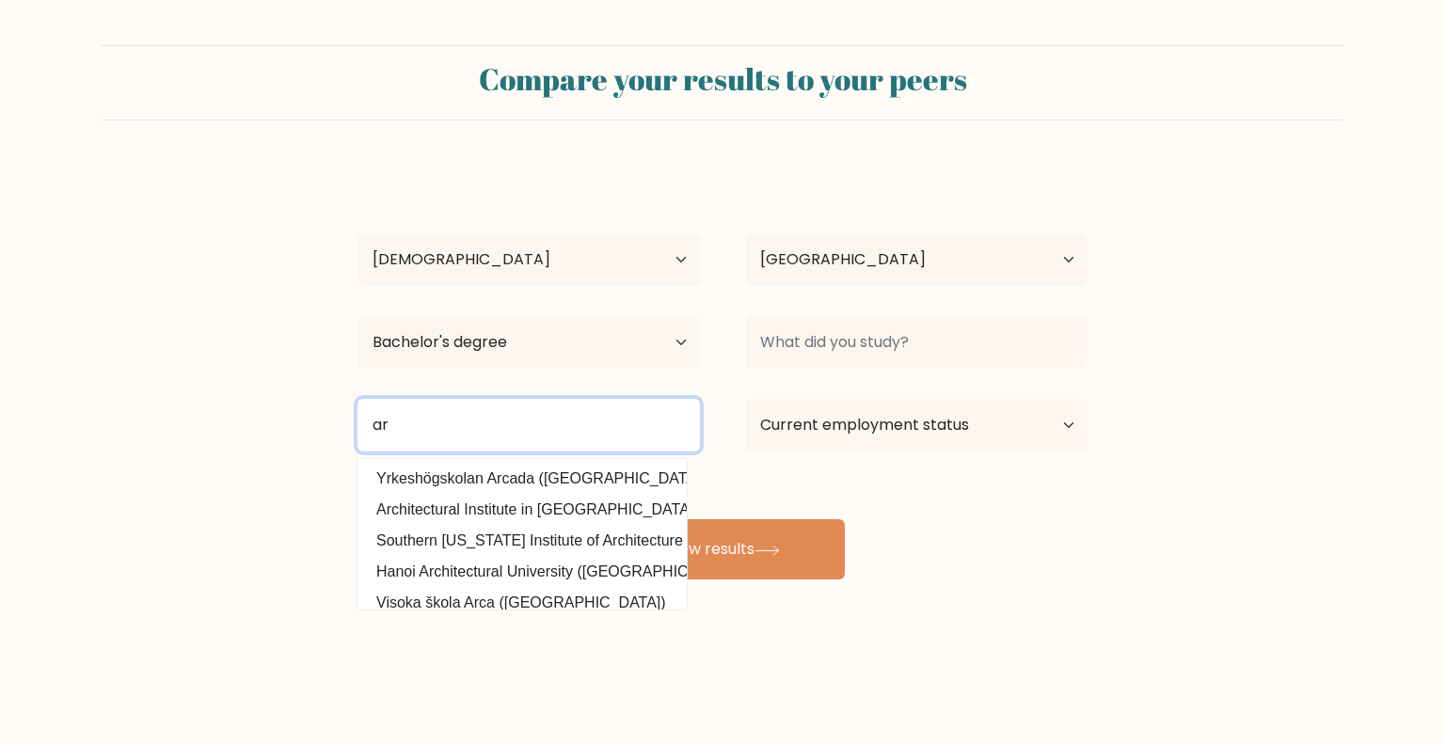
type input "a"
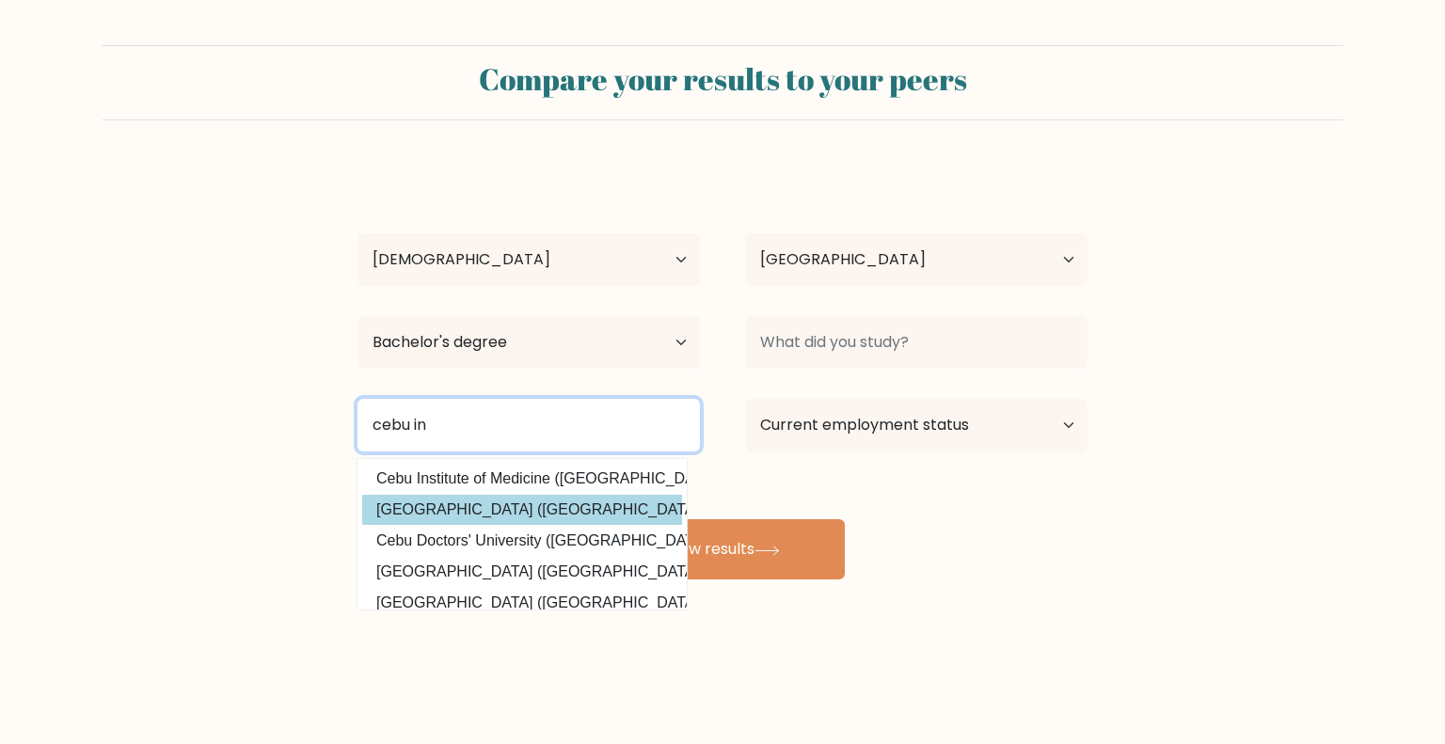
type input "cebu in"
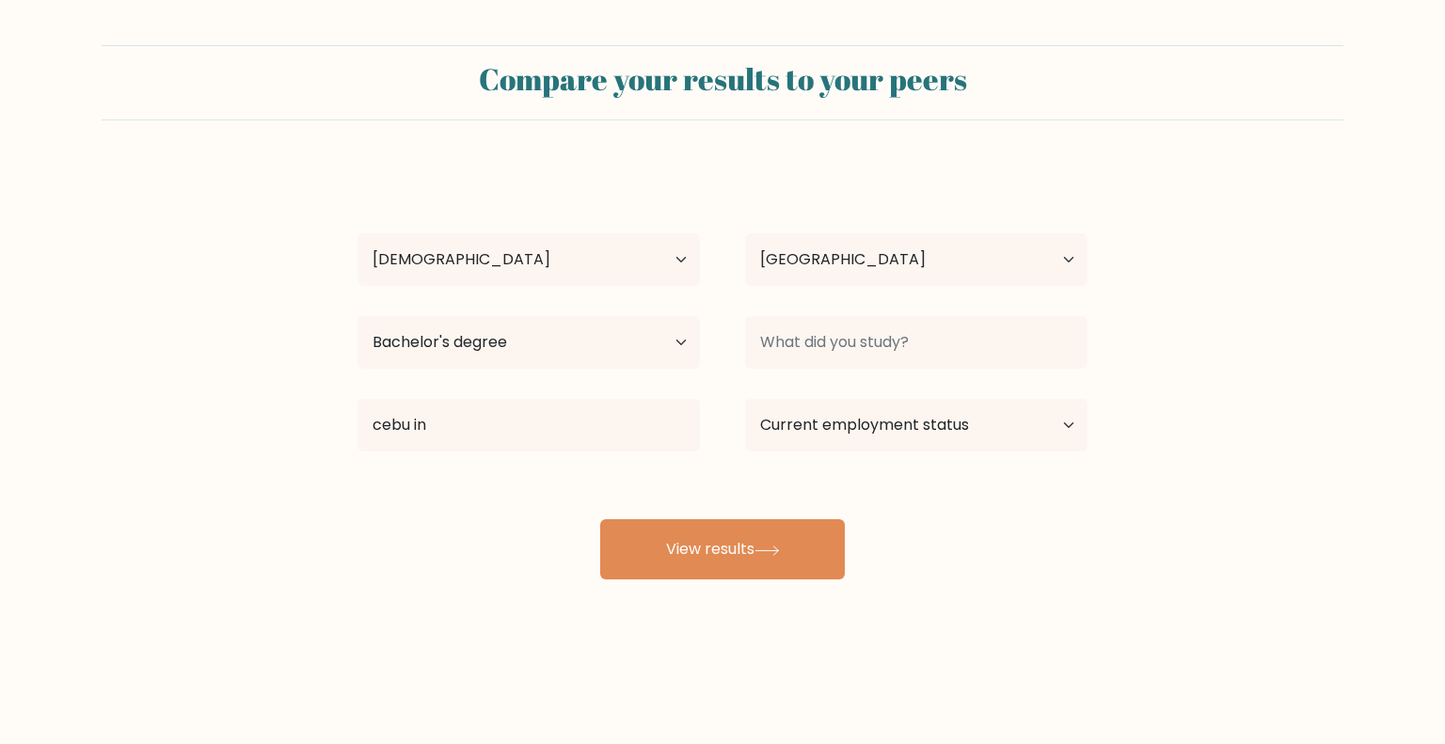
click at [618, 505] on div "Vincy [PERSON_NAME] Age Under [DEMOGRAPHIC_DATA] [DEMOGRAPHIC_DATA] [DEMOGRAPHI…" at bounding box center [722, 373] width 753 height 414
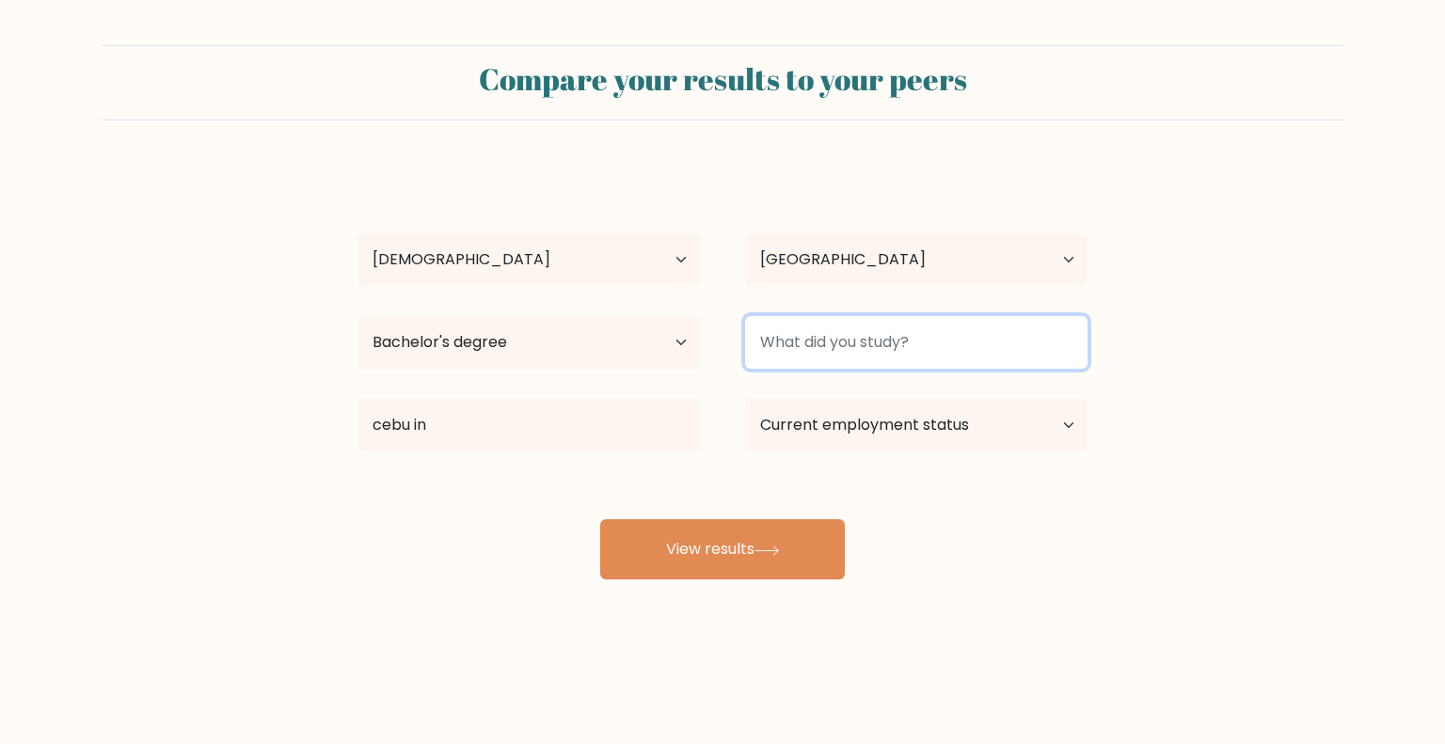
click at [887, 330] on input at bounding box center [916, 342] width 342 height 53
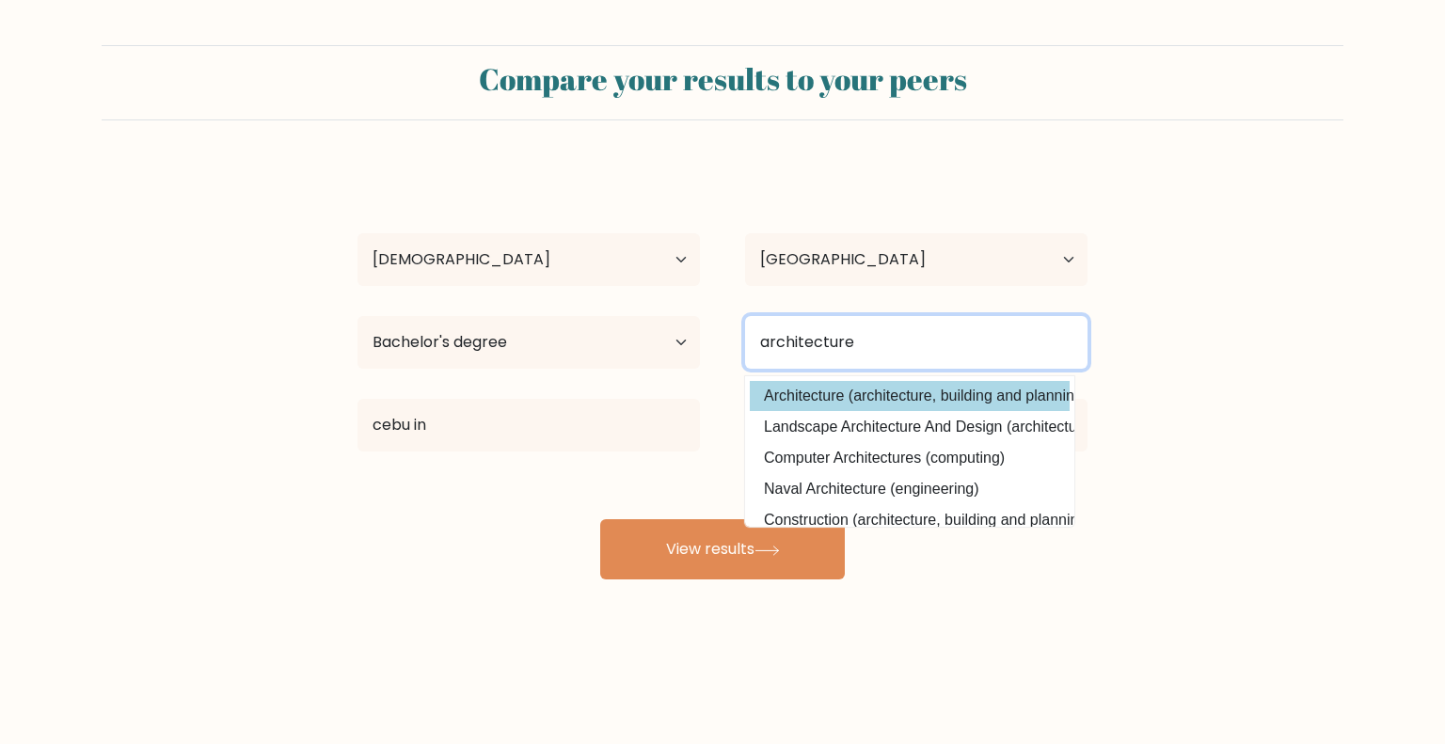
type input "architecture"
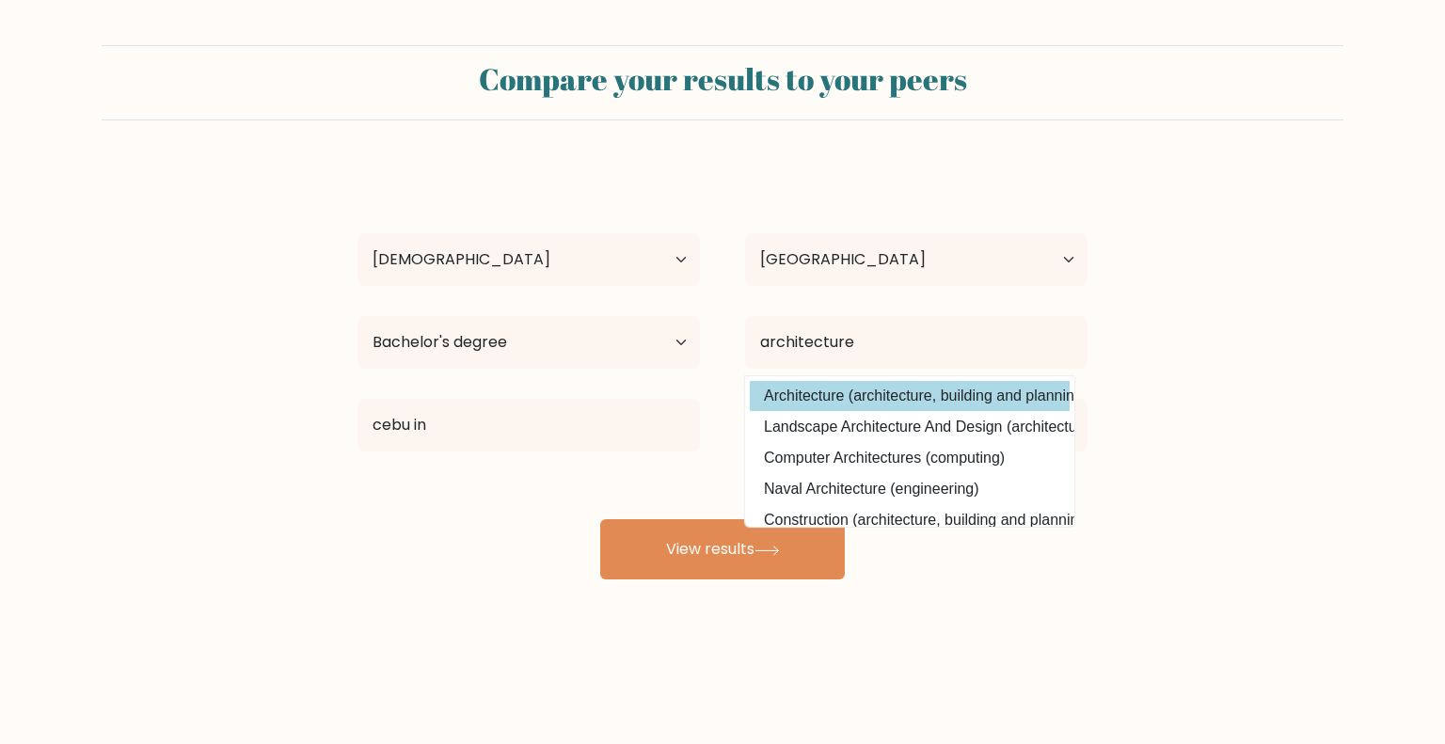
click at [968, 390] on div "Vincy [PERSON_NAME] Age Under [DEMOGRAPHIC_DATA] [DEMOGRAPHIC_DATA] [DEMOGRAPHI…" at bounding box center [722, 373] width 753 height 414
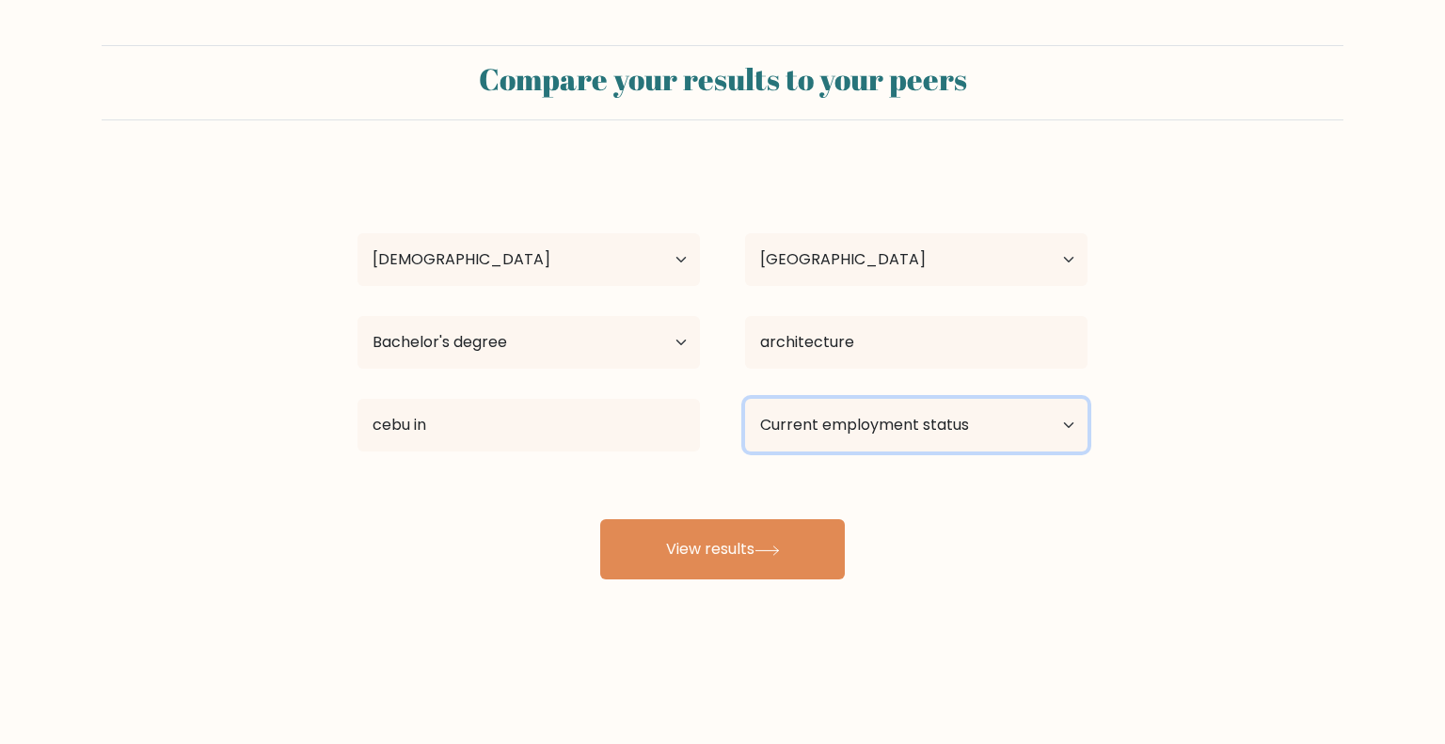
click at [970, 424] on select "Current employment status Employed Student Retired Other / prefer not to answer" at bounding box center [916, 425] width 342 height 53
select select "other"
click at [745, 399] on select "Current employment status Employed Student Retired Other / prefer not to answer" at bounding box center [916, 425] width 342 height 53
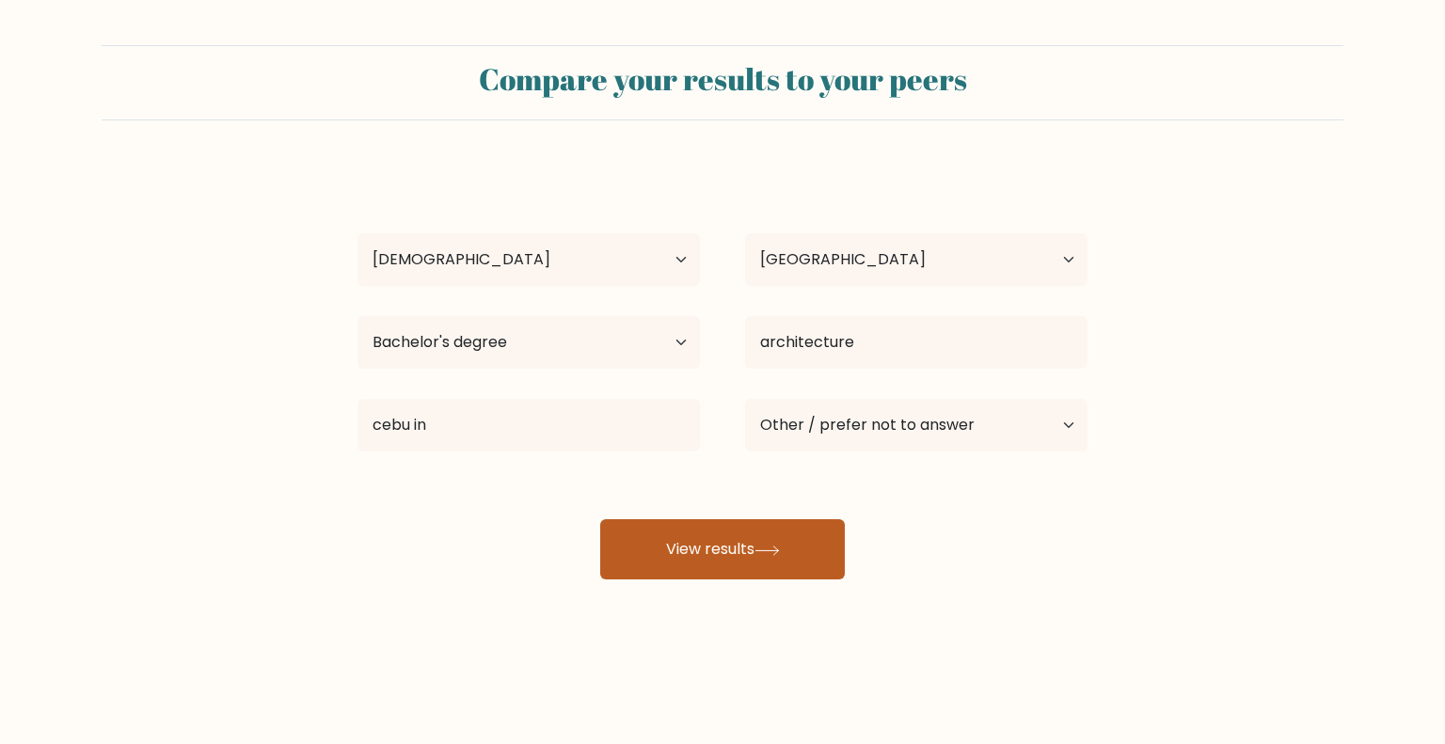
click at [767, 561] on button "View results" at bounding box center [722, 549] width 245 height 60
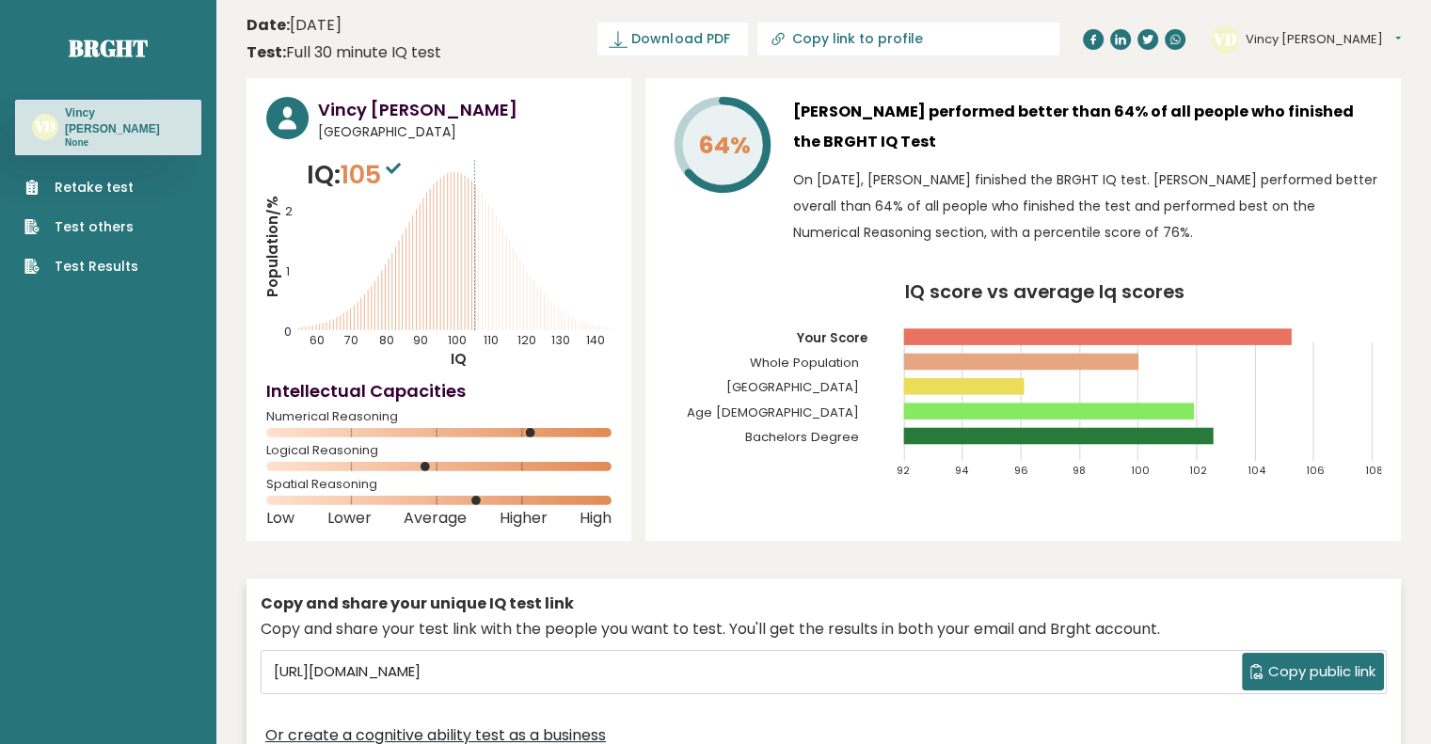
click at [1282, 667] on span "Copy public link" at bounding box center [1321, 672] width 107 height 22
click at [1279, 666] on span "Copy public link" at bounding box center [1321, 672] width 107 height 22
